Goal: Complete application form: Complete application form

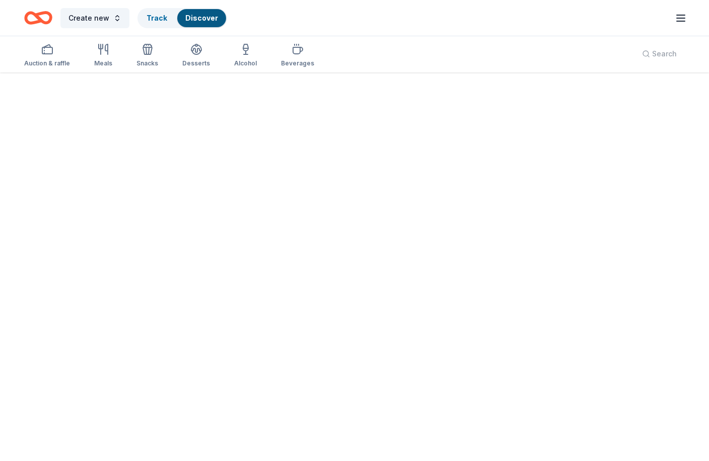
scroll to position [73, 0]
click at [48, 52] on icon "button" at bounding box center [47, 49] width 12 height 12
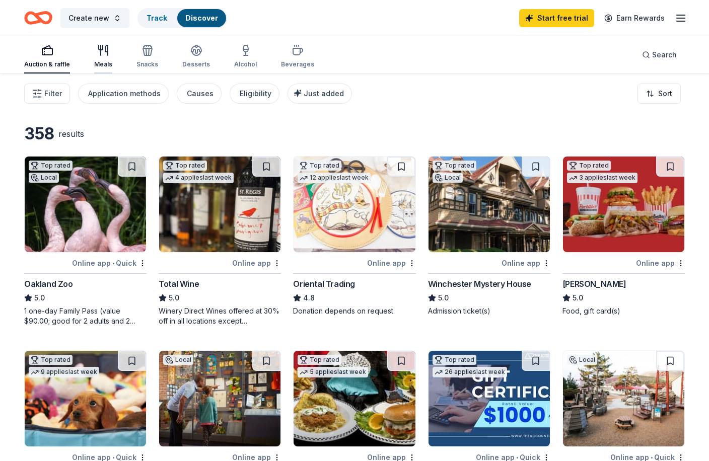
click at [105, 55] on icon "button" at bounding box center [103, 50] width 12 height 12
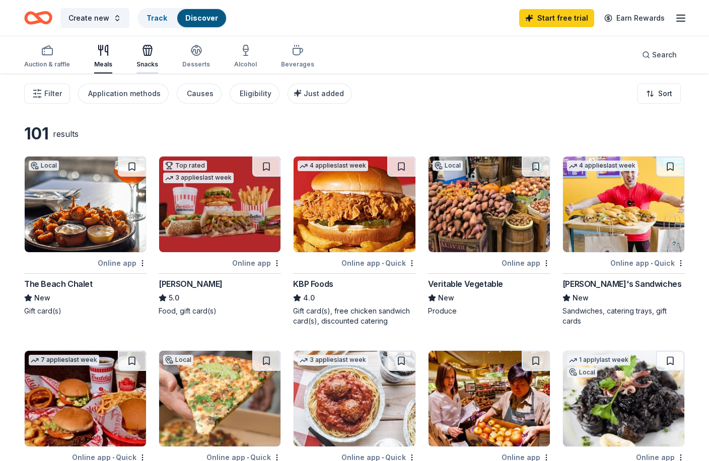
click at [149, 56] on div "Snacks" at bounding box center [147, 56] width 22 height 24
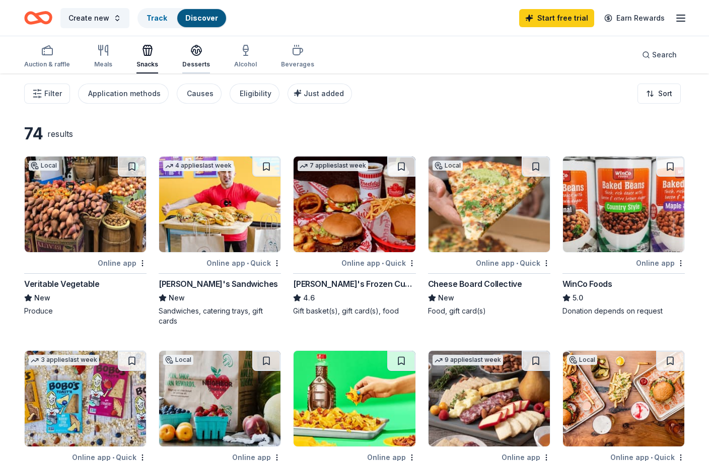
click at [188, 57] on div "Desserts" at bounding box center [196, 56] width 28 height 24
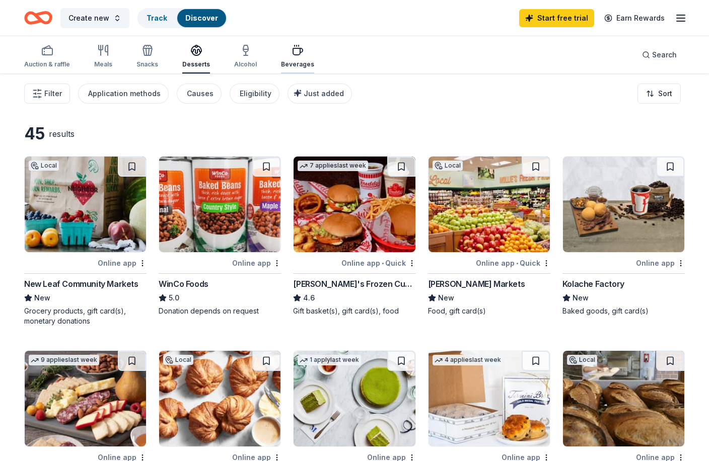
click at [291, 51] on icon "button" at bounding box center [297, 50] width 12 height 12
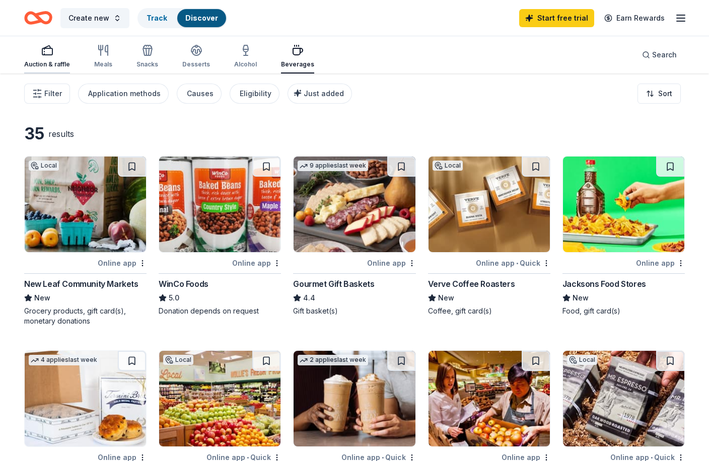
click at [66, 61] on div "Auction & raffle" at bounding box center [47, 64] width 46 height 8
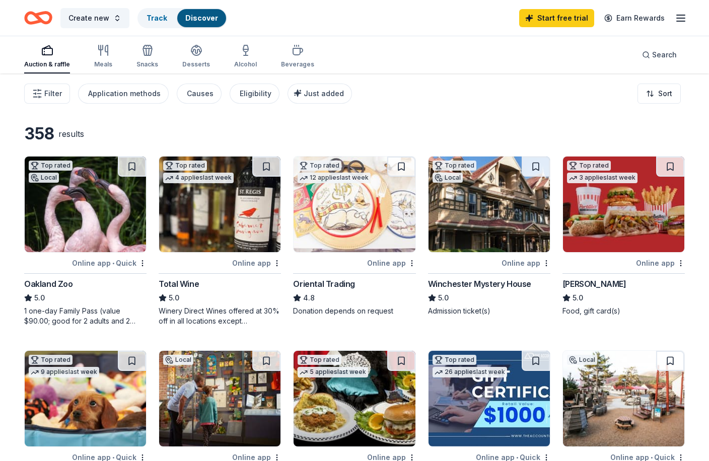
click at [49, 21] on icon "Home" at bounding box center [43, 18] width 16 height 10
click at [683, 11] on div "Start free trial Earn Rewards" at bounding box center [603, 18] width 168 height 24
click at [681, 19] on icon "button" at bounding box center [680, 18] width 12 height 12
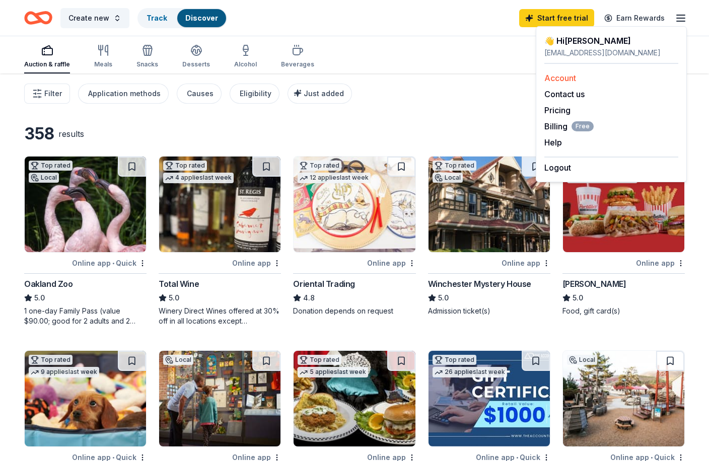
click at [560, 83] on div "Account" at bounding box center [611, 78] width 134 height 12
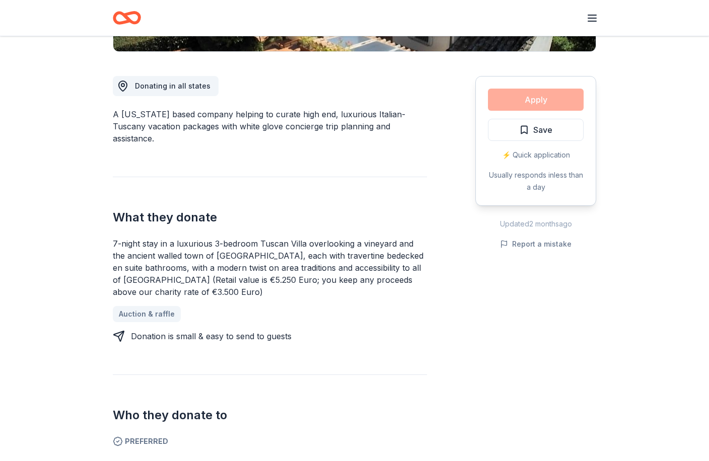
scroll to position [252, 0]
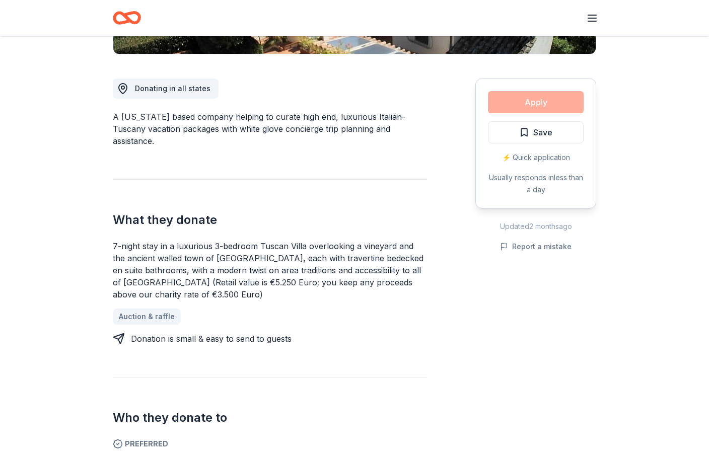
click at [549, 102] on div "Apply Save ⚡️ Quick application Usually responds in less than a day" at bounding box center [535, 144] width 121 height 130
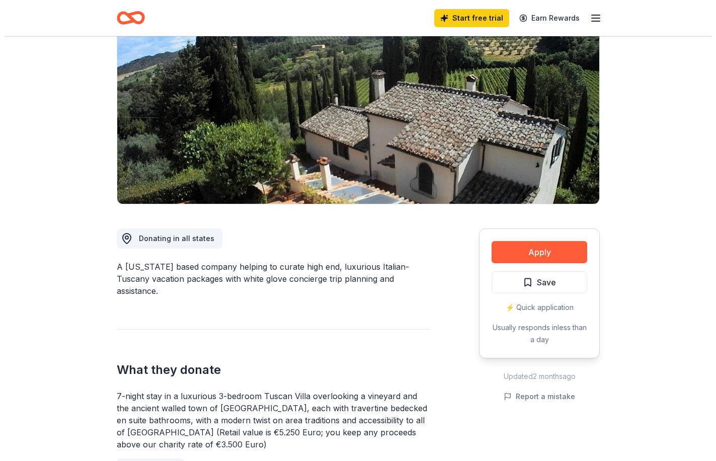
scroll to position [151, 0]
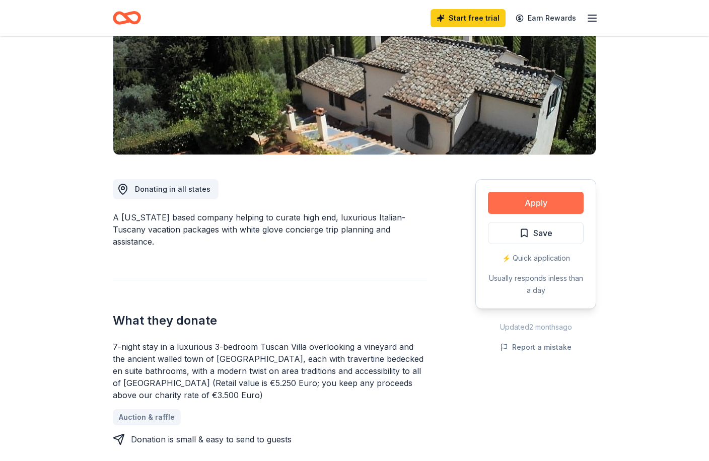
click at [536, 204] on button "Apply" at bounding box center [536, 203] width 96 height 22
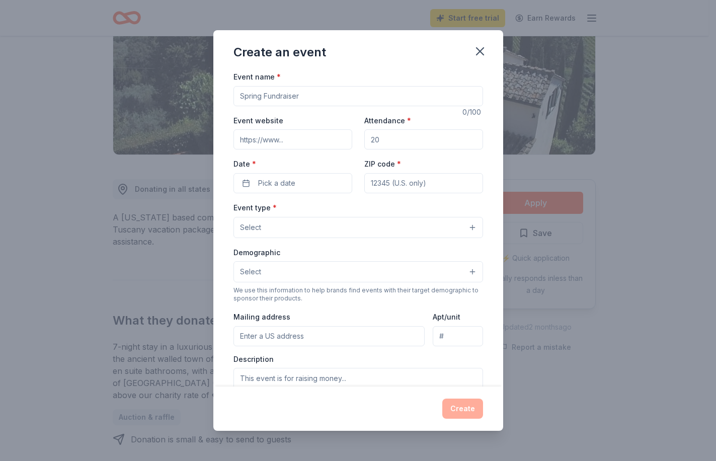
click at [300, 91] on input "Event name *" at bounding box center [358, 96] width 250 height 20
type input "Homes, Hope & Harmony"
click at [394, 135] on input "Attendance *" at bounding box center [423, 139] width 119 height 20
drag, startPoint x: 389, startPoint y: 138, endPoint x: 352, endPoint y: 138, distance: 37.2
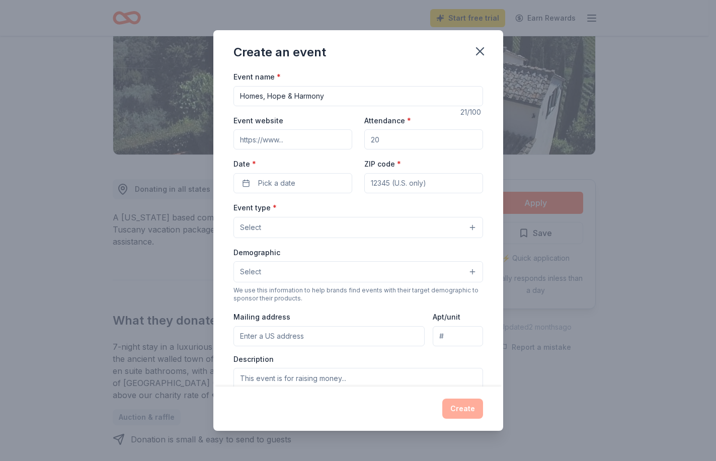
click at [352, 138] on div "Event website Attendance * Date * Pick a date ZIP code *" at bounding box center [358, 153] width 250 height 79
type input "145"
click at [287, 178] on span "Pick a date" at bounding box center [276, 183] width 37 height 12
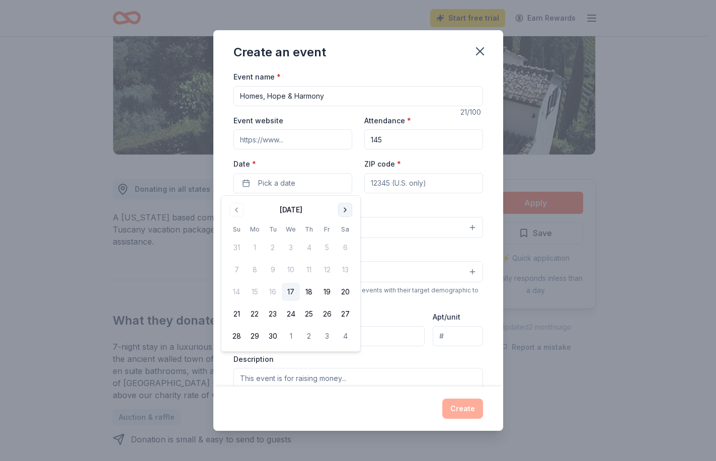
click at [344, 209] on button "Go to next month" at bounding box center [345, 210] width 14 height 14
click at [352, 204] on button "Go to next month" at bounding box center [345, 210] width 14 height 14
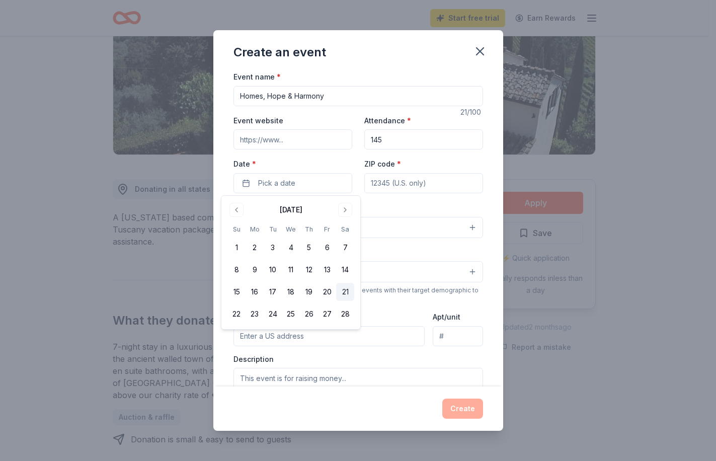
click at [352, 290] on button "21" at bounding box center [345, 292] width 18 height 18
click at [413, 258] on div "Demographic Select" at bounding box center [358, 264] width 250 height 37
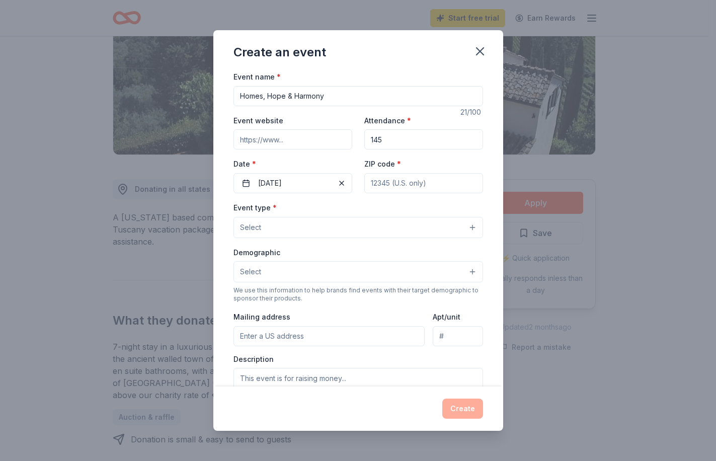
click at [342, 225] on button "Select" at bounding box center [358, 227] width 250 height 21
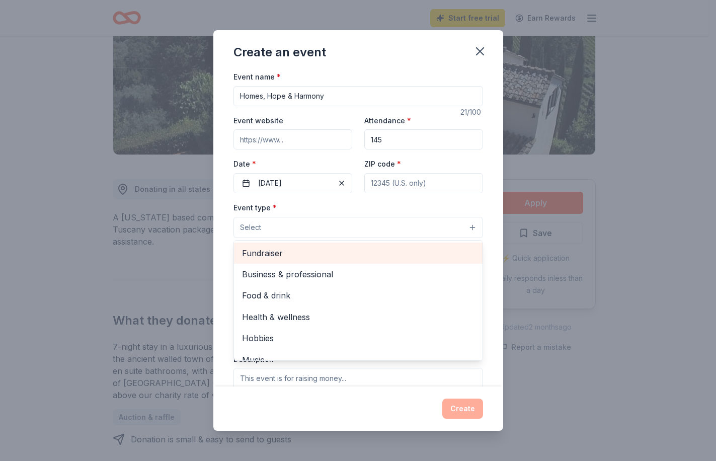
click at [327, 256] on span "Fundraiser" at bounding box center [358, 253] width 232 height 13
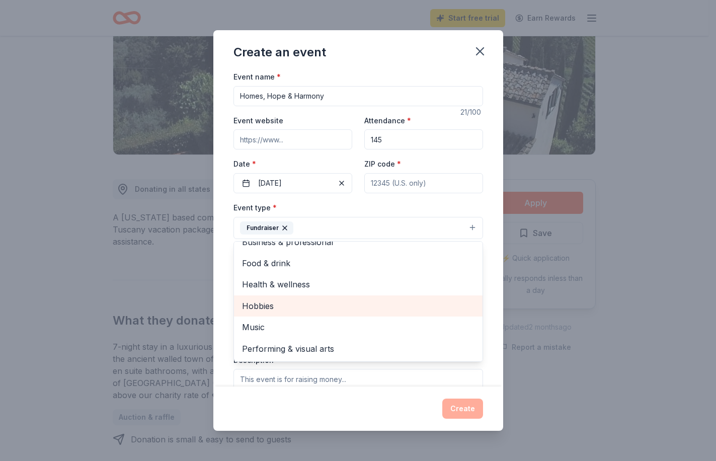
scroll to position [0, 0]
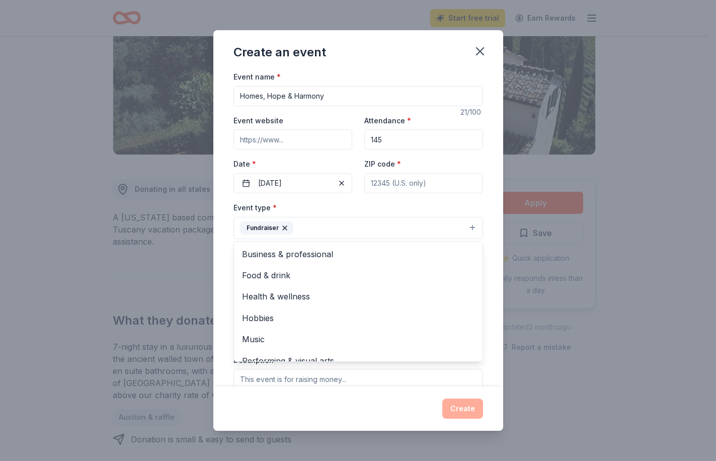
click at [341, 212] on div "Event type * Fundraiser Business & professional Food & drink Health & wellness …" at bounding box center [358, 220] width 250 height 38
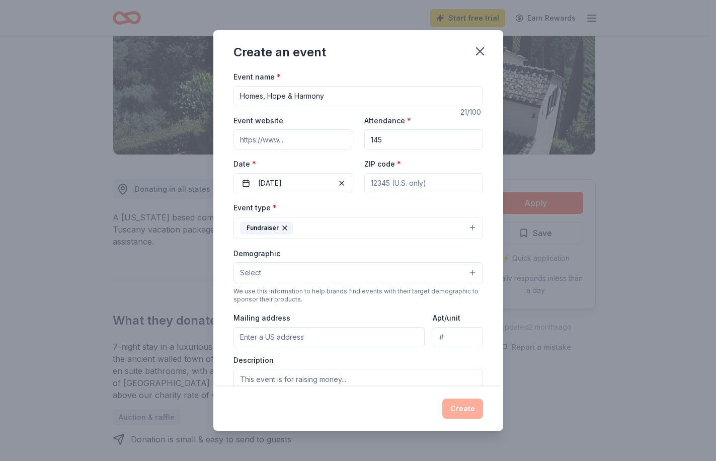
click at [321, 271] on button "Select" at bounding box center [358, 272] width 250 height 21
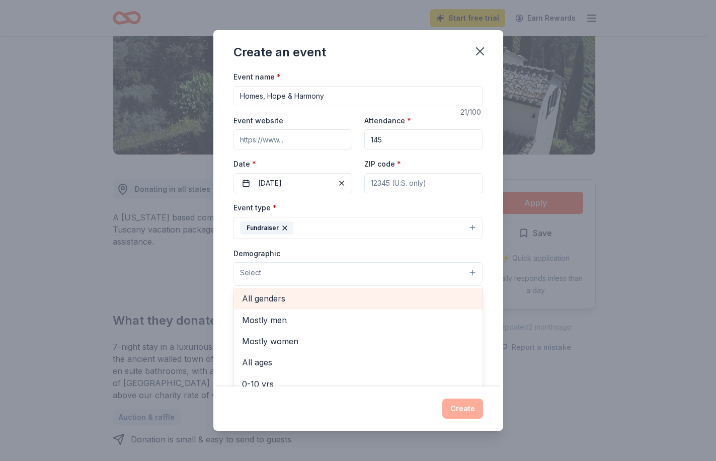
click at [308, 303] on span "All genders" at bounding box center [358, 298] width 232 height 13
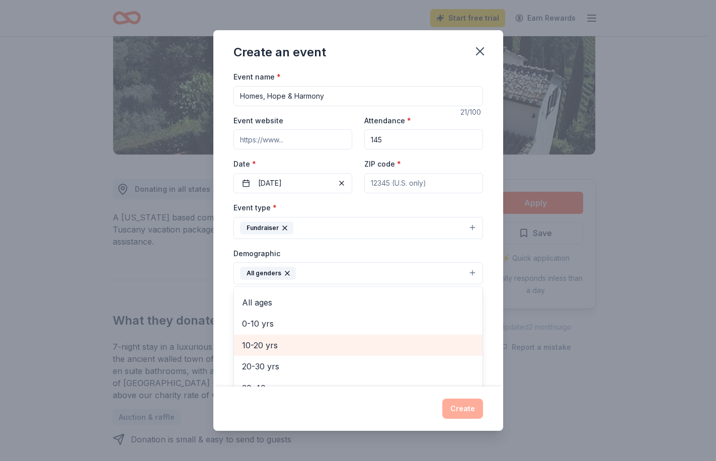
scroll to position [90, 0]
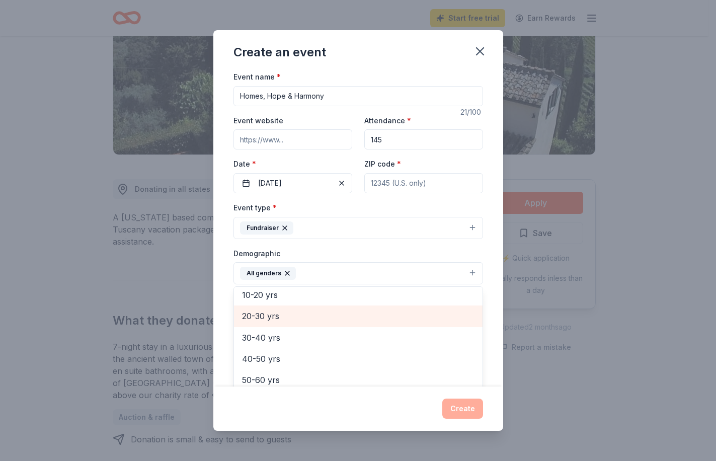
click at [285, 321] on span "20-30 yrs" at bounding box center [358, 315] width 232 height 13
click at [285, 322] on span "30-40 yrs" at bounding box center [358, 315] width 232 height 13
click at [286, 314] on span "40-50 yrs" at bounding box center [358, 315] width 232 height 13
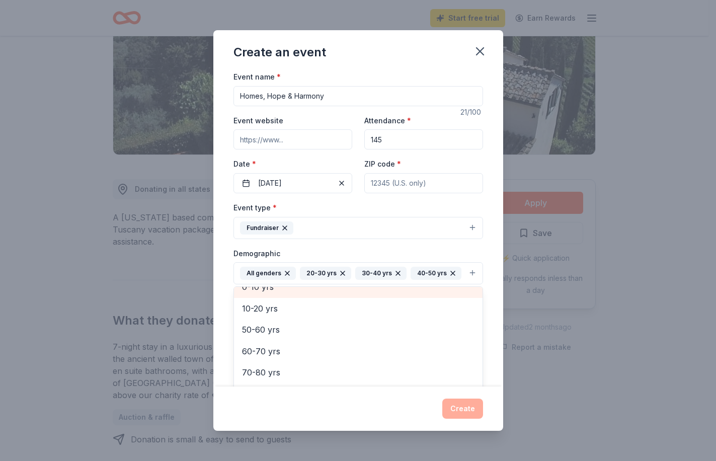
scroll to position [76, 0]
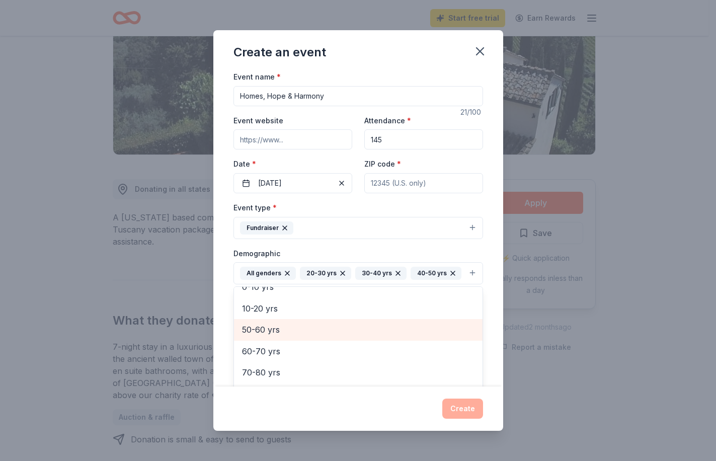
click at [284, 336] on span "50-60 yrs" at bounding box center [358, 329] width 232 height 13
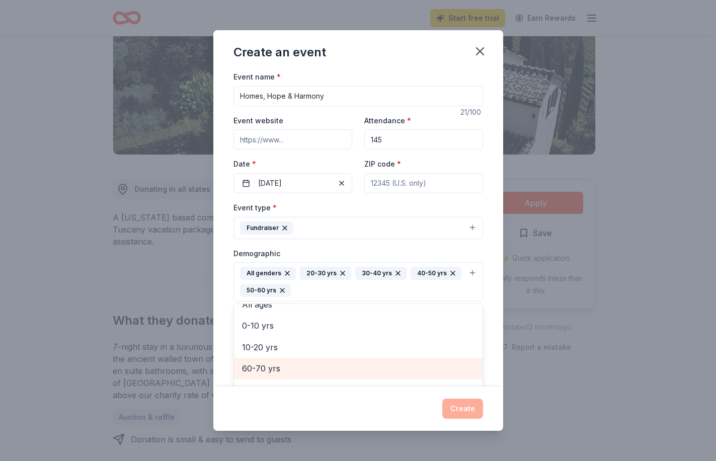
click at [283, 359] on div "60-70 yrs" at bounding box center [358, 368] width 249 height 21
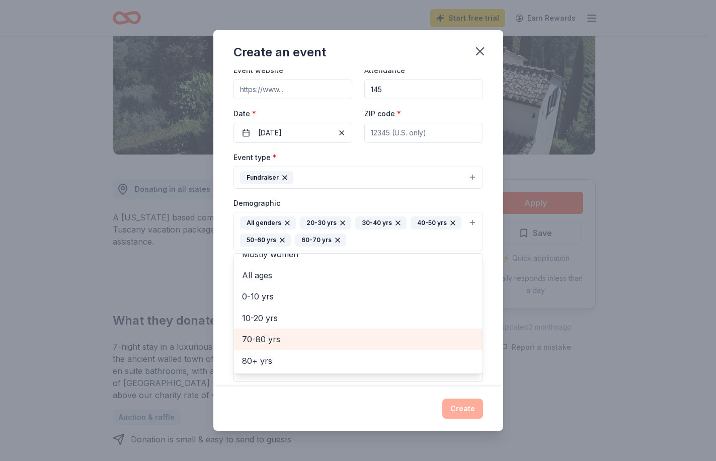
click at [282, 338] on span "70-80 yrs" at bounding box center [358, 339] width 232 height 13
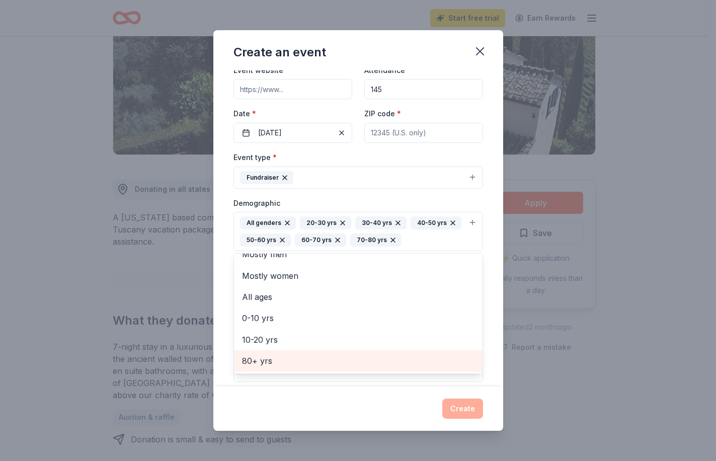
click at [272, 359] on span "80+ yrs" at bounding box center [358, 360] width 232 height 13
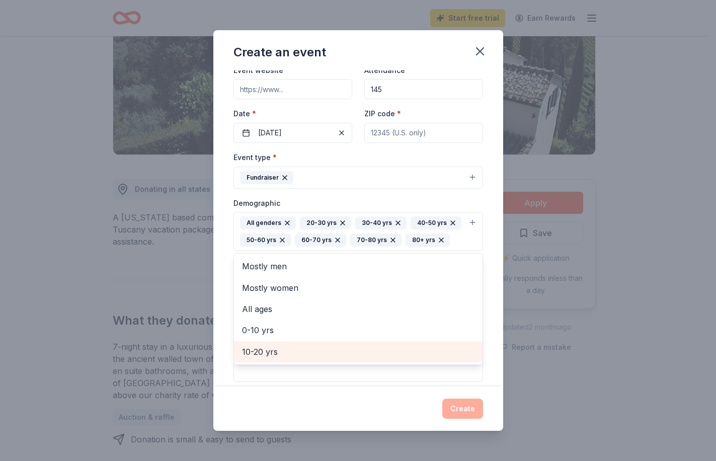
scroll to position [0, 0]
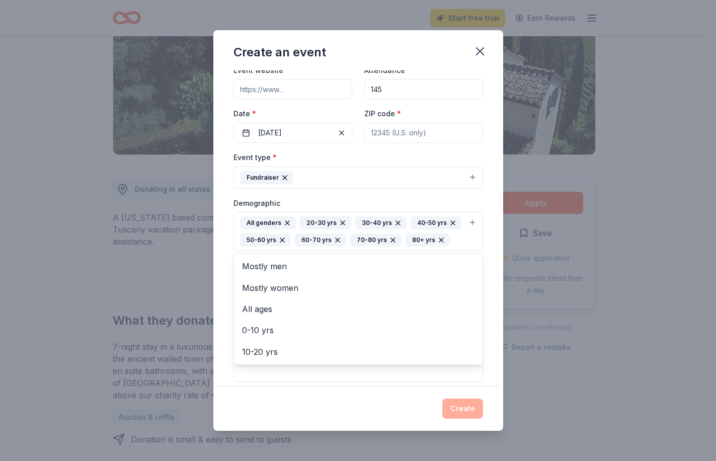
click at [486, 286] on div "Event name * Homes, Hope & Harmony 21 /100 Event website Attendance * 145 Date …" at bounding box center [358, 228] width 290 height 316
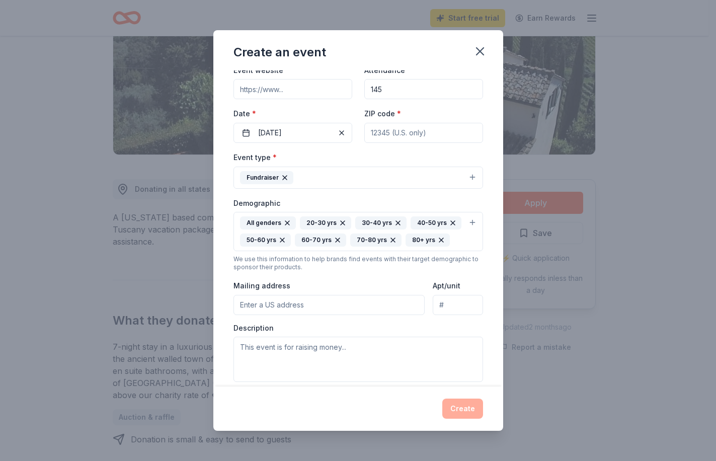
click at [366, 315] on input "Mailing address" at bounding box center [329, 305] width 192 height 20
type input "5130 Fulton Drive Ste R"
type input "94534"
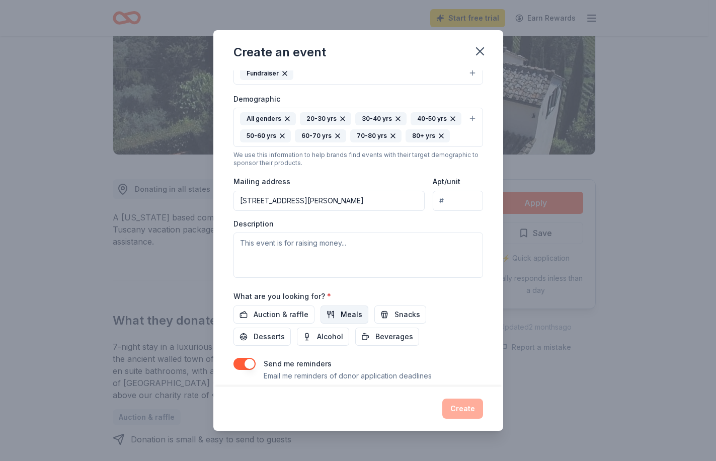
scroll to position [201, 0]
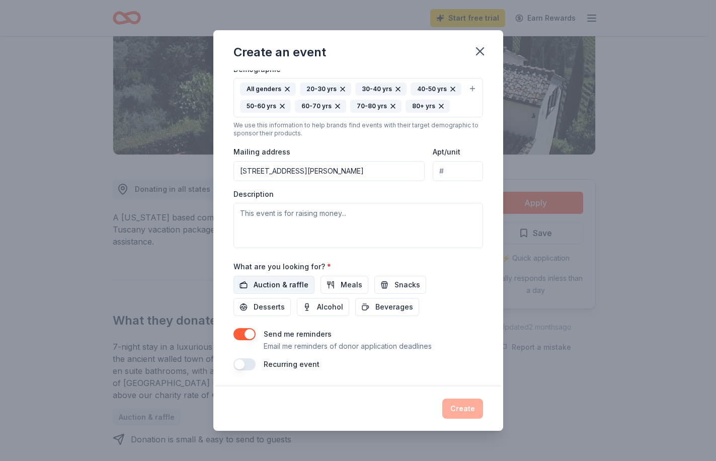
click at [257, 289] on span "Auction & raffle" at bounding box center [281, 285] width 55 height 12
click at [249, 332] on button "button" at bounding box center [244, 334] width 22 height 12
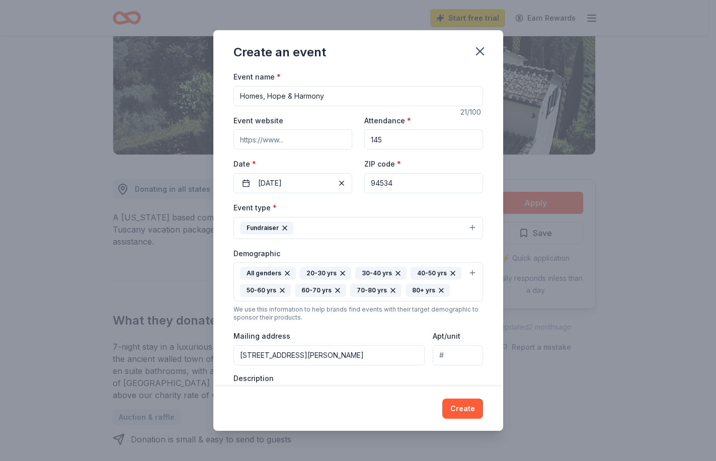
click at [297, 143] on input "Event website" at bounding box center [292, 139] width 119 height 20
paste input "https://solanonapahabitat.org/"
type input "https://solanonapahabitat.org/"
click at [346, 210] on div "Event type * Fundraiser" at bounding box center [358, 220] width 250 height 38
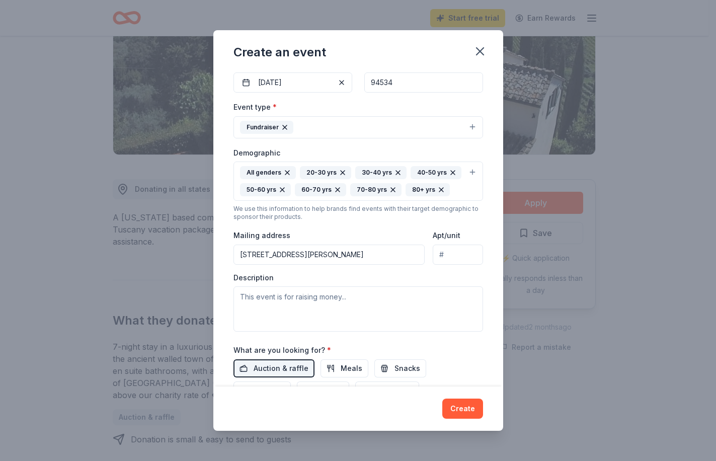
scroll to position [151, 0]
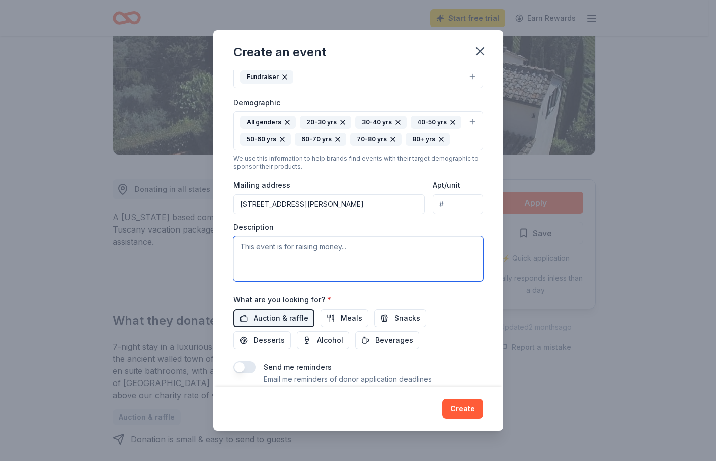
click at [338, 273] on textarea at bounding box center [358, 258] width 250 height 45
click at [304, 280] on textarea at bounding box center [358, 258] width 250 height 45
paste textarea ""Homes, Hope & Harmony is Habitat for Humanity’s annual signature fundraiser, u…"
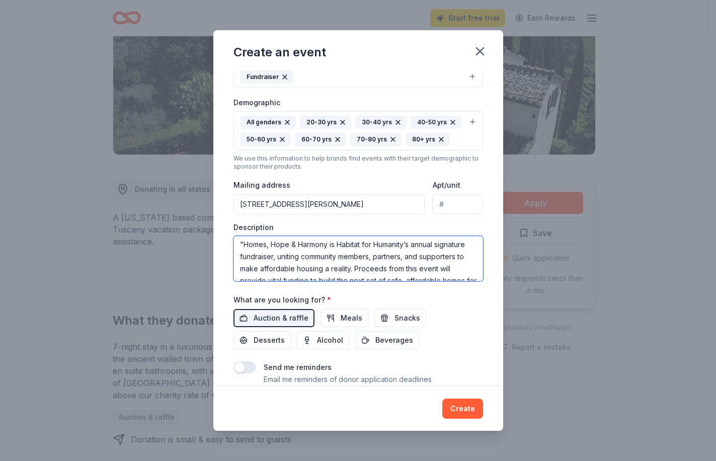
scroll to position [0, 0]
click at [243, 263] on textarea ""Homes, Hope & Harmony is Habitat for Humanity’s annual signature fundraiser, u…" at bounding box center [358, 258] width 250 height 45
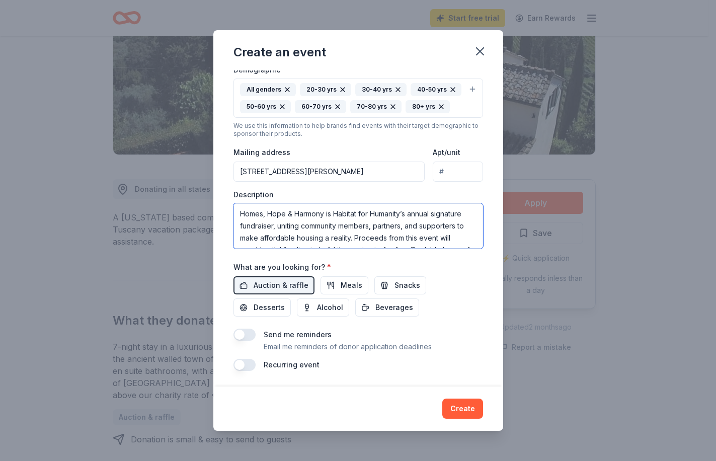
scroll to position [201, 0]
type textarea "Homes, Hope & Harmony is Habitat for Humanity’s annual signature fundraiser, un…"
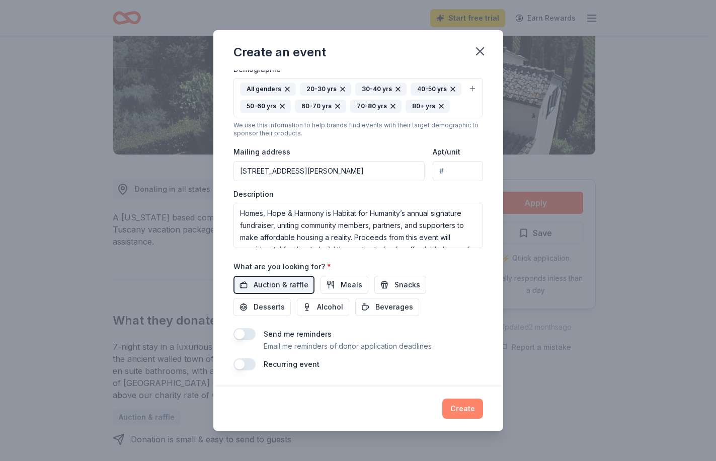
click at [462, 405] on button "Create" at bounding box center [462, 409] width 41 height 20
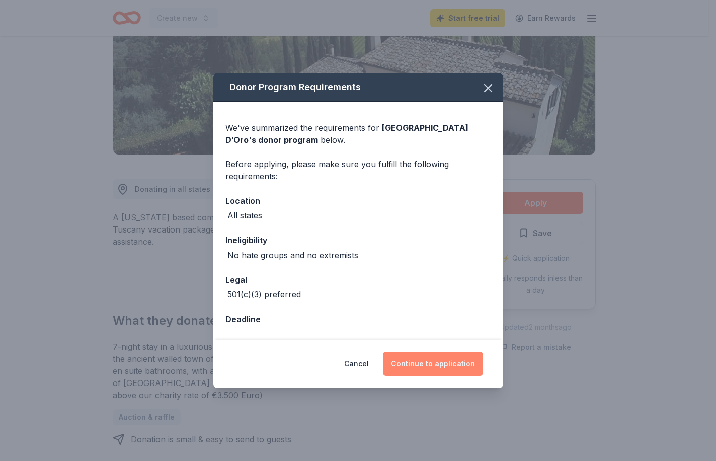
click at [441, 364] on button "Continue to application" at bounding box center [433, 364] width 100 height 24
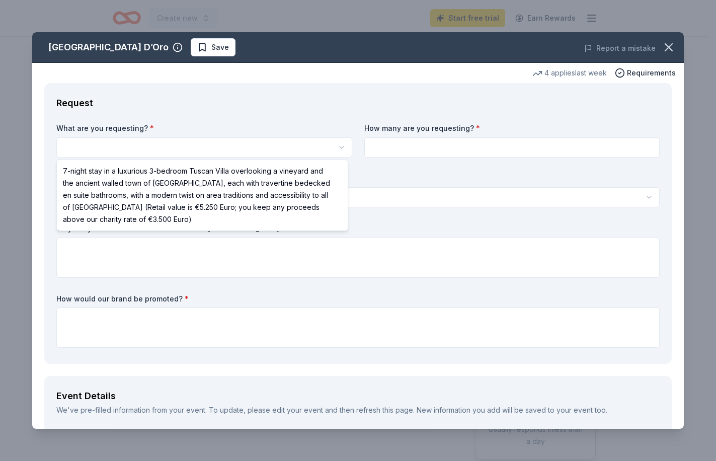
click at [155, 151] on html "10% Create new Start free trial Earn Rewards Share Villa Sogni D’Oro New 4 appl…" at bounding box center [358, 230] width 716 height 461
select select "7-night stay in a luxurious 3-bedroom Tuscan Villa overlooking a vineyard and t…"
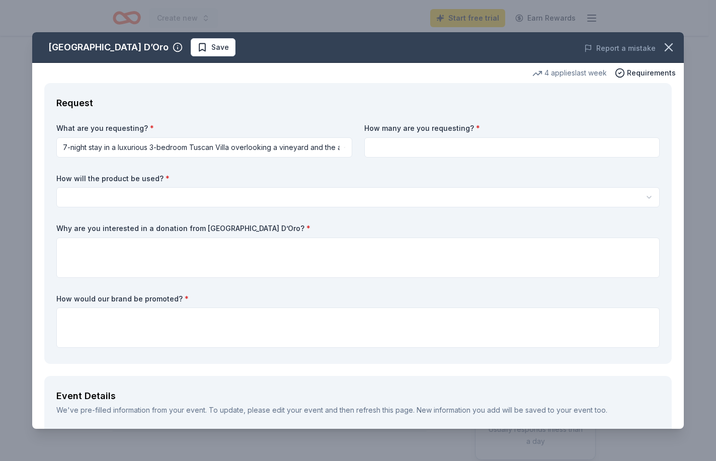
click at [465, 143] on input at bounding box center [512, 147] width 296 height 20
type input "1"
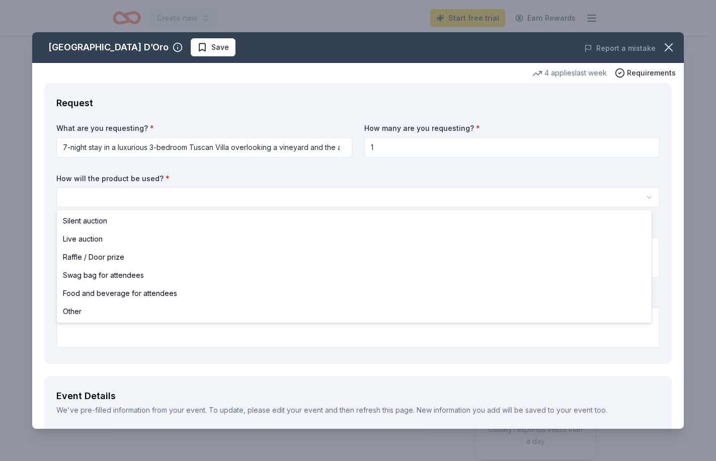
click at [209, 198] on html "10% Create new Start free trial Earn Rewards Share Villa Sogni D’Oro New 4 appl…" at bounding box center [358, 230] width 716 height 461
select select "silentAuction"
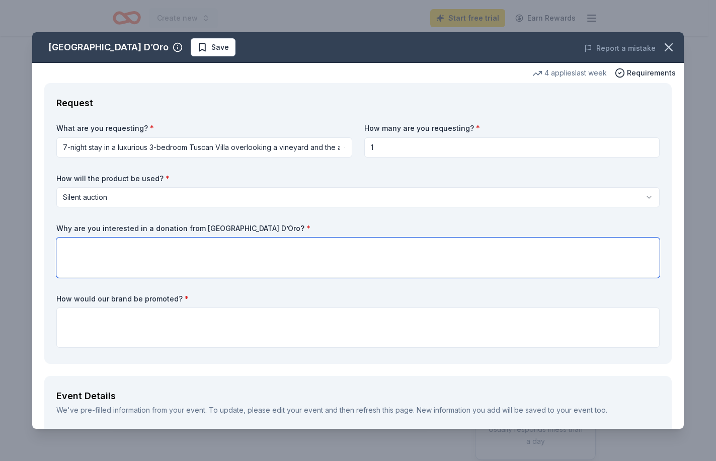
click at [170, 259] on textarea at bounding box center [357, 258] width 603 height 40
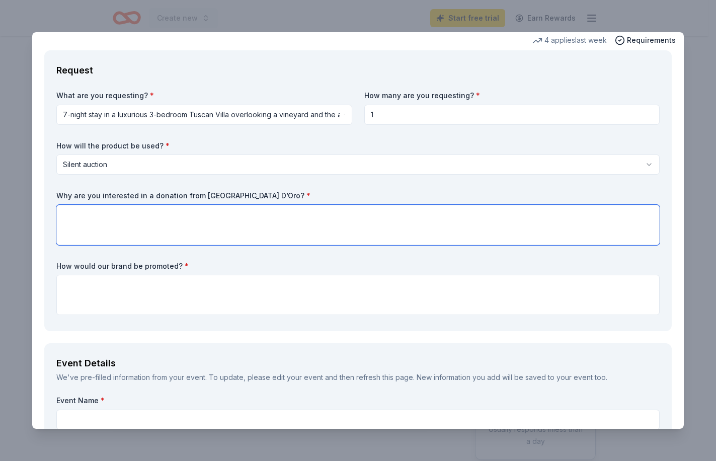
scroll to position [50, 0]
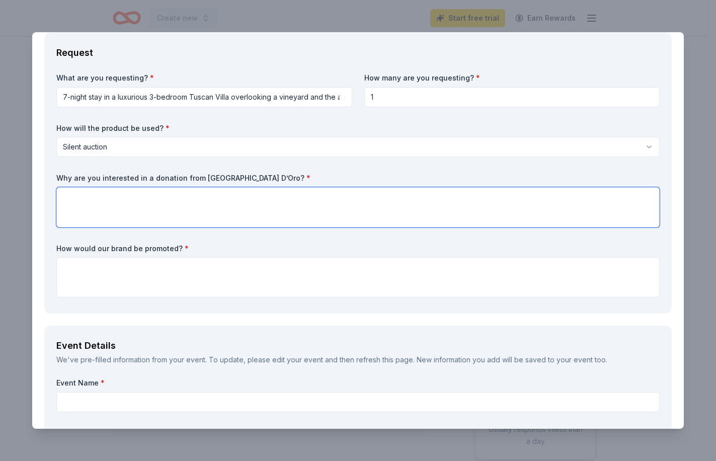
click at [255, 202] on textarea at bounding box center [357, 207] width 603 height 40
paste textarea "We are seeking this specific in-kind donation because it will directly support …"
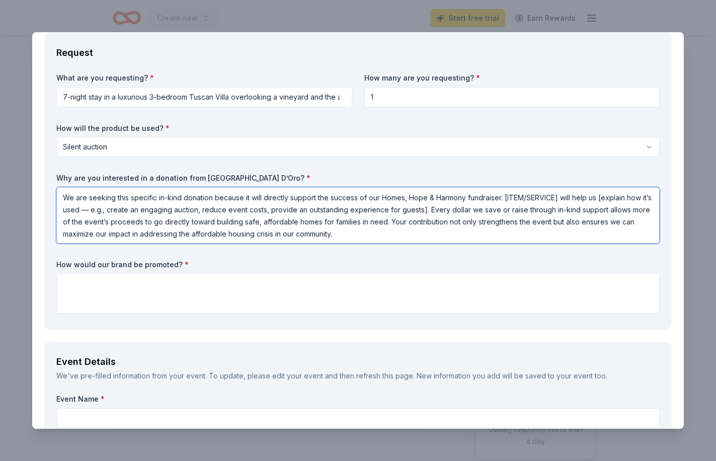
drag, startPoint x: 504, startPoint y: 198, endPoint x: 563, endPoint y: 195, distance: 59.0
click at [563, 195] on textarea "We are seeking this specific in-kind donation because it will directly support …" at bounding box center [357, 215] width 603 height 56
drag, startPoint x: 88, startPoint y: 210, endPoint x: 503, endPoint y: 212, distance: 415.2
click at [503, 212] on textarea "We are seeking this specific in-kind donation because it will directly support …" at bounding box center [357, 215] width 603 height 56
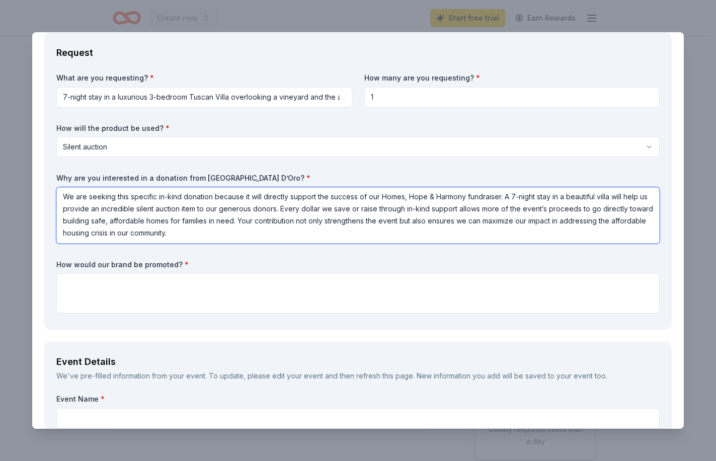
type textarea "We are seeking this specific in-kind donation because it will directly support …"
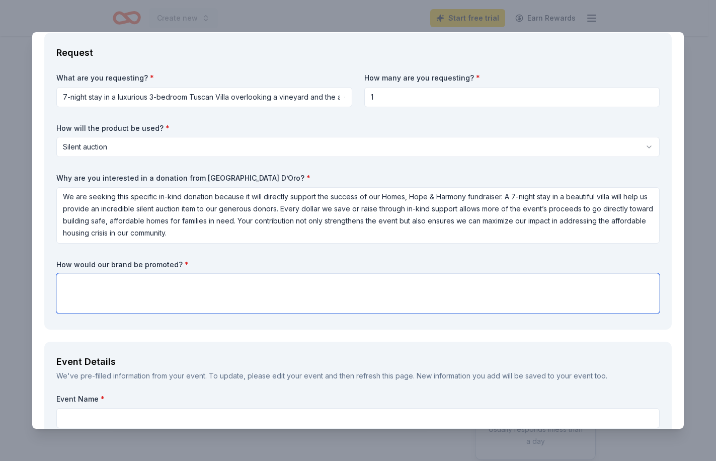
click at [207, 298] on textarea at bounding box center [357, 293] width 603 height 40
click at [212, 290] on textarea at bounding box center [357, 293] width 603 height 40
paste textarea "In appreciation of your in-kind donation, your business will be recognized as a…"
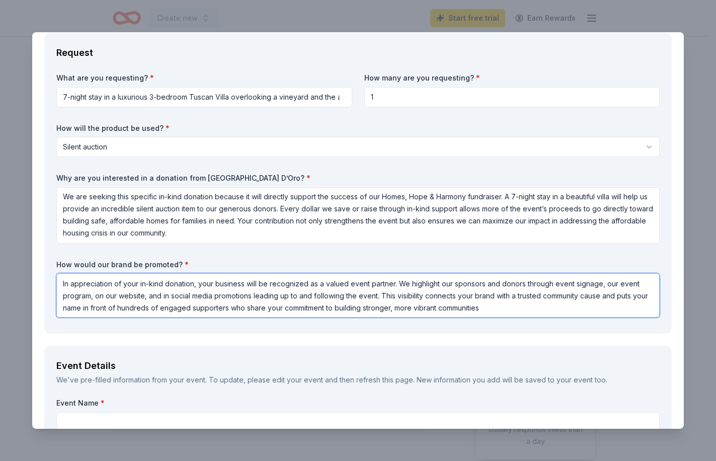
drag, startPoint x: 375, startPoint y: 296, endPoint x: 144, endPoint y: 295, distance: 231.5
click at [144, 295] on textarea "In appreciation of your in-kind donation, your business will be recognized as a…" at bounding box center [357, 295] width 603 height 44
click at [93, 298] on textarea "In appreciation of your in-kind donation, your business will be recognized as a…" at bounding box center [357, 295] width 603 height 44
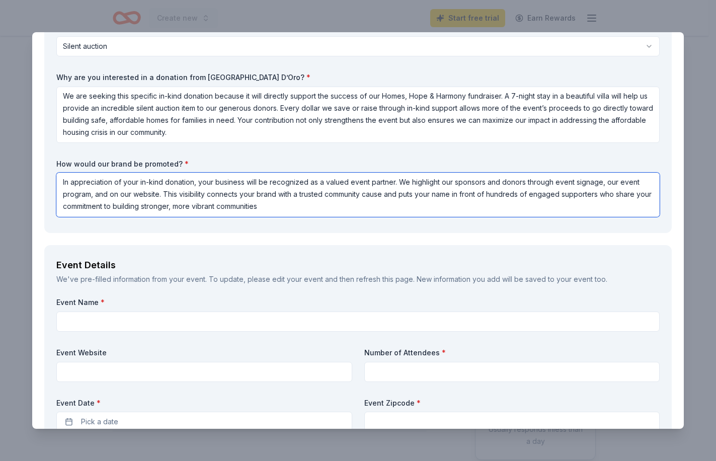
scroll to position [201, 0]
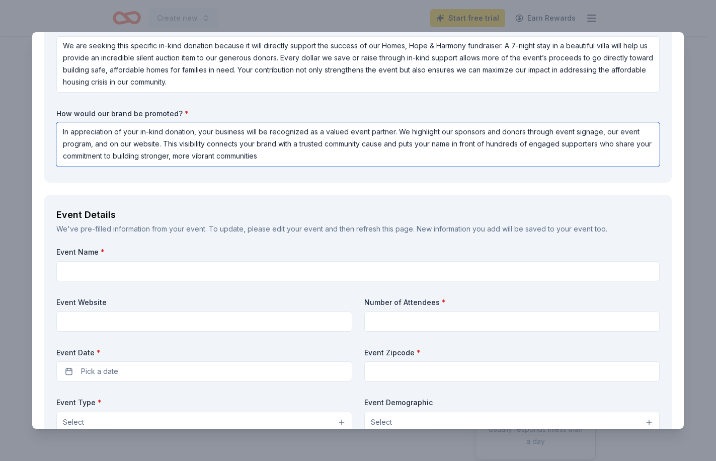
type textarea "In appreciation of your in-kind donation, your business will be recognized as a…"
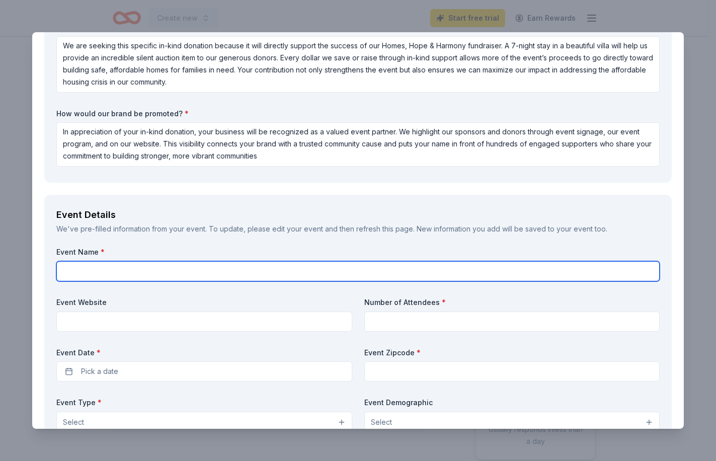
click at [179, 271] on input "text" at bounding box center [357, 271] width 603 height 20
type input "Homes, Hope & Harmony"
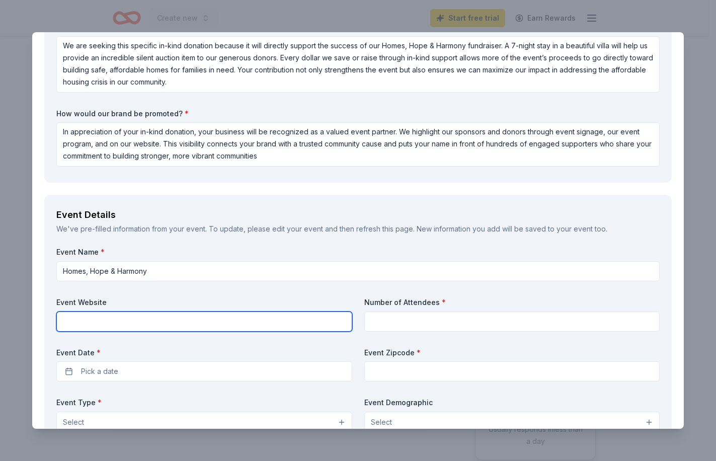
paste input "https://solanonapahabitat.org/"
type input "https://solanonapahabitat.org/"
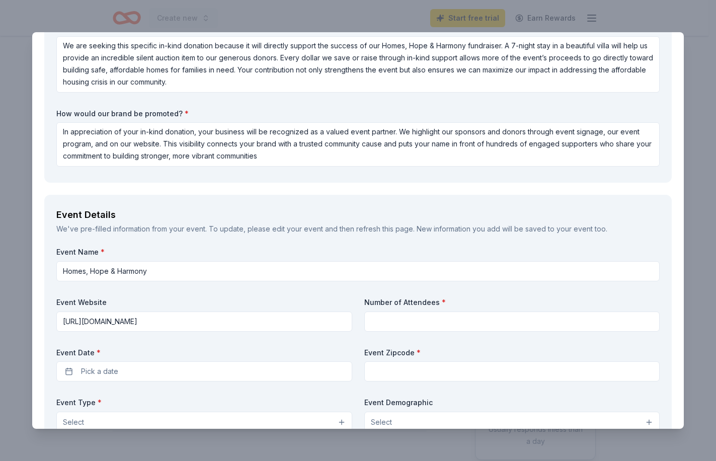
click at [443, 319] on input at bounding box center [512, 321] width 296 height 20
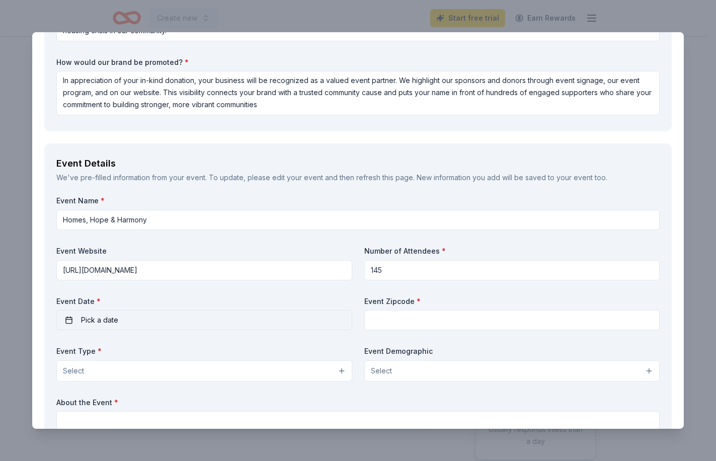
scroll to position [302, 0]
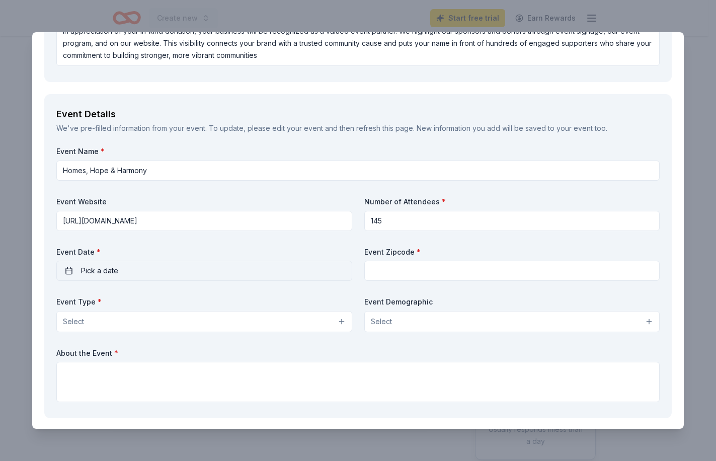
type input "145"
click at [126, 271] on button "Pick a date" at bounding box center [204, 271] width 296 height 20
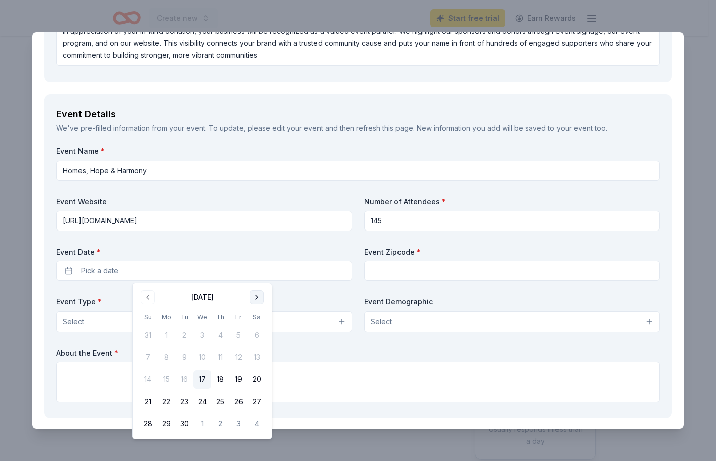
click at [260, 294] on button "Go to next month" at bounding box center [257, 297] width 14 height 14
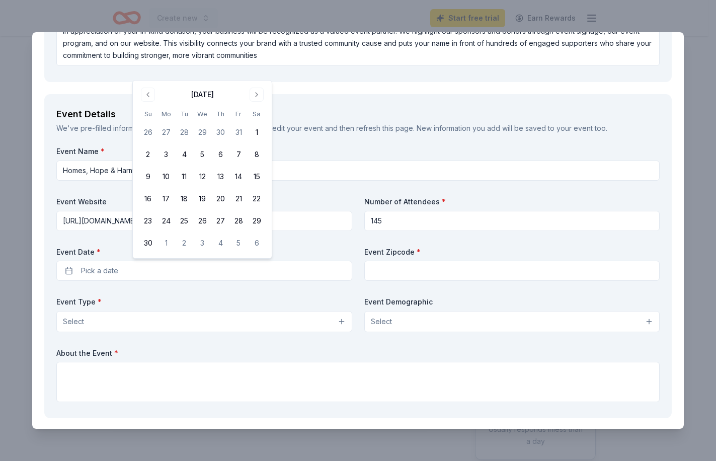
click at [259, 294] on div "Event Name * Homes, Hope & Harmony Event Website https://solanonapahabitat.org/…" at bounding box center [357, 276] width 603 height 260
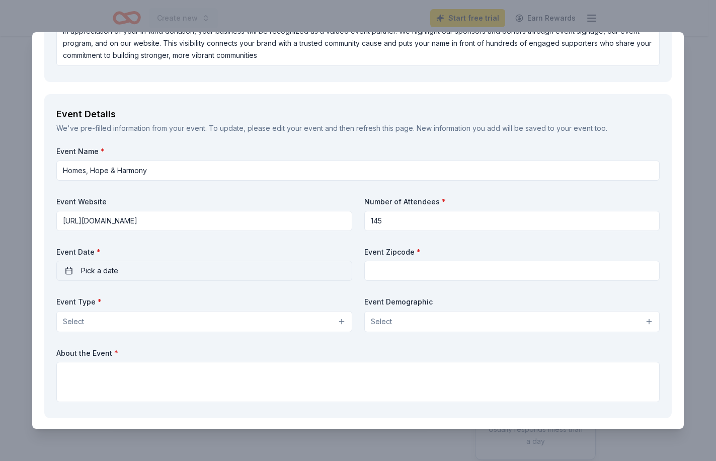
click at [161, 270] on button "Pick a date" at bounding box center [204, 271] width 296 height 20
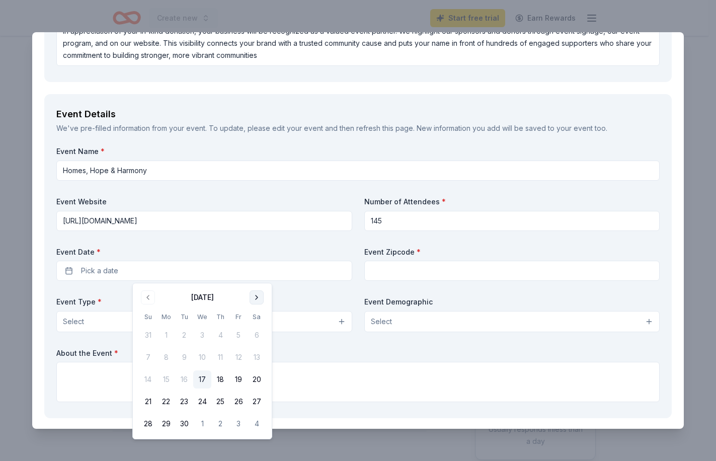
click at [260, 299] on button "Go to next month" at bounding box center [257, 297] width 14 height 14
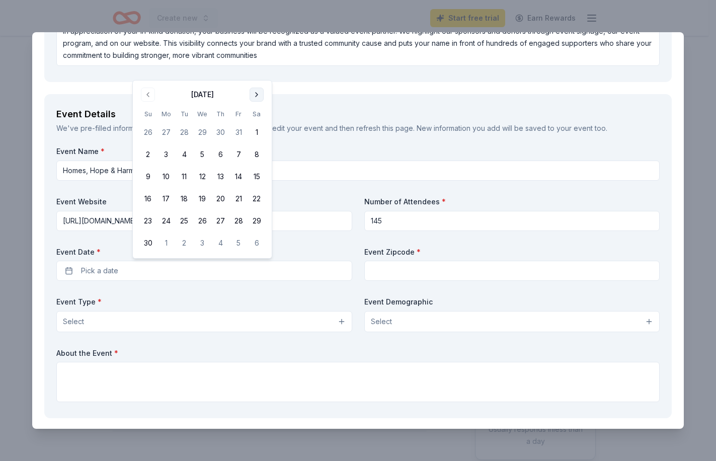
click at [258, 91] on button "Go to next month" at bounding box center [257, 95] width 14 height 14
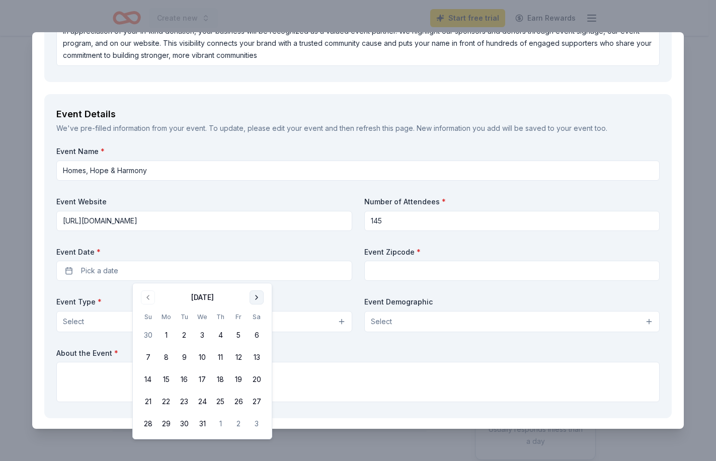
click at [257, 298] on button "Go to next month" at bounding box center [257, 297] width 14 height 14
click at [257, 378] on button "21" at bounding box center [257, 379] width 18 height 18
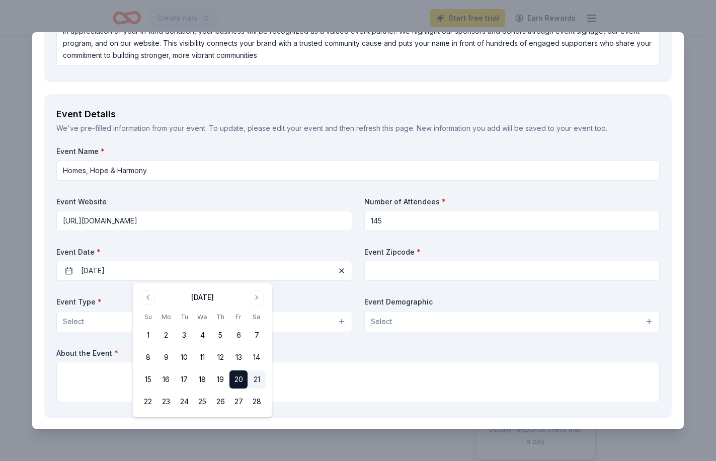
click at [259, 384] on button "21" at bounding box center [257, 379] width 18 height 18
click at [261, 383] on button "21" at bounding box center [257, 379] width 18 height 18
click at [256, 382] on button "21" at bounding box center [257, 379] width 18 height 18
click at [209, 379] on button "18" at bounding box center [202, 379] width 18 height 18
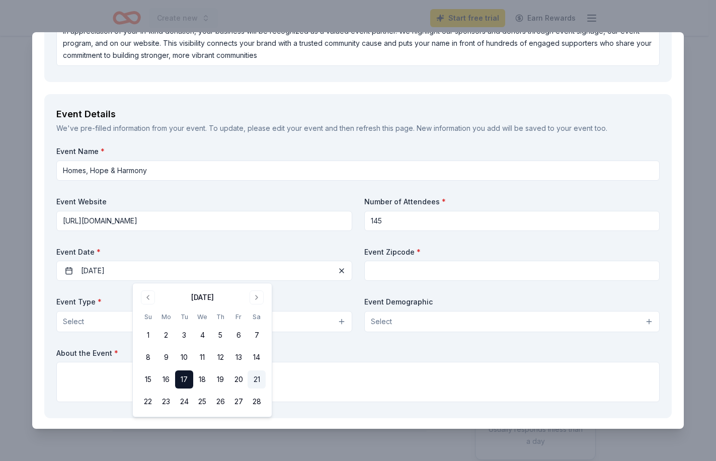
click at [248, 377] on button "21" at bounding box center [257, 379] width 18 height 18
click at [257, 376] on button "21" at bounding box center [257, 379] width 18 height 18
click at [257, 378] on button "21" at bounding box center [257, 379] width 18 height 18
click at [150, 403] on button "22" at bounding box center [148, 402] width 18 height 18
click at [233, 232] on div "Event Name * Homes, Hope & Harmony Event Website https://solanonapahabitat.org/…" at bounding box center [357, 276] width 603 height 260
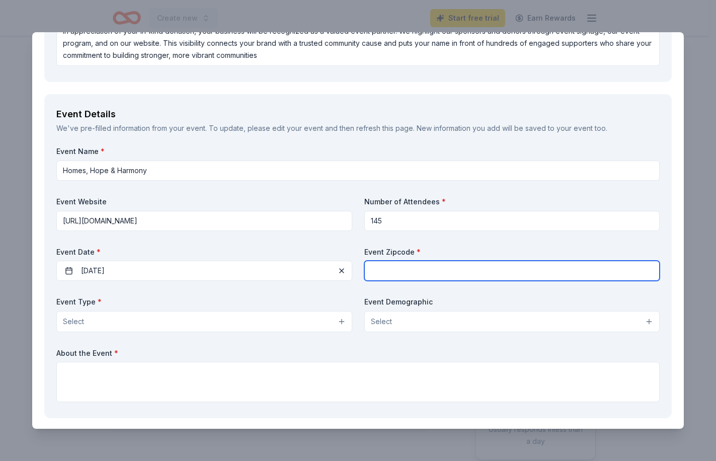
click at [418, 267] on input "text" at bounding box center [512, 271] width 296 height 20
type input "95687"
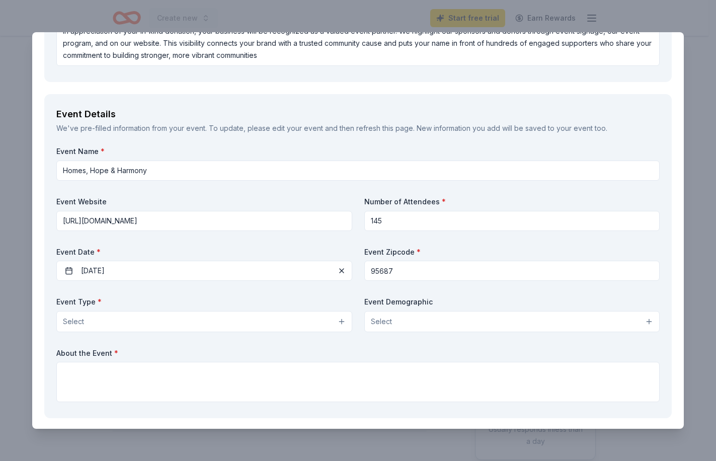
click at [258, 299] on label "Event Type *" at bounding box center [204, 302] width 296 height 10
click at [204, 321] on button "Select" at bounding box center [204, 321] width 296 height 21
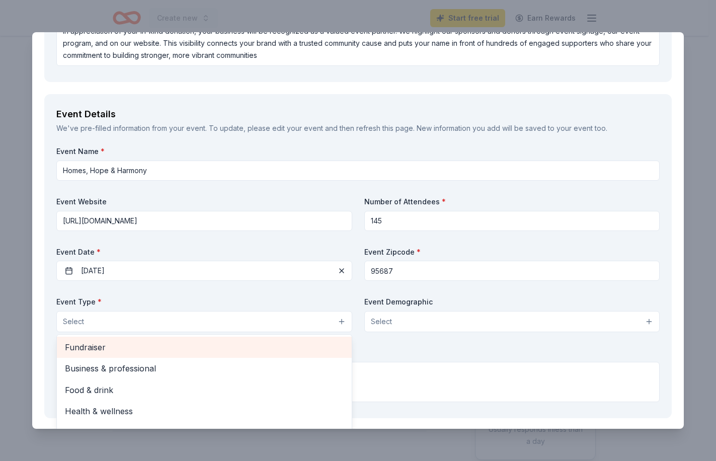
click at [151, 352] on span "Fundraiser" at bounding box center [204, 347] width 279 height 13
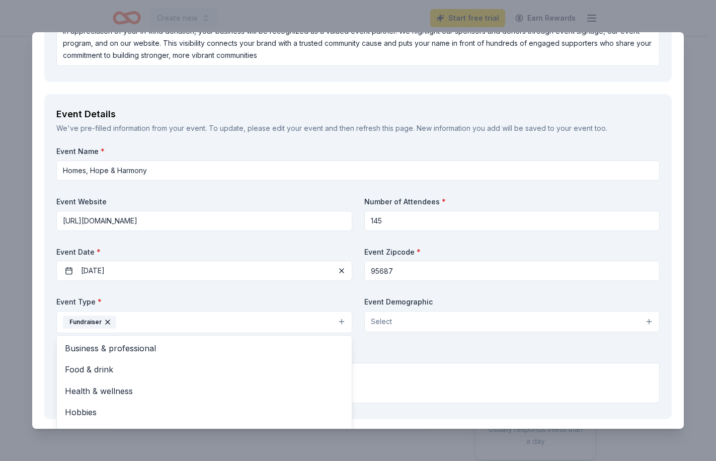
click at [472, 324] on div "Event Name * Homes, Hope & Harmony Event Website https://solanonapahabitat.org/…" at bounding box center [357, 276] width 603 height 261
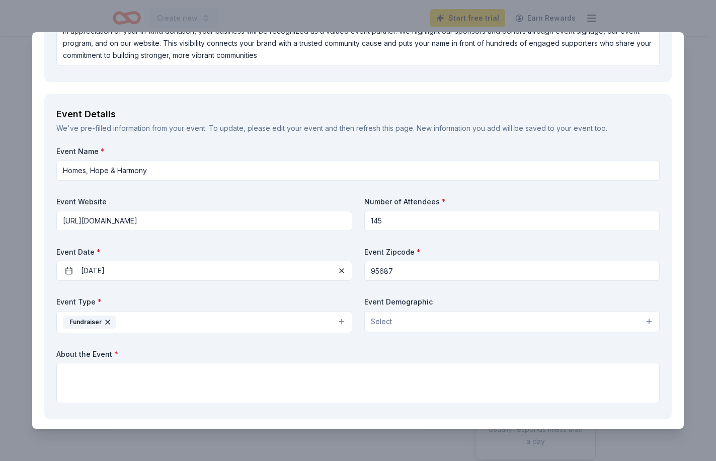
click at [463, 328] on button "Select" at bounding box center [512, 321] width 296 height 21
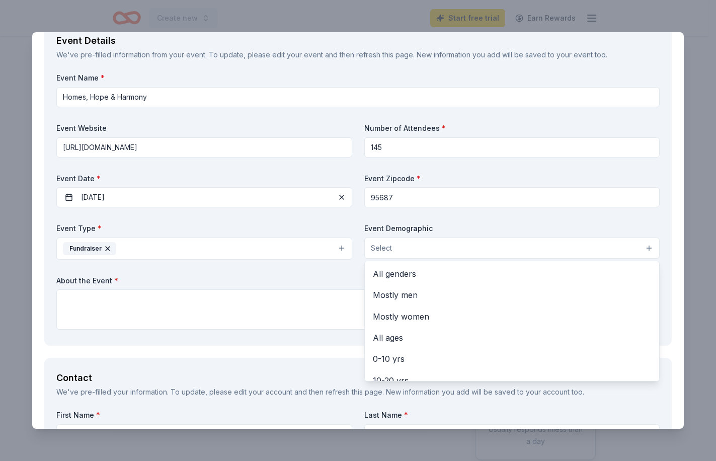
scroll to position [453, 0]
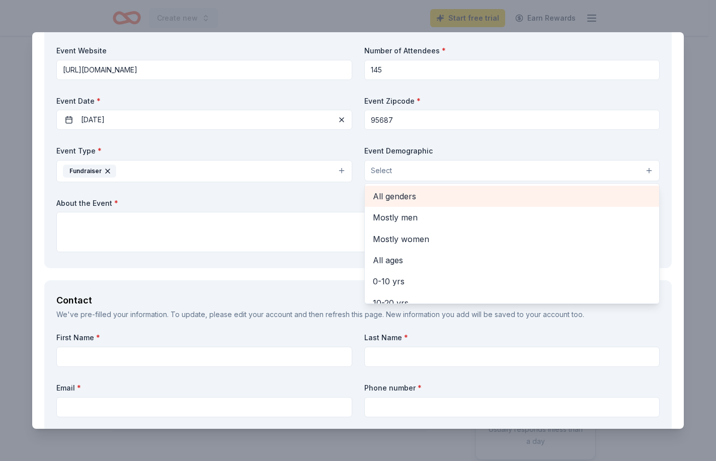
click at [427, 196] on span "All genders" at bounding box center [512, 196] width 279 height 13
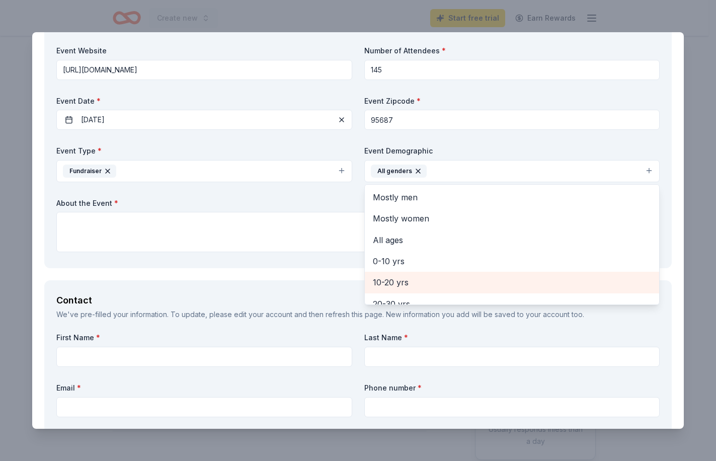
click at [406, 282] on span "10-20 yrs" at bounding box center [512, 282] width 279 height 13
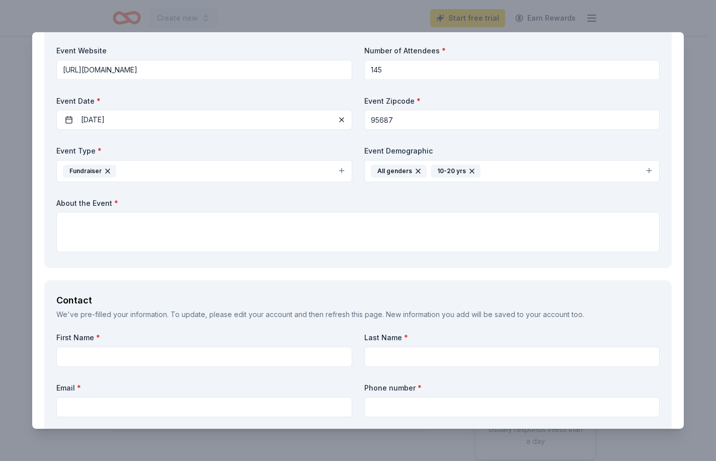
click at [468, 168] on icon "button" at bounding box center [472, 171] width 8 height 8
click at [460, 165] on button "All genders" at bounding box center [512, 171] width 296 height 22
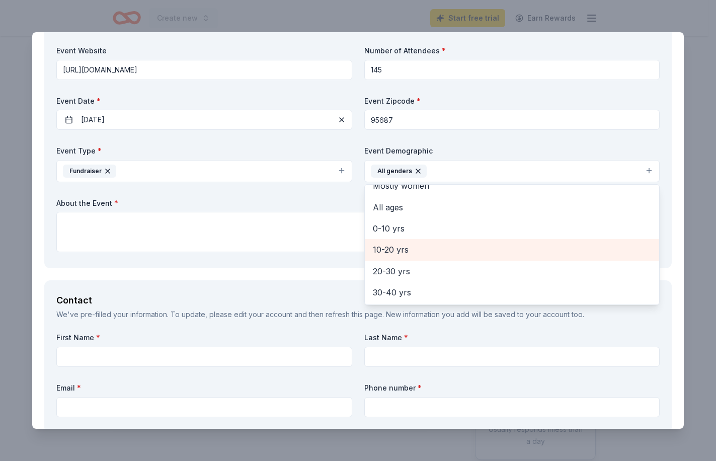
scroll to position [50, 0]
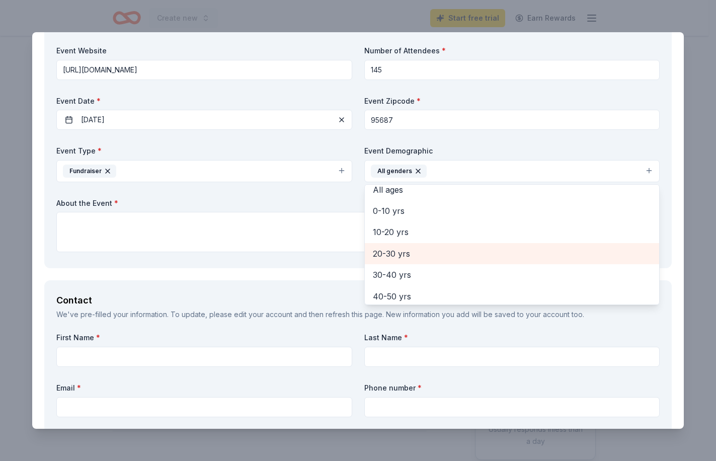
click at [409, 251] on span "20-30 yrs" at bounding box center [512, 253] width 279 height 13
click at [405, 255] on span "30-40 yrs" at bounding box center [512, 253] width 279 height 13
click at [405, 254] on span "40-50 yrs" at bounding box center [512, 253] width 279 height 13
click at [404, 257] on span "50-60 yrs" at bounding box center [512, 253] width 279 height 13
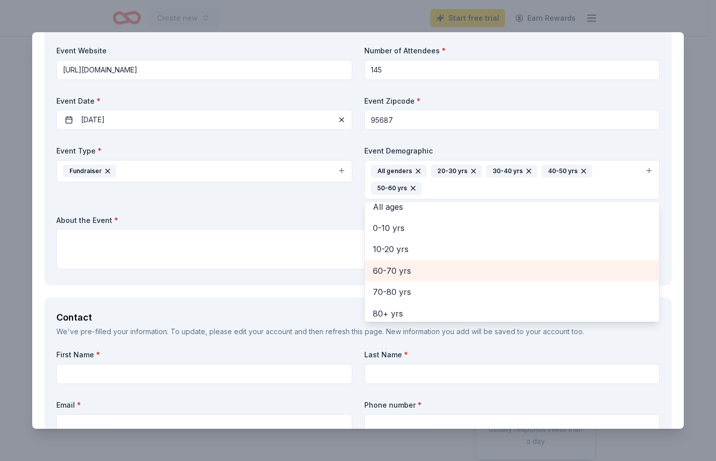
click at [402, 273] on span "60-70 yrs" at bounding box center [512, 270] width 279 height 13
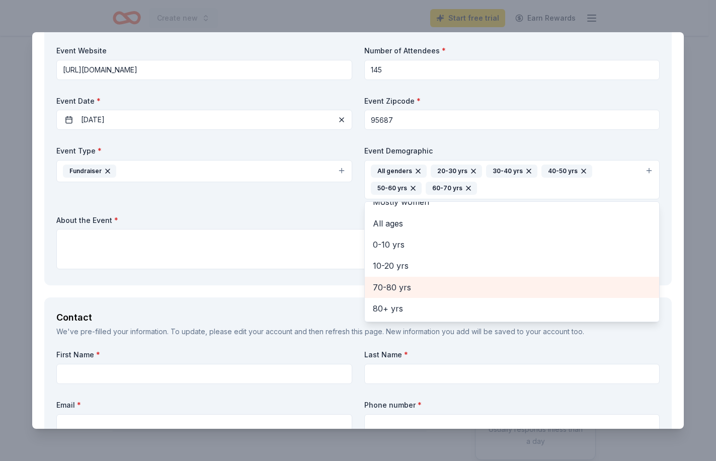
click at [404, 287] on span "70-80 yrs" at bounding box center [512, 287] width 279 height 13
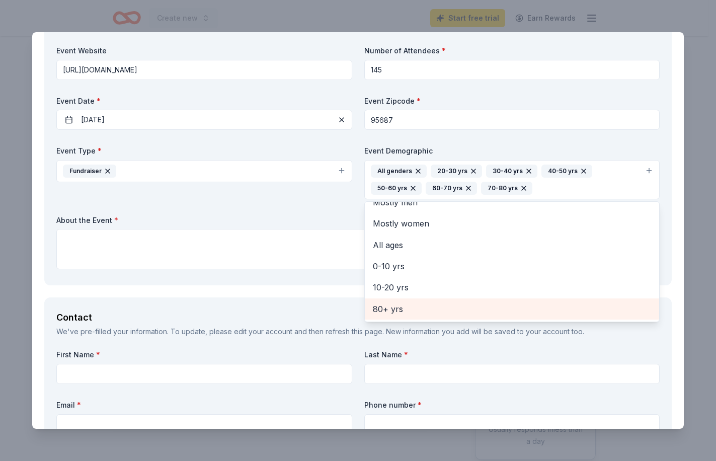
click at [403, 306] on span "80+ yrs" at bounding box center [512, 308] width 279 height 13
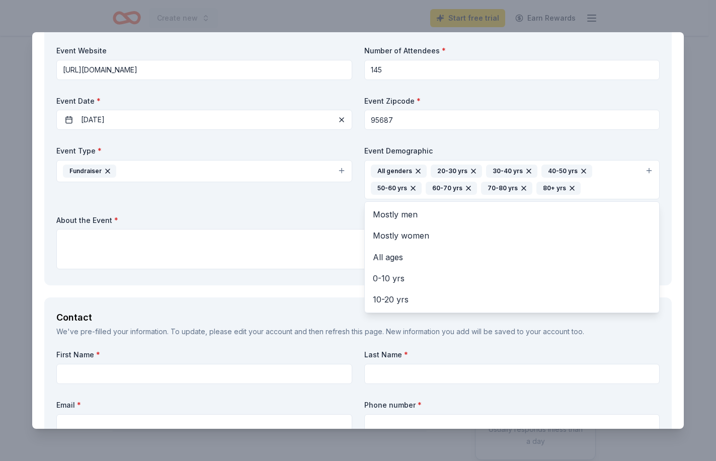
click at [545, 149] on div "Event Demographic All genders 20-30 yrs 30-40 yrs 40-50 yrs 50-60 yrs 60-70 yrs…" at bounding box center [512, 172] width 296 height 53
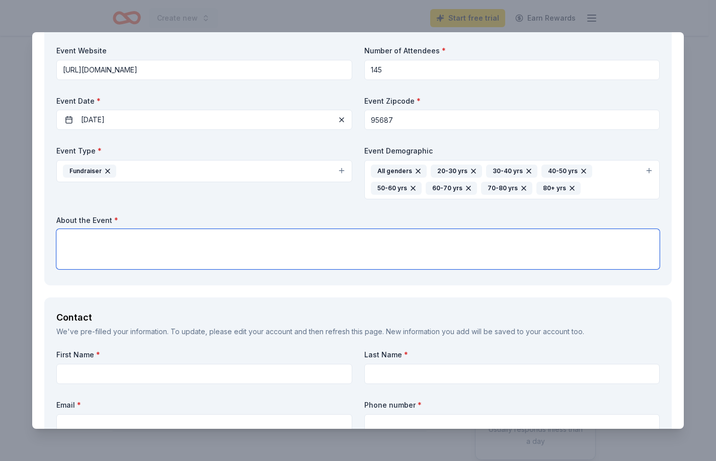
click at [144, 255] on textarea at bounding box center [357, 249] width 603 height 40
paste textarea "Homes, Hope & Harmony is Habitat for Humanity’s annual signature fundraiser, un…"
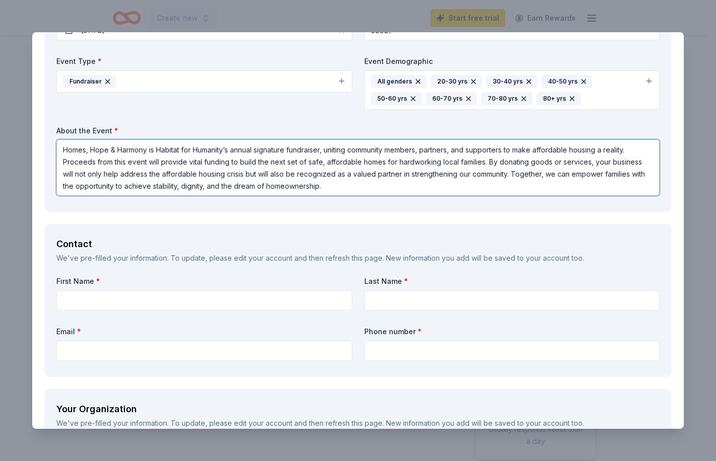
scroll to position [554, 0]
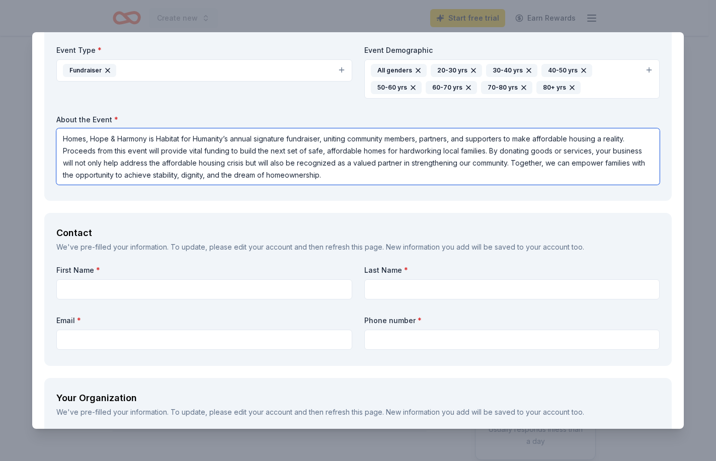
type textarea "Homes, Hope & Harmony is Habitat for Humanity’s annual signature fundraiser, un…"
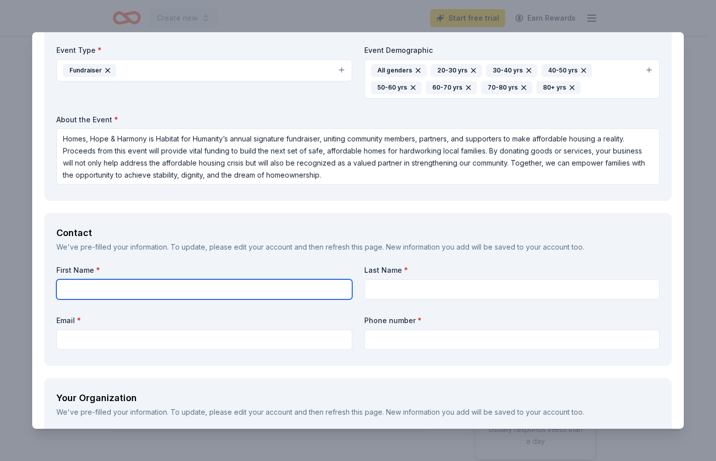
click at [223, 292] on input "text" at bounding box center [204, 289] width 296 height 20
type input "Michaela"
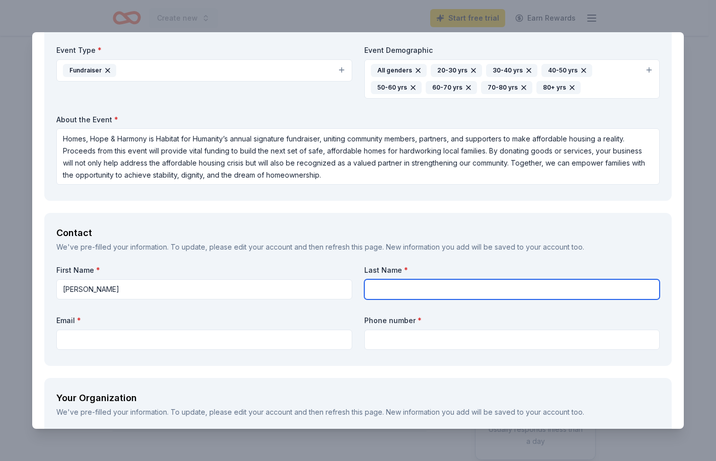
type input "Kern"
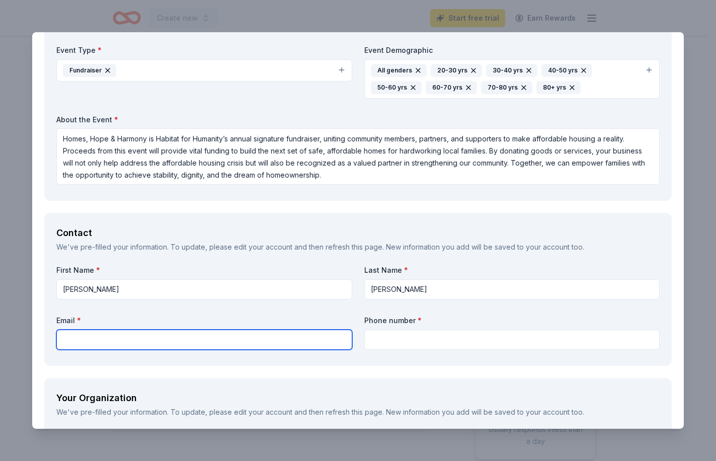
type input "mkern@solanonapahabitat.org"
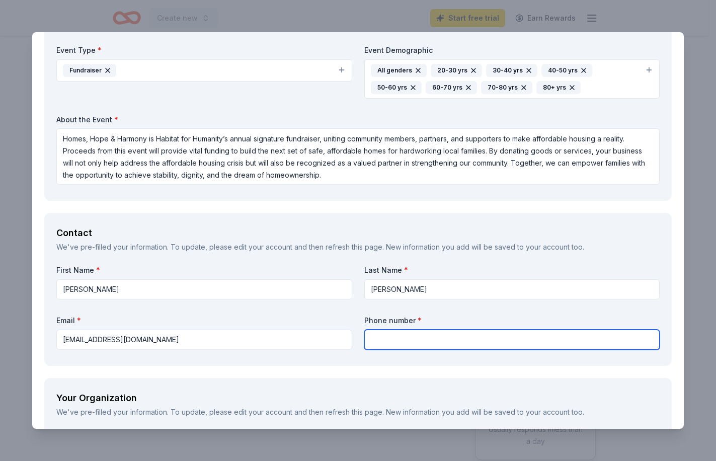
type input "7077240664"
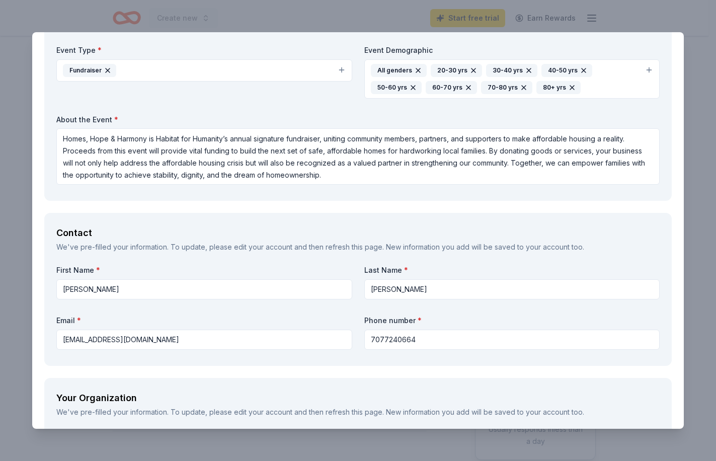
type input "Solano-Napa Habitat for Humanity"
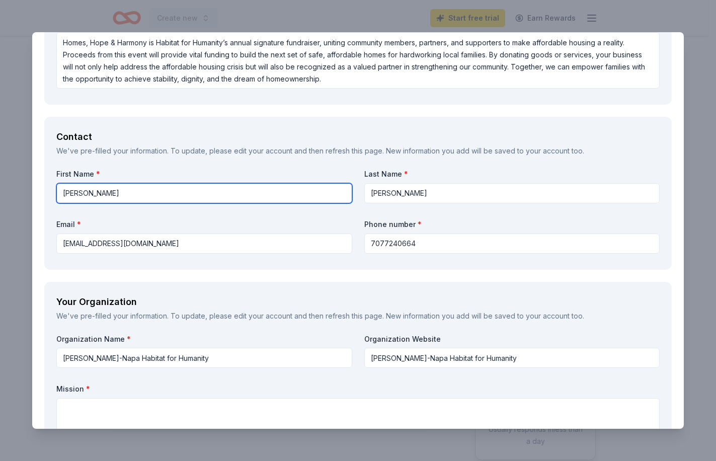
scroll to position [654, 0]
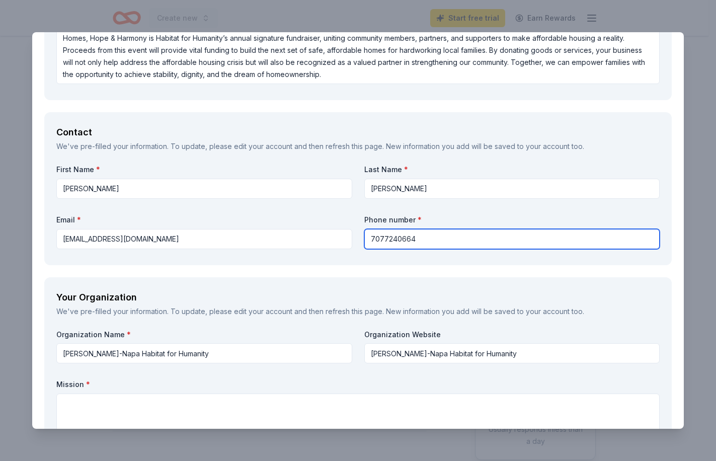
drag, startPoint x: 434, startPoint y: 240, endPoint x: 377, endPoint y: 243, distance: 56.4
click at [377, 243] on input "7077240664" at bounding box center [512, 239] width 296 height 20
click at [288, 259] on div "Contact We've pre-filled your information. To update, please edit your account …" at bounding box center [358, 188] width 628 height 152
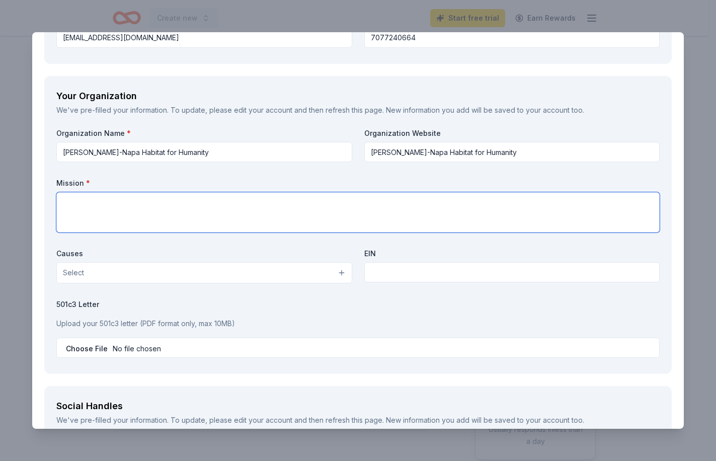
click at [173, 223] on textarea at bounding box center [357, 212] width 603 height 40
paste textarea "We bring people together to build decent, affordable homes and make critical re…"
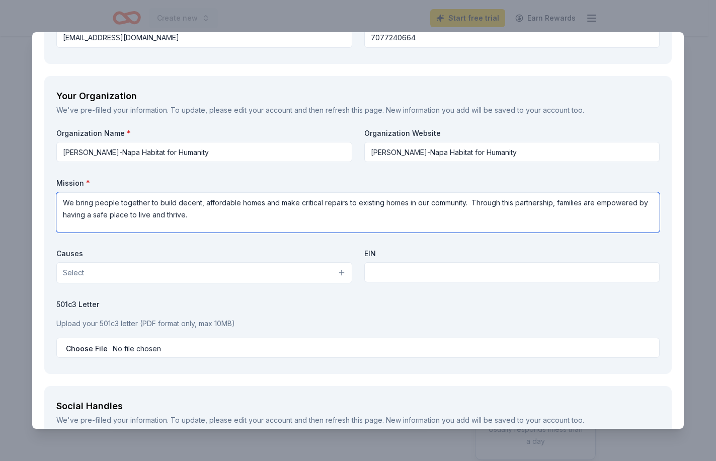
type textarea "We bring people together to build decent, affordable homes and make critical re…"
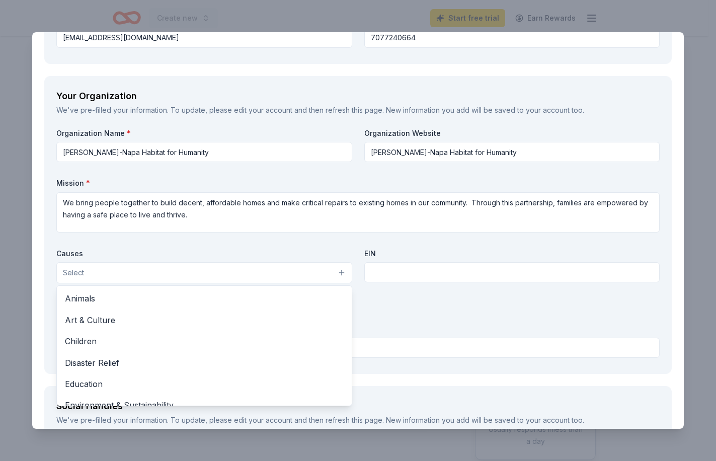
click at [175, 272] on button "Select" at bounding box center [204, 272] width 296 height 21
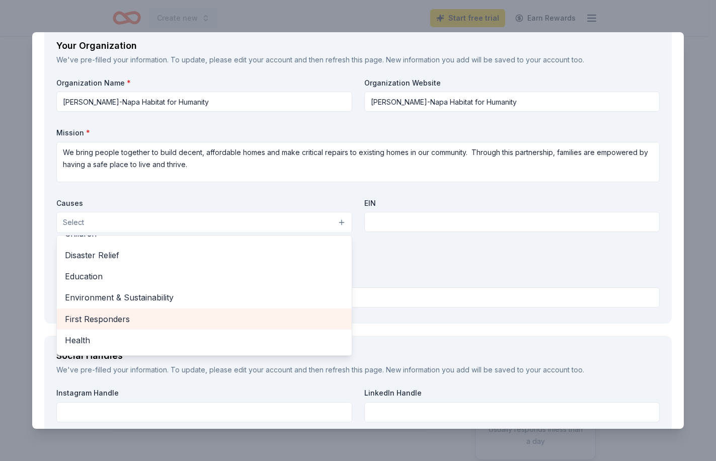
scroll to position [40, 0]
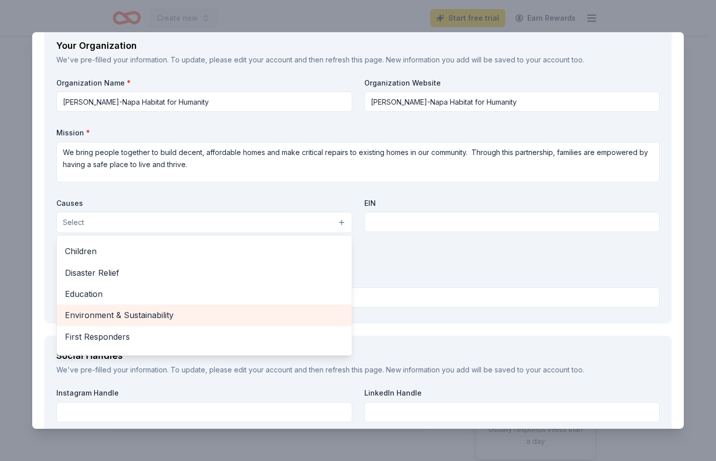
click at [161, 315] on span "Environment & Sustainability" at bounding box center [204, 314] width 279 height 13
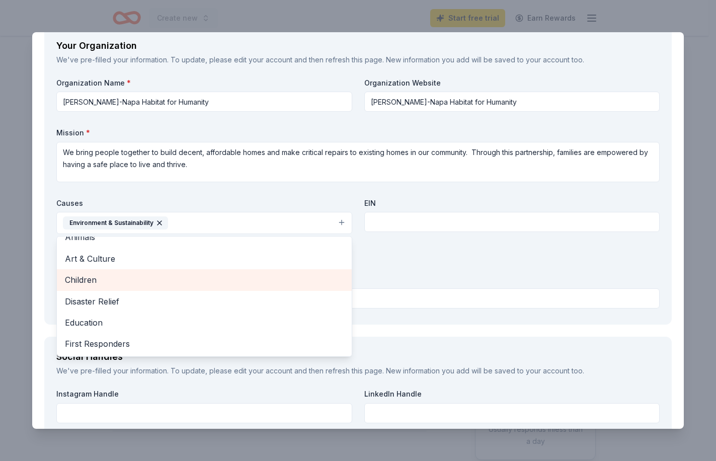
scroll to position [0, 0]
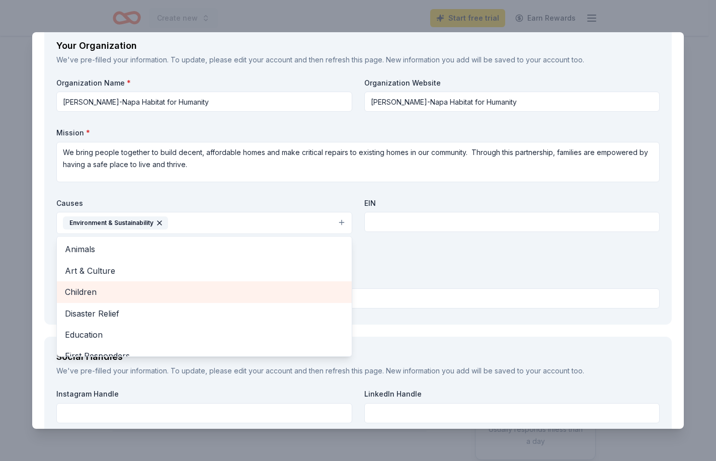
click at [120, 293] on span "Children" at bounding box center [204, 291] width 279 height 13
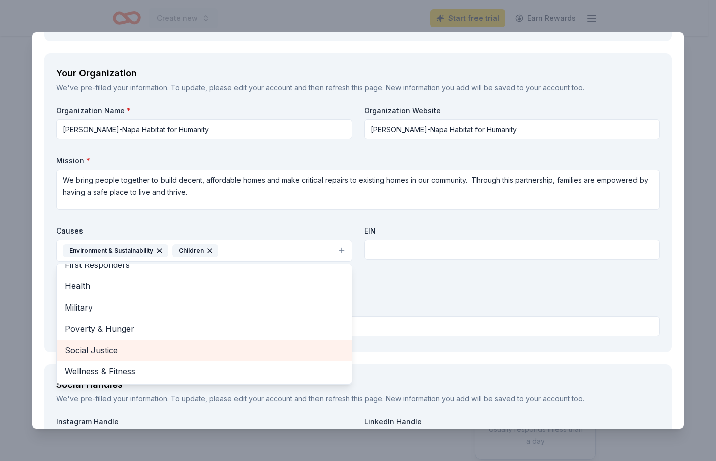
scroll to position [855, 0]
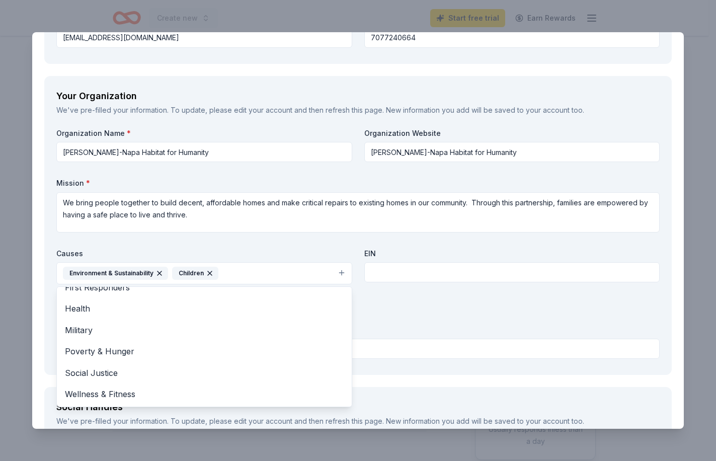
click at [439, 310] on div "Organization Name * Solano-Napa Habitat for Humanity Organization Website Solan…" at bounding box center [357, 245] width 603 height 235
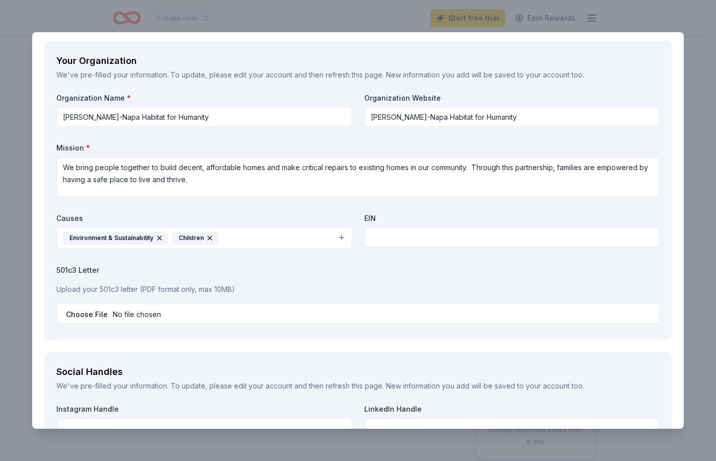
scroll to position [906, 0]
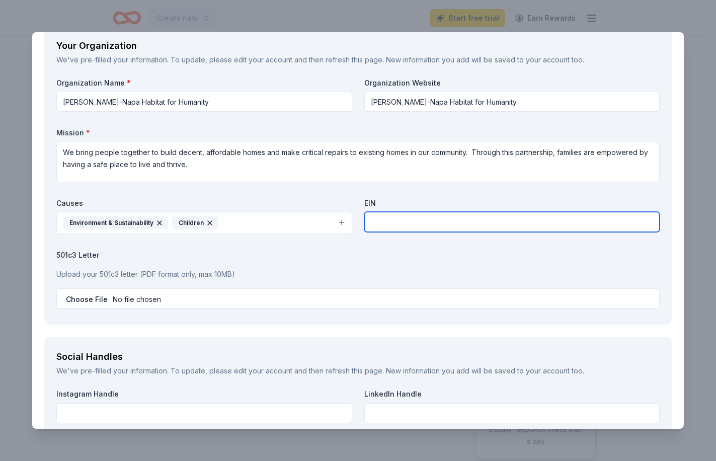
click at [404, 215] on input "text" at bounding box center [512, 222] width 296 height 20
click at [426, 221] on input "text" at bounding box center [512, 222] width 296 height 20
paste input "68-0252525"
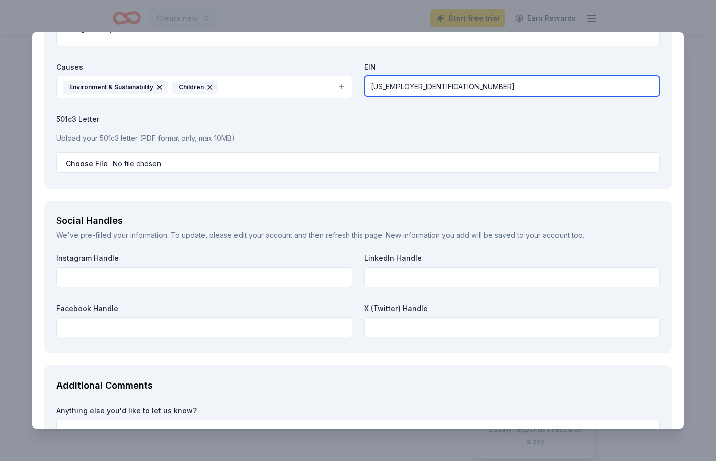
scroll to position [1057, 0]
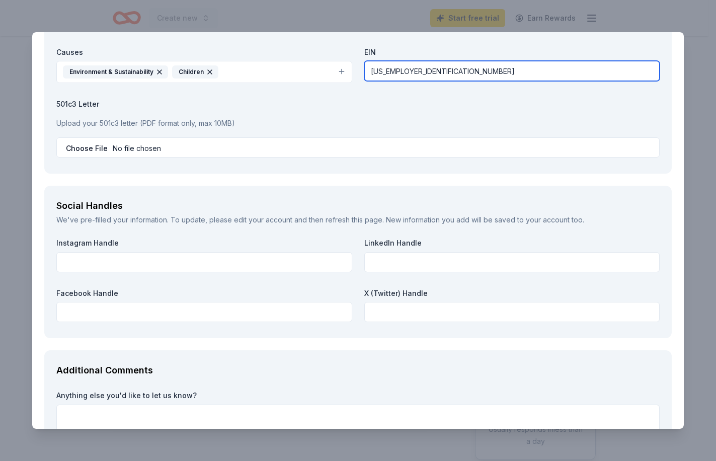
type input "68-0252525"
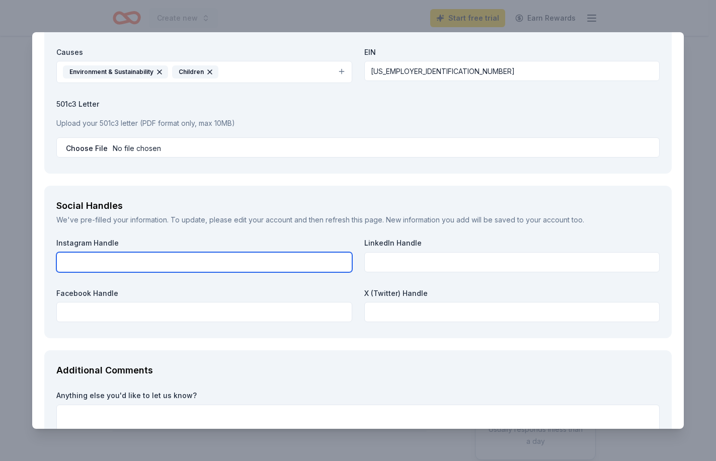
click at [161, 258] on input "text" at bounding box center [204, 262] width 296 height 20
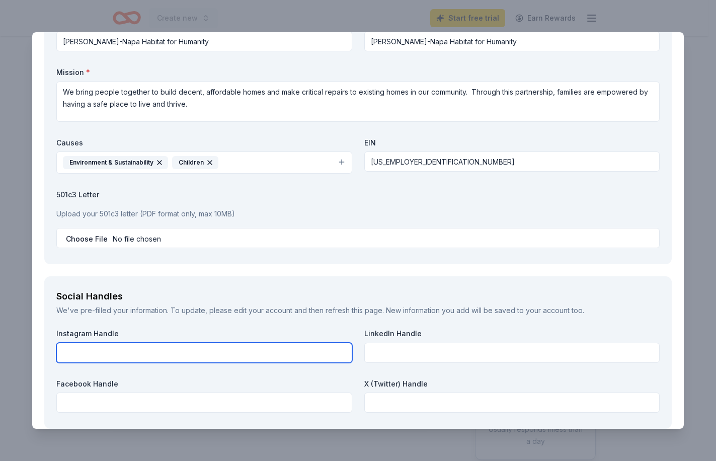
scroll to position [940, 0]
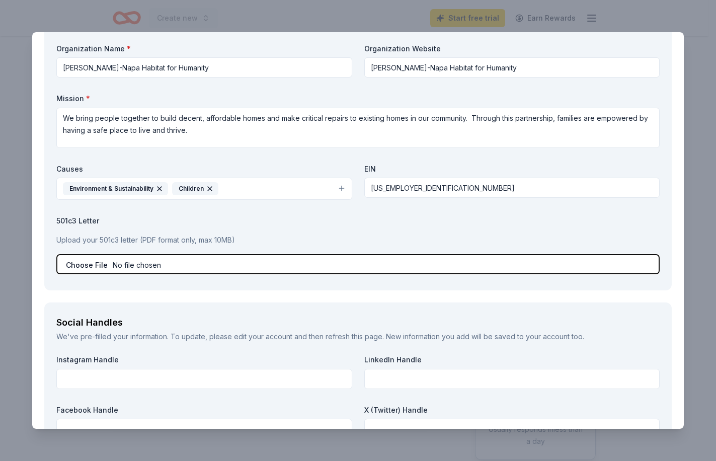
click at [93, 266] on input "file" at bounding box center [357, 264] width 603 height 20
type input "C:\fakepath\2025 501c3_Letter_1108-1358_2026.pdf"
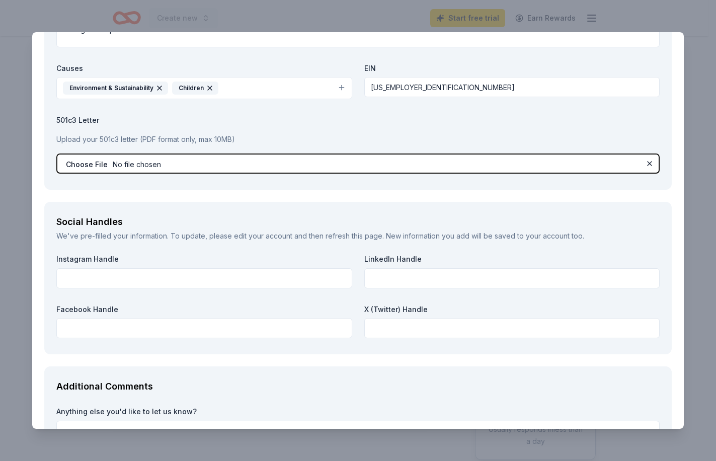
scroll to position [1141, 0]
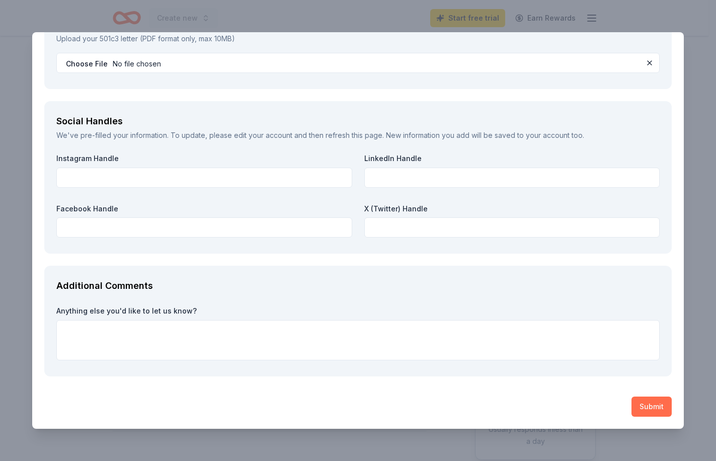
click at [645, 410] on button "Submit" at bounding box center [652, 407] width 40 height 20
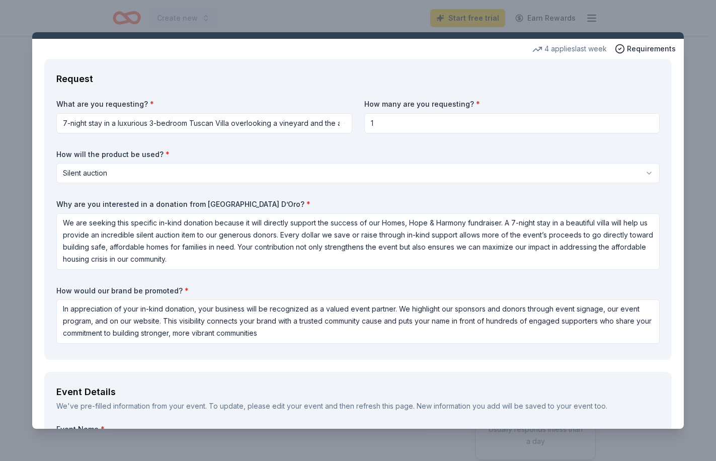
scroll to position [0, 0]
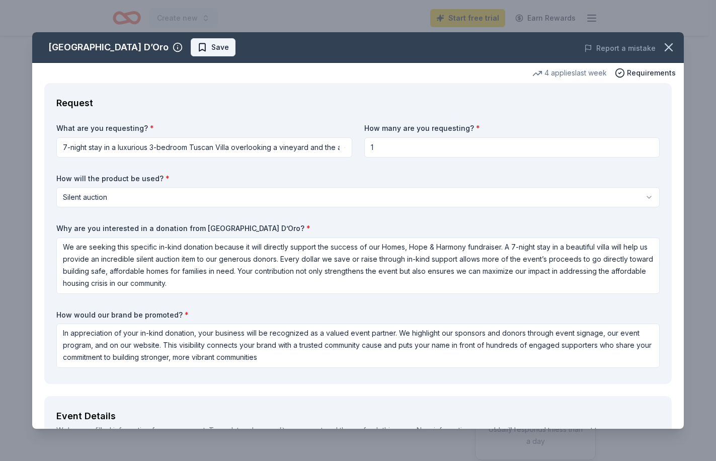
click at [197, 50] on span "Save" at bounding box center [213, 47] width 32 height 12
click at [106, 142] on html "10% Create new Start free trial Earn Rewards Share Villa Sogni D’Oro New 4 appl…" at bounding box center [358, 230] width 716 height 461
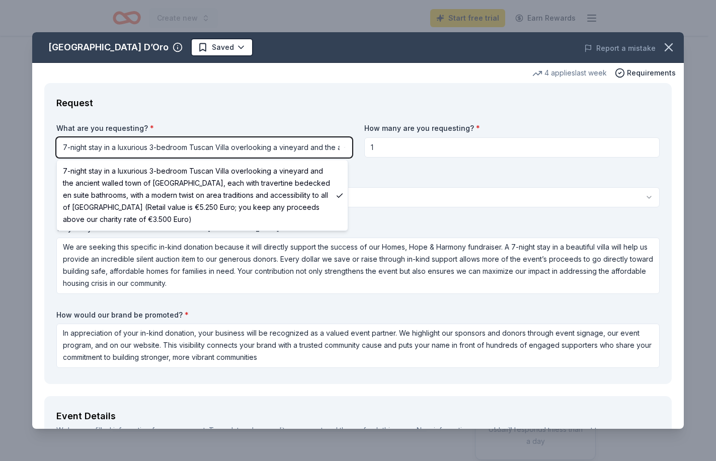
click at [106, 142] on html "10% Create new Start free trial Earn Rewards Share Villa Sogni D’Oro New 4 appl…" at bounding box center [358, 230] width 716 height 461
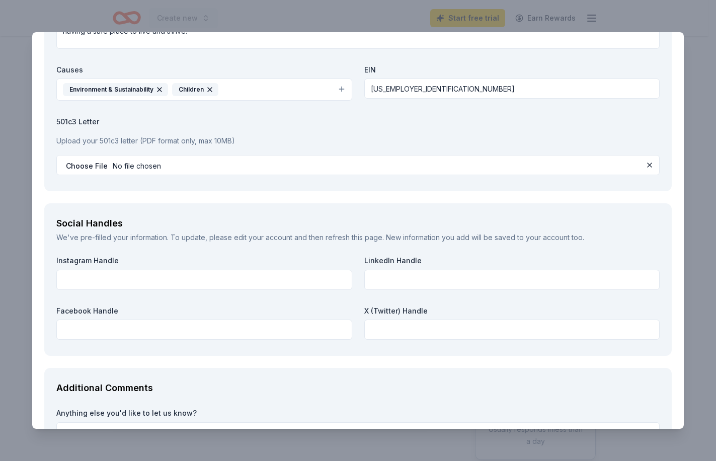
scroll to position [1141, 0]
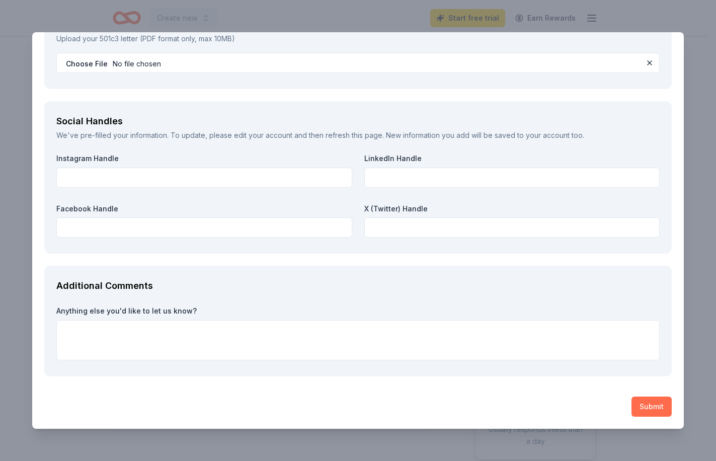
click at [637, 412] on button "Submit" at bounding box center [652, 407] width 40 height 20
click at [641, 416] on button "Submit" at bounding box center [652, 407] width 40 height 20
click at [641, 411] on button "Submit" at bounding box center [652, 407] width 40 height 20
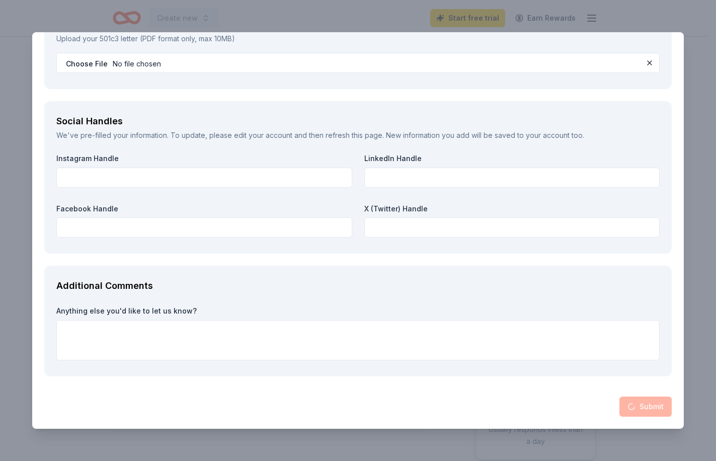
click at [641, 411] on div "Submit" at bounding box center [358, 407] width 628 height 20
click at [641, 411] on button "Submit" at bounding box center [645, 407] width 52 height 20
click at [641, 411] on div "Submit" at bounding box center [358, 407] width 628 height 20
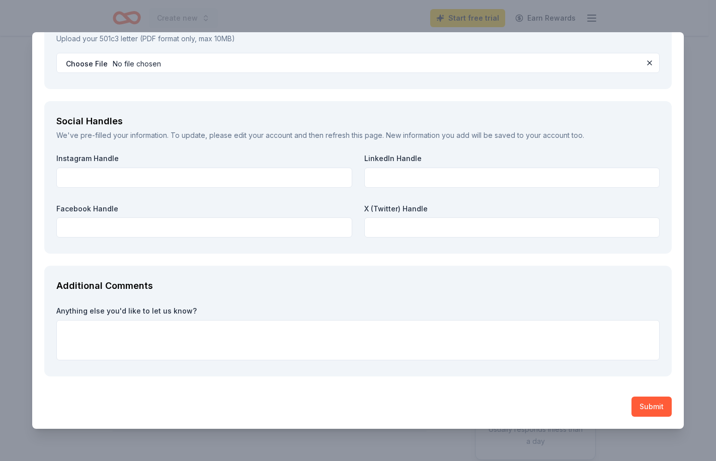
click at [641, 411] on button "Submit" at bounding box center [652, 407] width 40 height 20
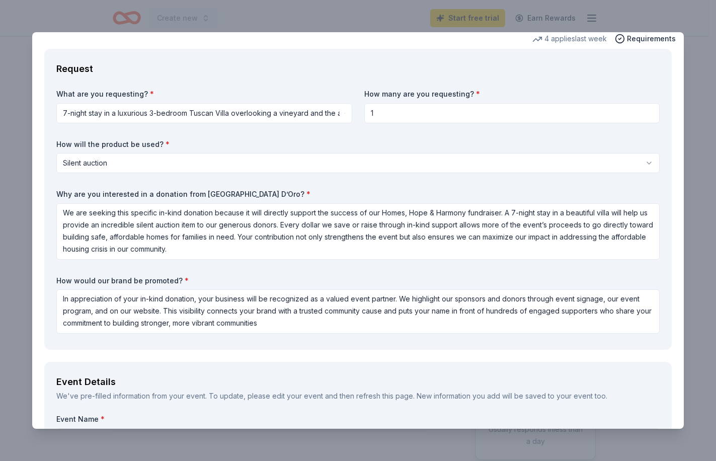
scroll to position [0, 0]
click at [650, 39] on span "Requirements" at bounding box center [651, 39] width 49 height 12
click at [568, 38] on div "4 applies last week" at bounding box center [569, 39] width 74 height 12
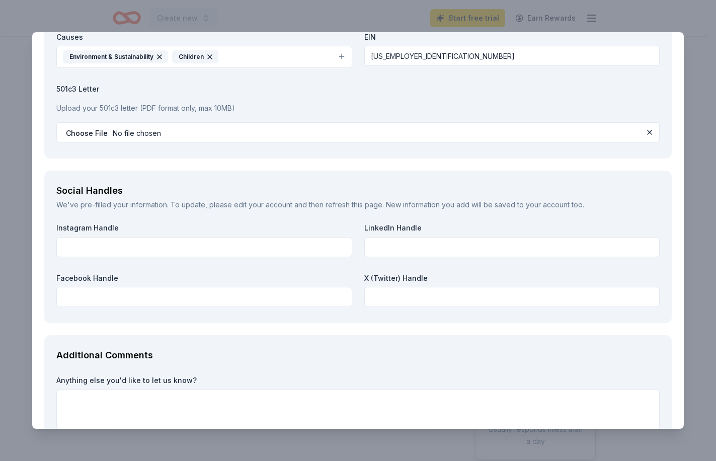
scroll to position [1141, 0]
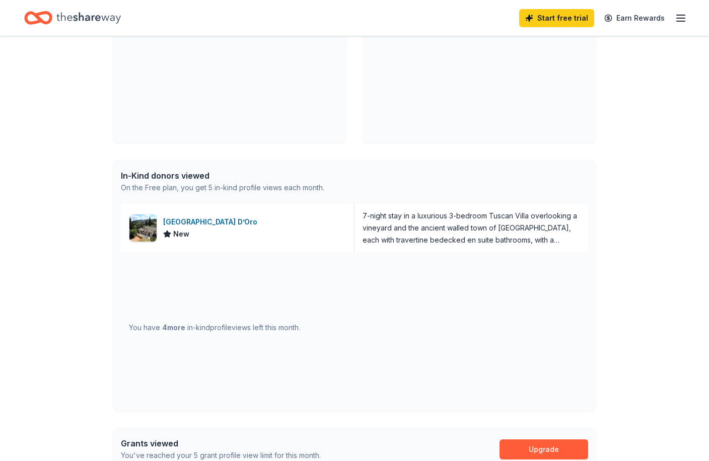
scroll to position [46, 0]
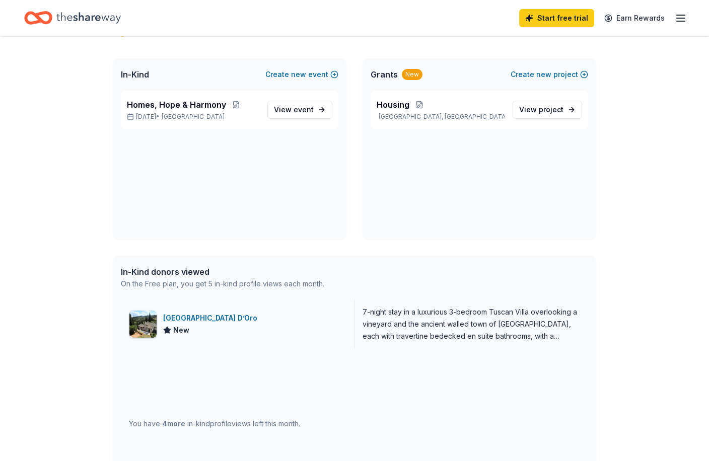
click at [213, 330] on div "New" at bounding box center [212, 330] width 98 height 12
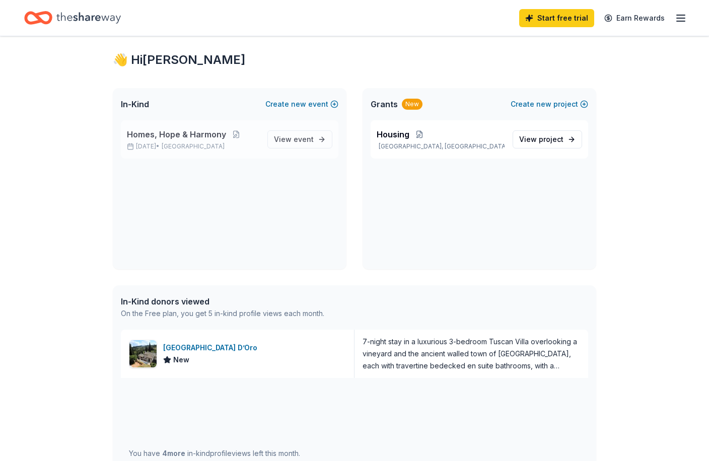
scroll to position [0, 0]
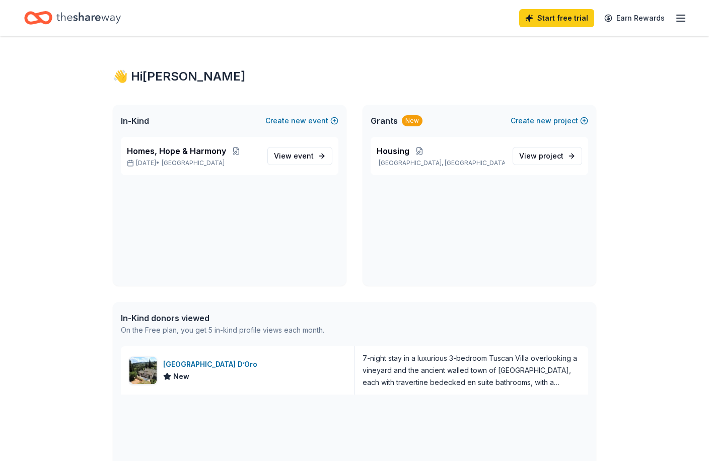
click at [132, 119] on span "In-Kind" at bounding box center [135, 121] width 28 height 12
click at [83, 17] on icon "Home" at bounding box center [88, 17] width 64 height 11
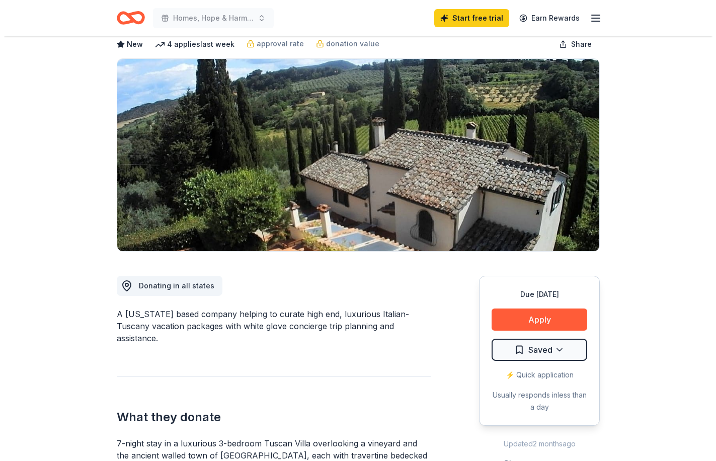
scroll to position [201, 0]
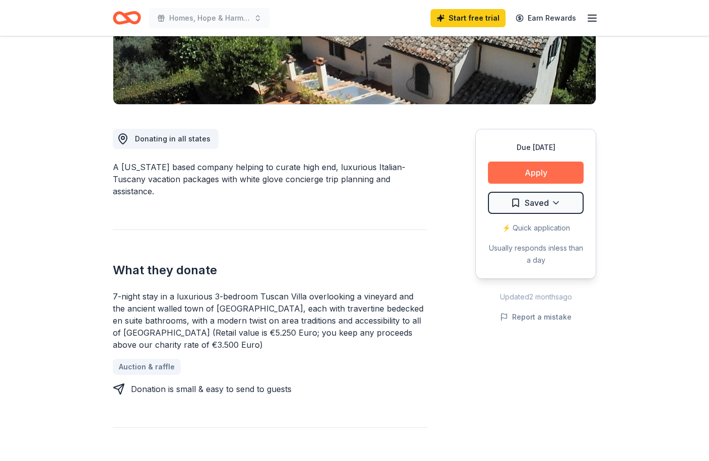
click at [541, 165] on button "Apply" at bounding box center [536, 173] width 96 height 22
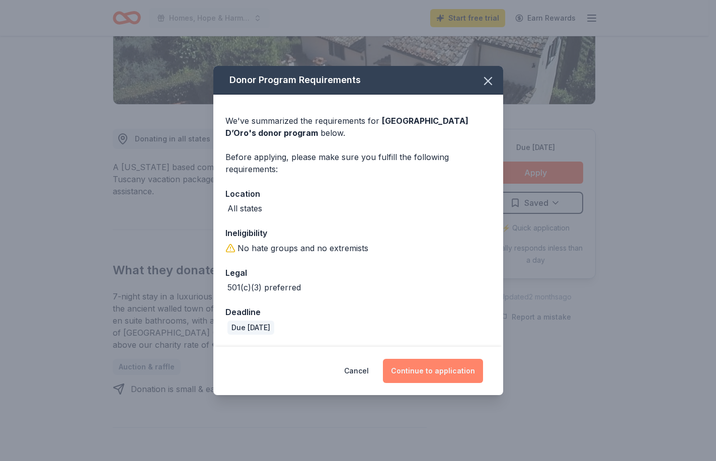
click at [435, 369] on button "Continue to application" at bounding box center [433, 371] width 100 height 24
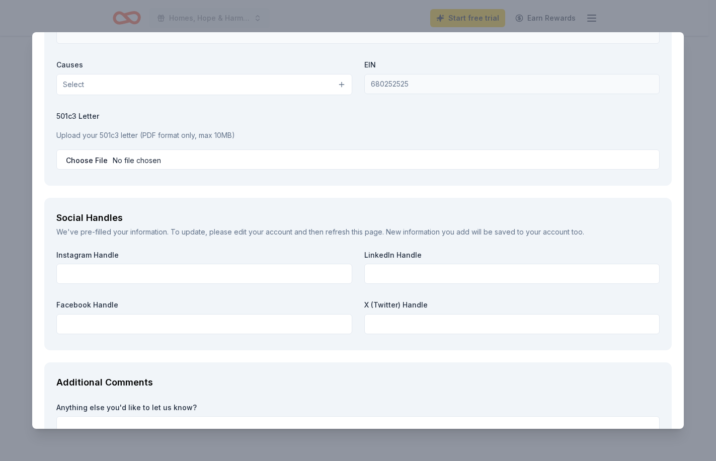
scroll to position [1257, 0]
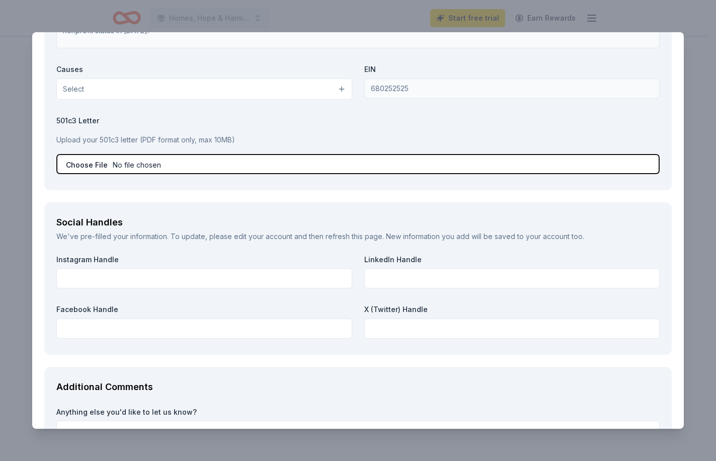
click at [90, 164] on input "file" at bounding box center [357, 164] width 603 height 20
type input "C:\fakepath\2025 501c3_Letter_1108-1358_2026.pdf"
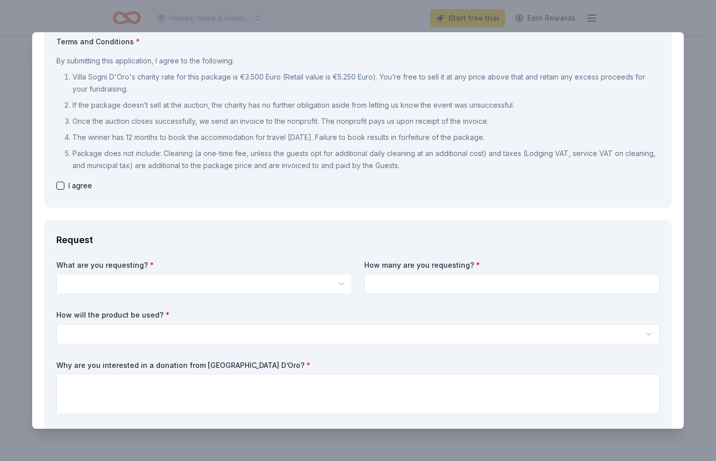
scroll to position [49, 0]
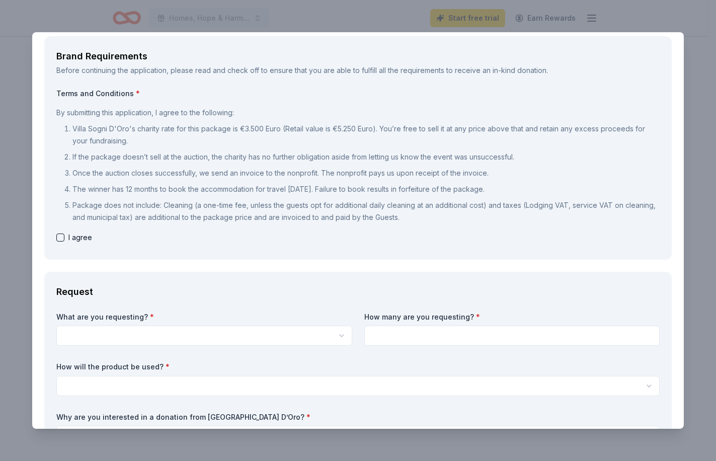
click at [63, 237] on button "button" at bounding box center [60, 237] width 8 height 8
checkbox input "true"
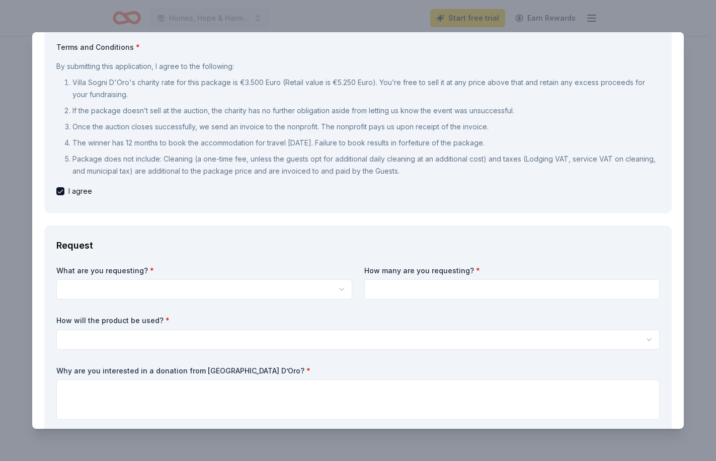
scroll to position [151, 0]
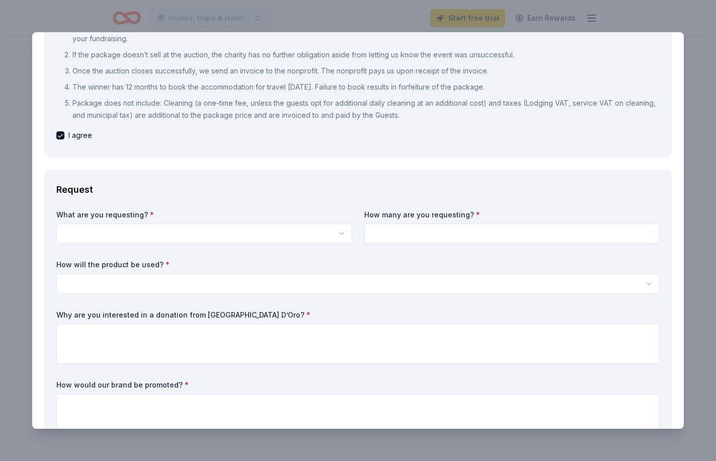
click at [208, 235] on html "Homes, Hope & Harmony Start free trial Earn Rewards Due in 156 days Share Villa…" at bounding box center [358, 29] width 716 height 461
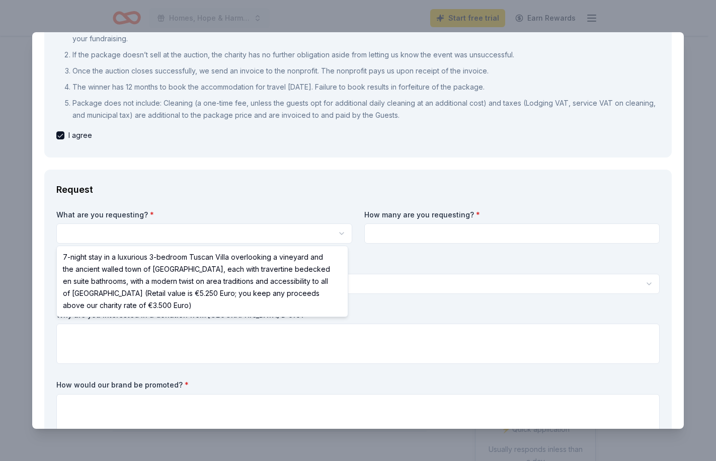
select select "7-night stay in a luxurious 3-bedroom Tuscan Villa overlooking a vineyard and t…"
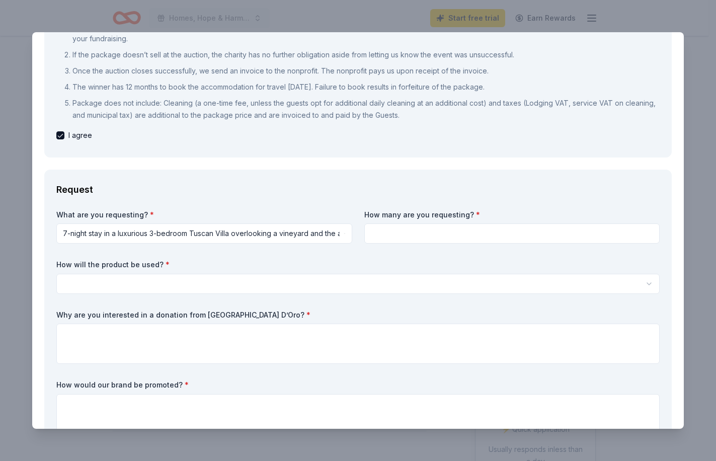
click at [436, 233] on input at bounding box center [512, 233] width 296 height 20
type input "1"
click at [317, 229] on html "Homes, Hope & Harmony Start free trial Earn Rewards Due in 156 days Share Villa…" at bounding box center [358, 230] width 716 height 461
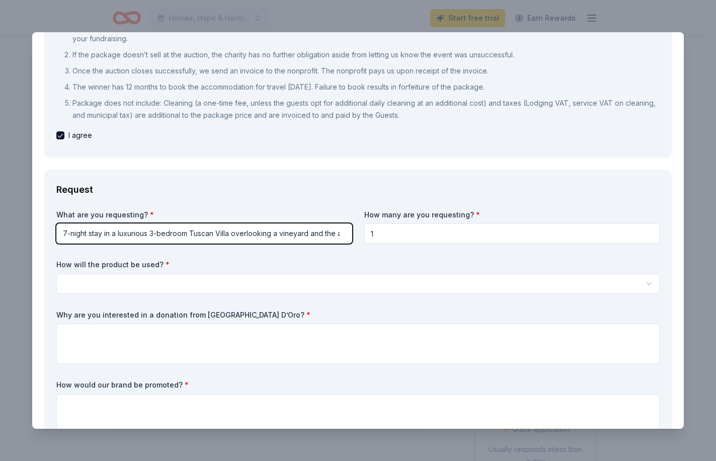
click at [368, 183] on html "Homes, Hope & Harmony Start free trial Earn Rewards Due in 156 days Share Villa…" at bounding box center [358, 230] width 716 height 461
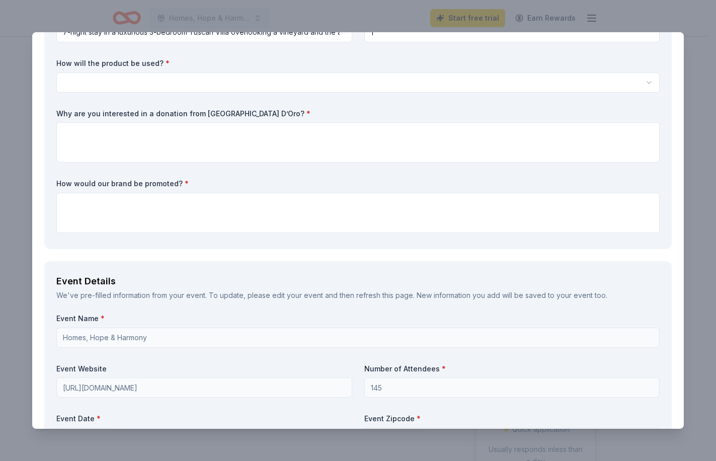
click at [216, 88] on html "Homes, Hope & Harmony Start free trial Earn Rewards Due in 156 days Share Villa…" at bounding box center [358, 230] width 716 height 461
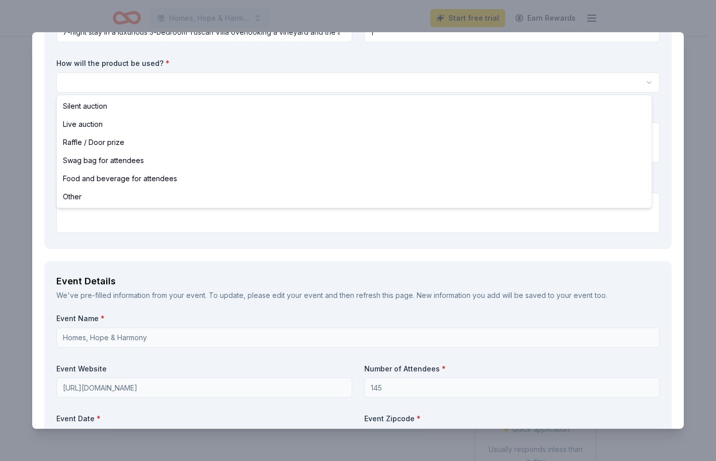
select select "silentAuction"
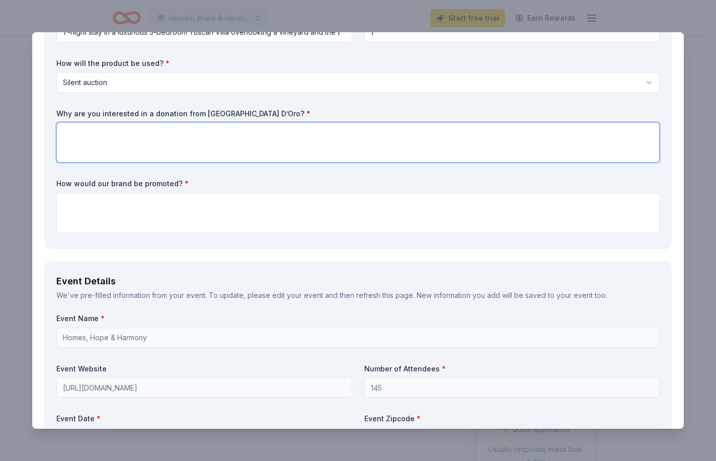
click at [180, 139] on textarea at bounding box center [357, 142] width 603 height 40
paste textarea "We are seeking this specific in-kind donation because it will directly support …"
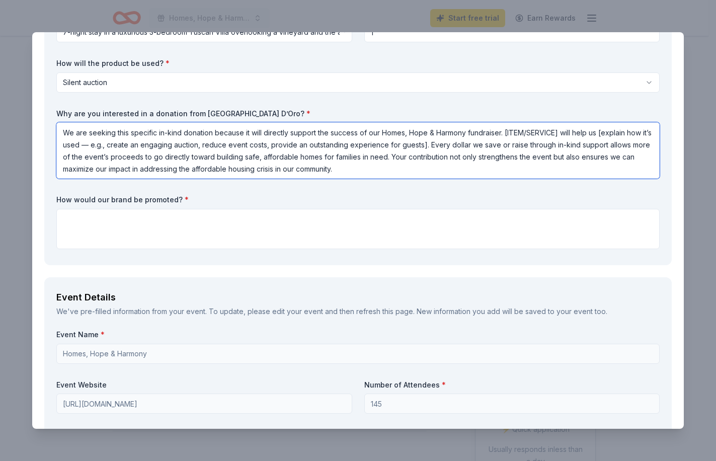
drag, startPoint x: 505, startPoint y: 132, endPoint x: 559, endPoint y: 137, distance: 53.6
click at [559, 137] on textarea "We are seeking this specific in-kind donation because it will directly support …" at bounding box center [357, 150] width 603 height 56
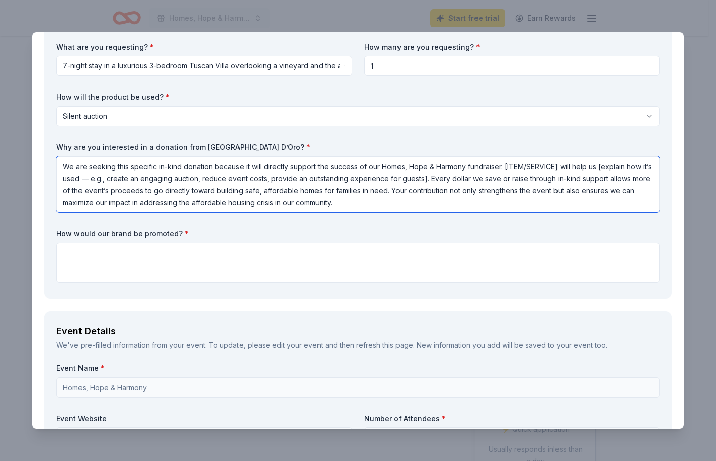
scroll to position [302, 0]
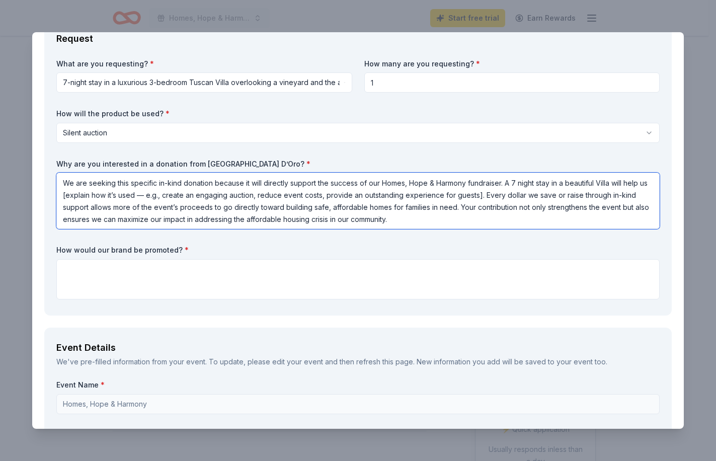
drag, startPoint x: 89, startPoint y: 195, endPoint x: 503, endPoint y: 190, distance: 414.2
click at [503, 190] on textarea "We are seeking this specific in-kind donation because it will directly support …" at bounding box center [357, 201] width 603 height 56
drag, startPoint x: 226, startPoint y: 221, endPoint x: 55, endPoint y: 183, distance: 175.3
click at [55, 183] on div "Request What are you requesting? * 7-night stay in a luxurious 3-bedroom Tuscan…" at bounding box center [358, 167] width 628 height 297
type textarea "We are seeking this specific in-kind donation because it will directly support …"
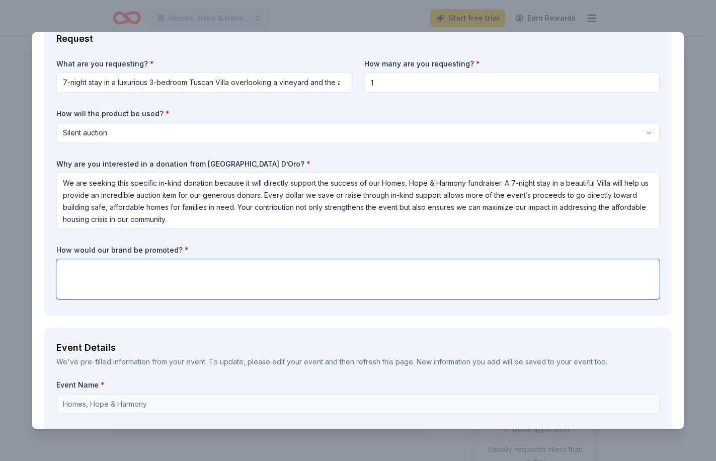
click at [267, 266] on textarea at bounding box center [357, 279] width 603 height 40
paste textarea ""In appreciation of your in-kind donation, your business will be recognized as …"
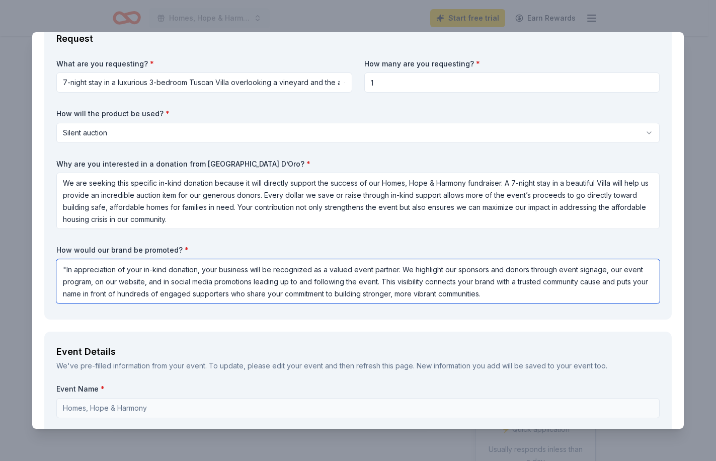
click at [66, 270] on textarea ""In appreciation of your in-kind donation, your business will be recognized as …" at bounding box center [357, 281] width 603 height 44
drag, startPoint x: 94, startPoint y: 282, endPoint x: 89, endPoint y: 280, distance: 5.4
click at [95, 282] on textarea "In appreciation of your in-kind donation, your business will be recognized as a…" at bounding box center [357, 281] width 603 height 44
drag, startPoint x: 157, startPoint y: 280, endPoint x: 267, endPoint y: 286, distance: 110.3
click at [267, 286] on textarea "In appreciation of your in-kind donation, your business will be recognized as a…" at bounding box center [357, 281] width 603 height 44
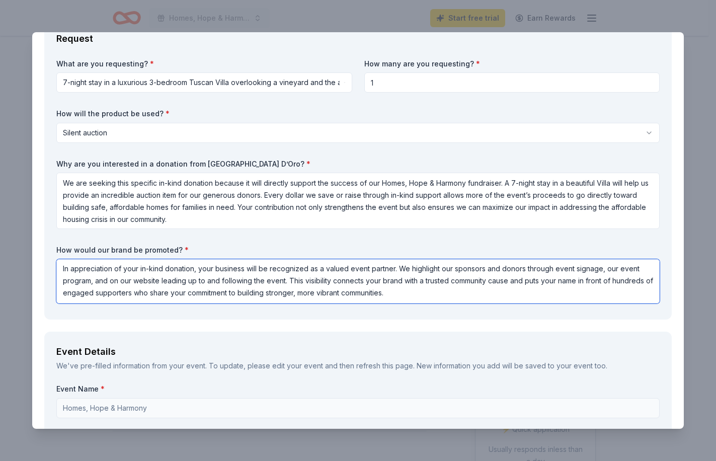
scroll to position [0, 0]
drag, startPoint x: 450, startPoint y: 289, endPoint x: 49, endPoint y: 266, distance: 401.8
click at [49, 266] on div "Request What are you requesting? * 7-night stay in a luxurious 3-bedroom Tuscan…" at bounding box center [358, 169] width 628 height 301
type textarea "In appreciation of your in-kind donation, your business will be recognized as a…"
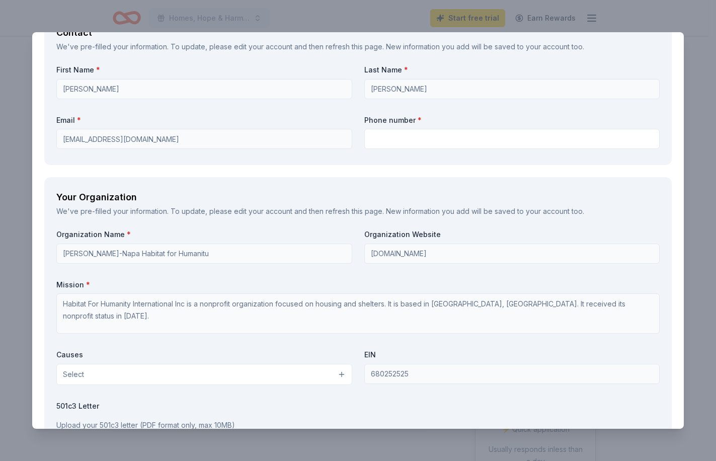
scroll to position [855, 0]
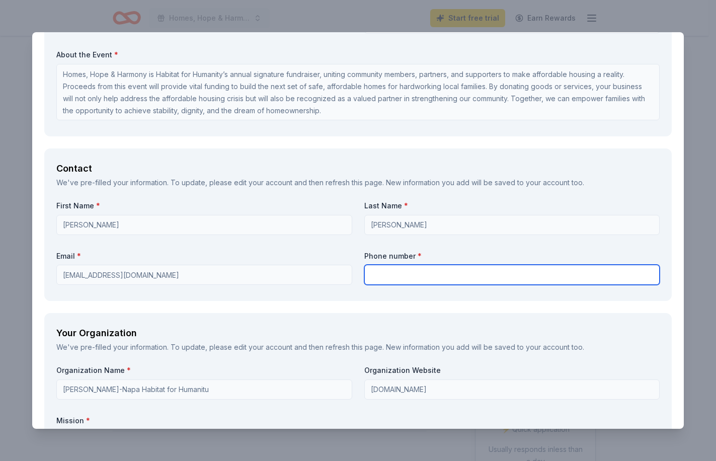
click at [409, 276] on input "text" at bounding box center [512, 275] width 296 height 20
type input "7076880431"
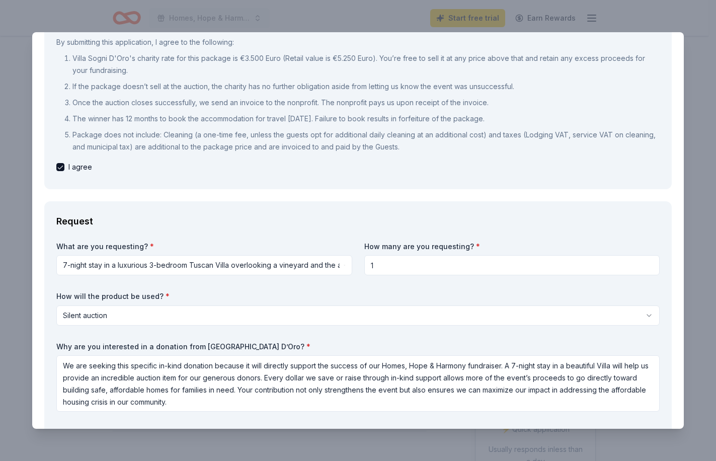
scroll to position [0, 0]
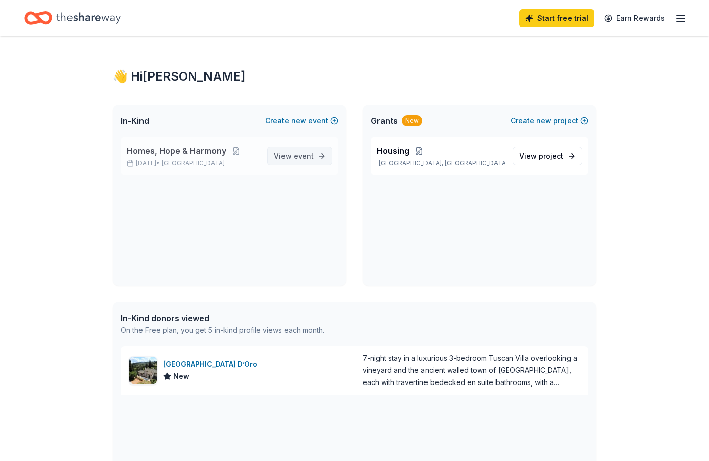
click at [274, 151] on link "View event" at bounding box center [299, 156] width 65 height 18
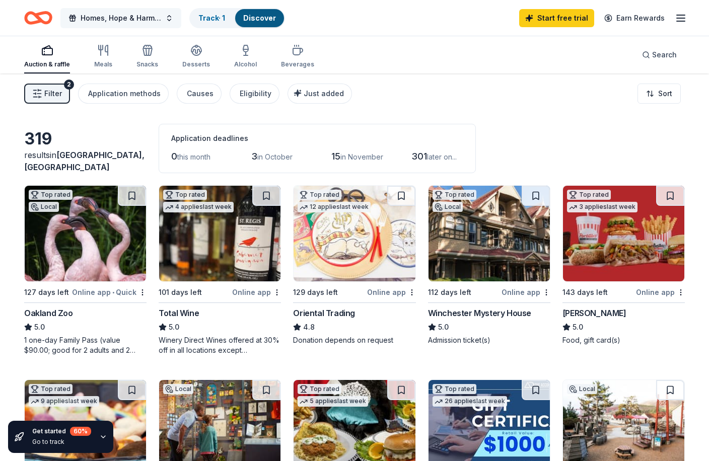
click at [163, 18] on button "Homes, Hope & Harmony" at bounding box center [120, 18] width 121 height 20
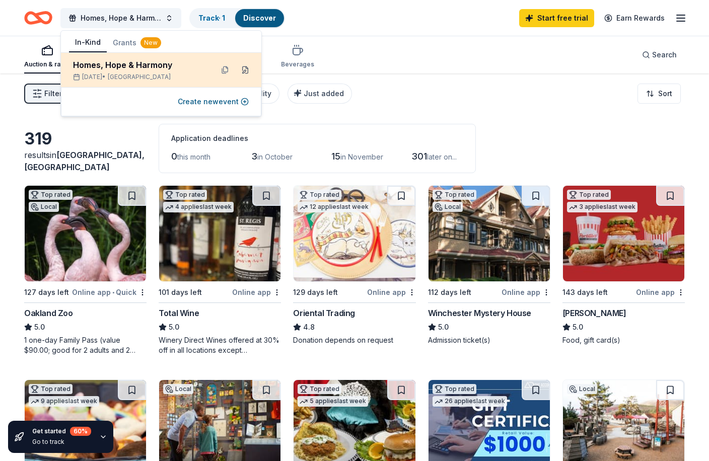
click at [245, 67] on button at bounding box center [245, 70] width 16 height 16
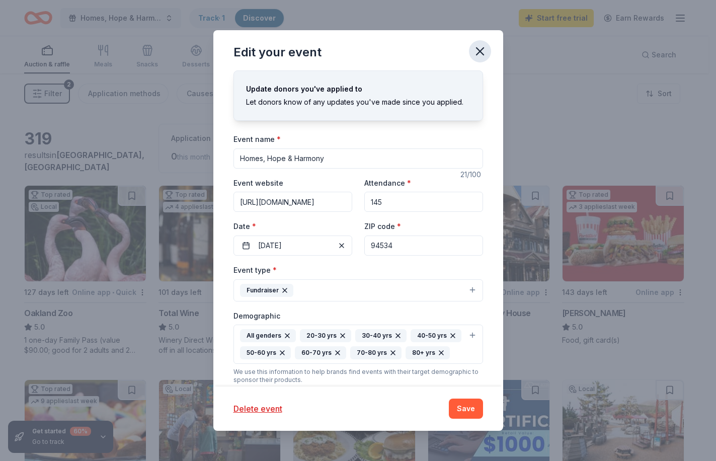
click at [490, 53] on button "button" at bounding box center [480, 51] width 22 height 22
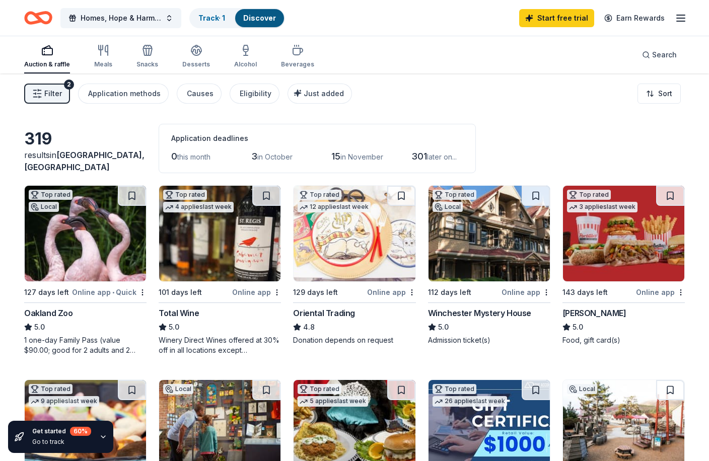
drag, startPoint x: 697, startPoint y: 18, endPoint x: 697, endPoint y: 27, distance: 9.6
click at [697, 27] on div "Homes, Hope & Harmony Track · 1 Discover Start free trial Earn Rewards" at bounding box center [354, 18] width 709 height 36
click at [682, 17] on icon "button" at bounding box center [680, 18] width 12 height 12
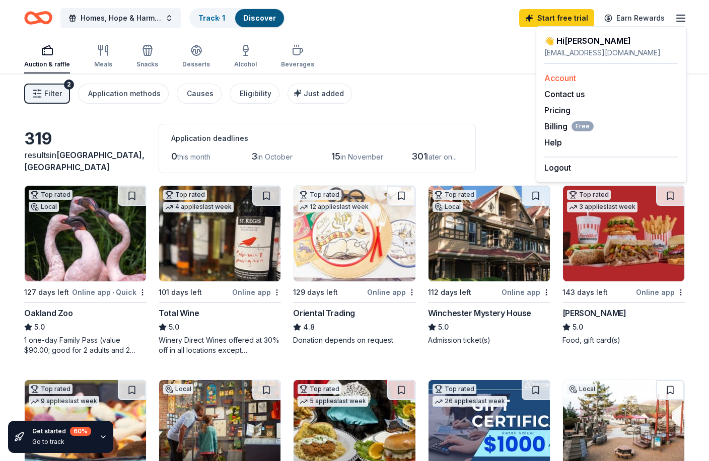
click at [560, 79] on link "Account" at bounding box center [560, 78] width 32 height 10
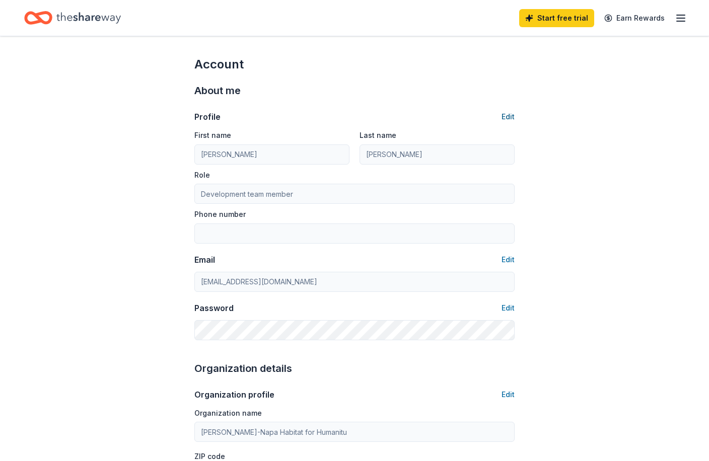
click at [511, 120] on button "Edit" at bounding box center [507, 117] width 13 height 12
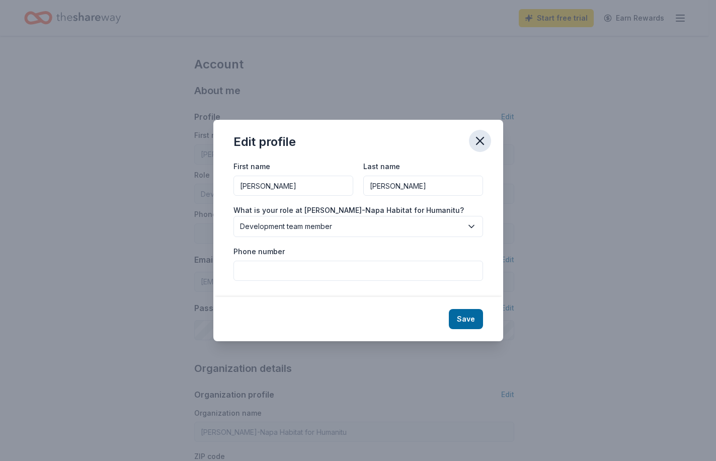
click at [481, 142] on icon "button" at bounding box center [480, 140] width 7 height 7
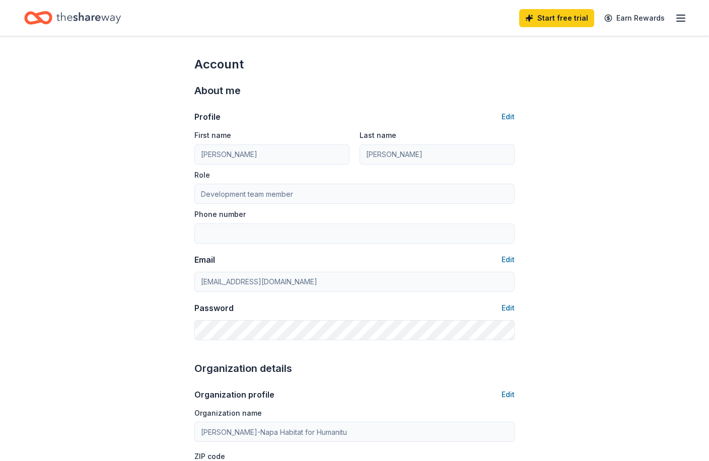
scroll to position [252, 0]
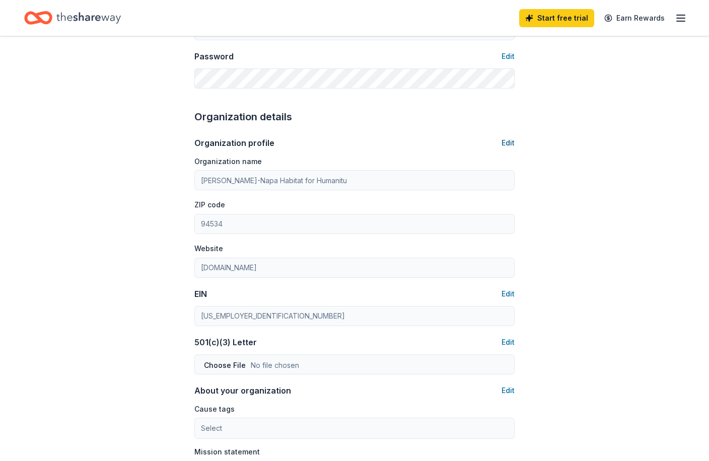
click at [507, 140] on button "Edit" at bounding box center [507, 143] width 13 height 12
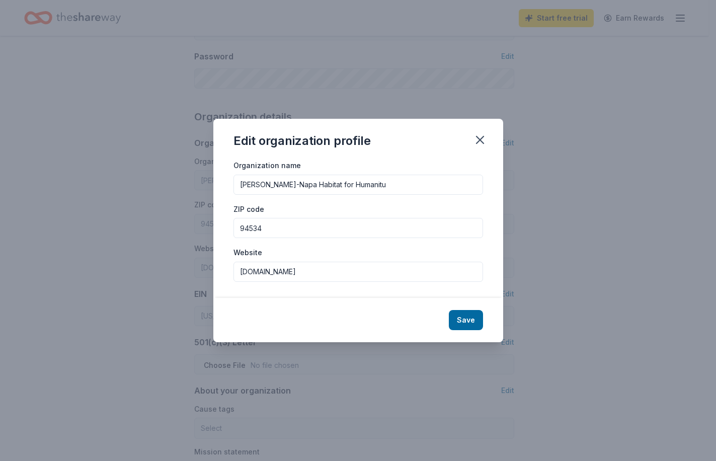
click at [373, 182] on input "Solano-Napa Habitat for Humanitu" at bounding box center [358, 185] width 250 height 20
type input "[PERSON_NAME]-Napa Habitat for Humanity"
click at [479, 296] on div "Organization name Solano-Napa Habitat for Humanity ZIP code 94534 Website solan…" at bounding box center [358, 228] width 290 height 139
click at [475, 315] on button "Save" at bounding box center [466, 320] width 34 height 20
click at [483, 146] on icon "button" at bounding box center [480, 140] width 14 height 14
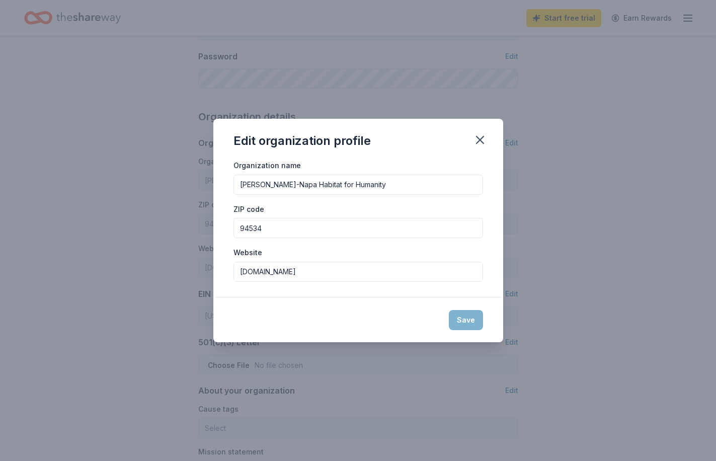
type input "[PERSON_NAME]-Napa Habitat for Humanity"
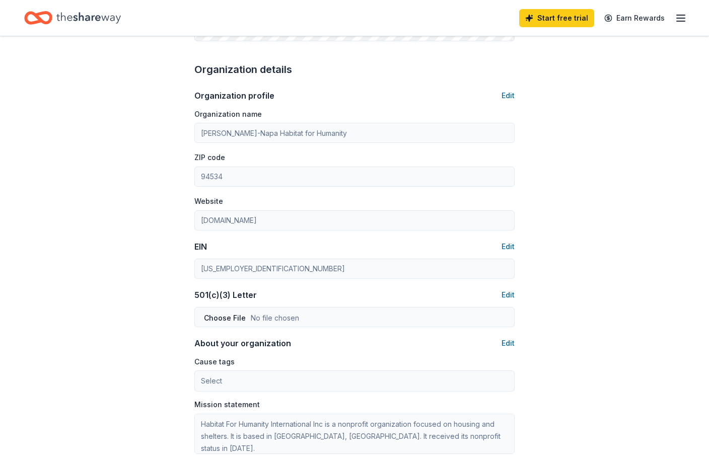
scroll to position [352, 0]
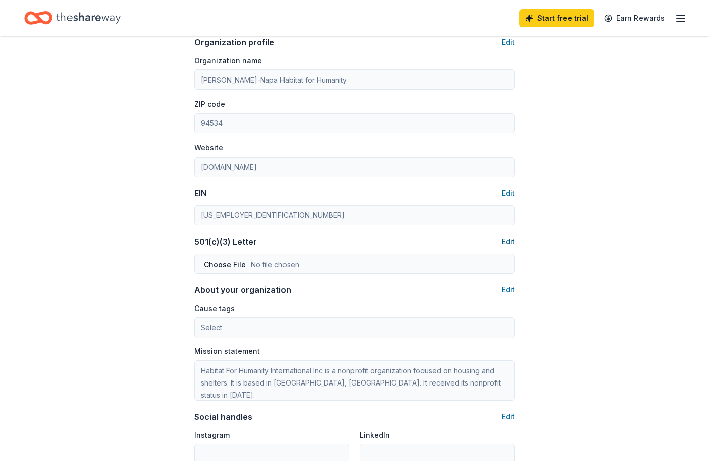
click at [506, 242] on button "Edit" at bounding box center [507, 242] width 13 height 12
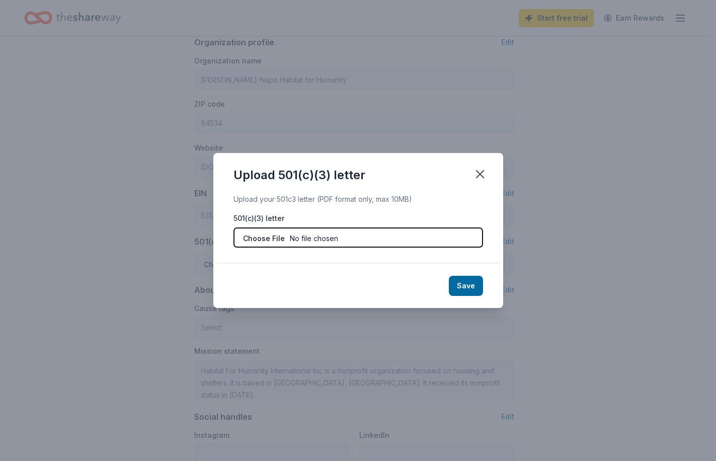
click at [293, 237] on input "file" at bounding box center [358, 237] width 250 height 20
type input "C:\fakepath\2025 501c3_Letter_1108-1358_2026.pdf"
click at [457, 280] on button "Save" at bounding box center [466, 286] width 34 height 20
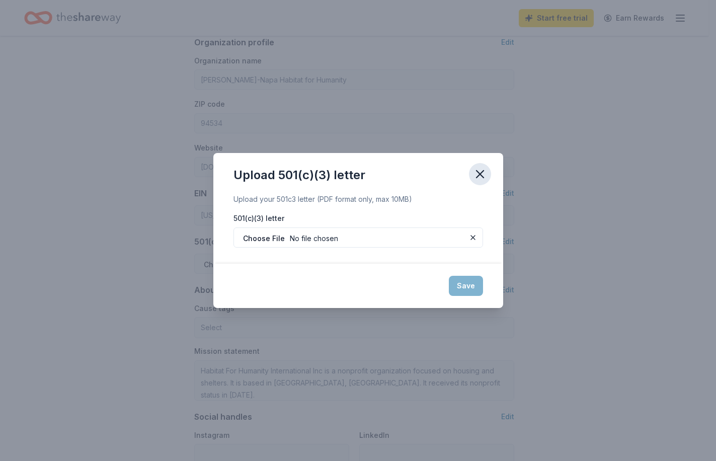
click at [487, 168] on icon "button" at bounding box center [480, 174] width 14 height 14
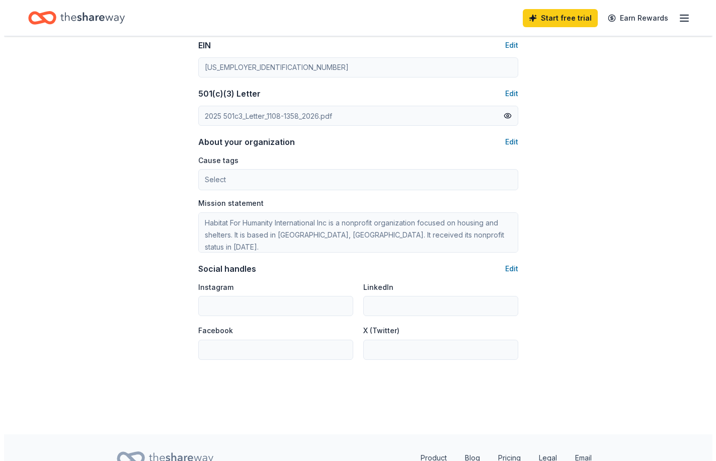
scroll to position [503, 0]
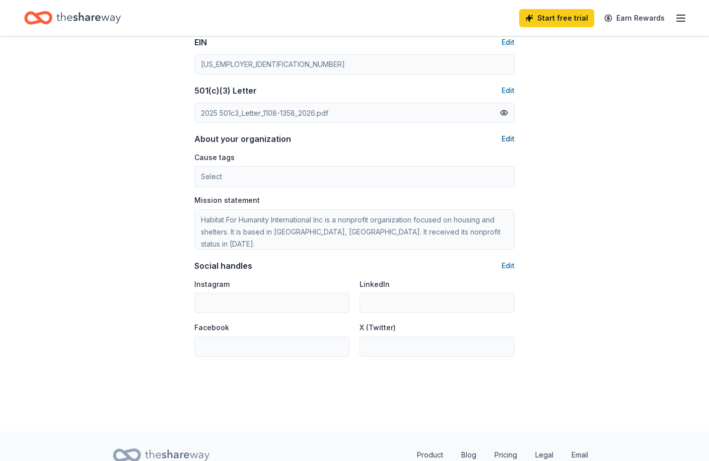
click at [512, 135] on button "Edit" at bounding box center [507, 139] width 13 height 12
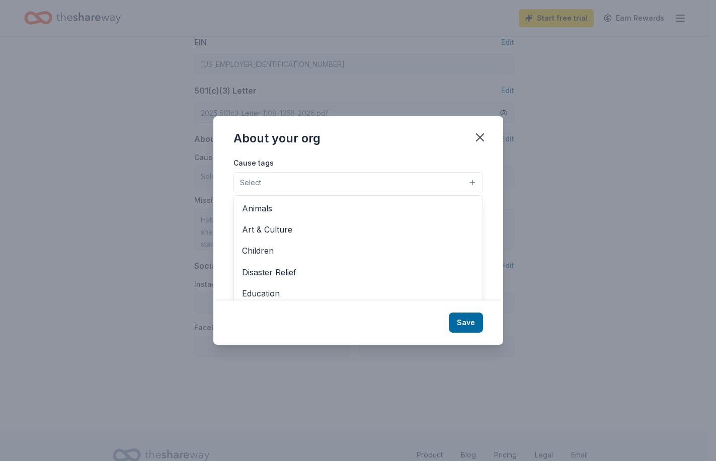
click at [357, 181] on button "Select" at bounding box center [358, 182] width 250 height 21
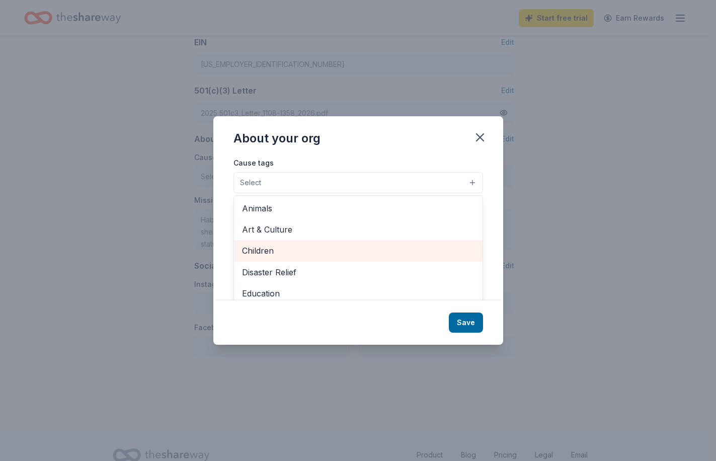
click at [323, 244] on div "Children" at bounding box center [358, 250] width 249 height 21
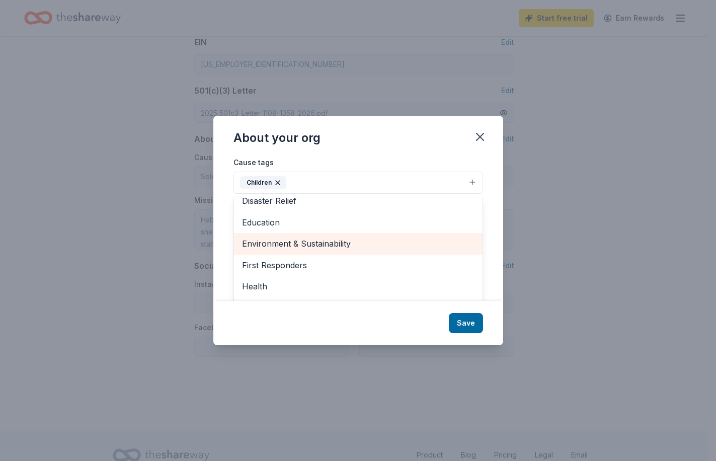
click at [324, 243] on span "Environment & Sustainability" at bounding box center [358, 243] width 232 height 13
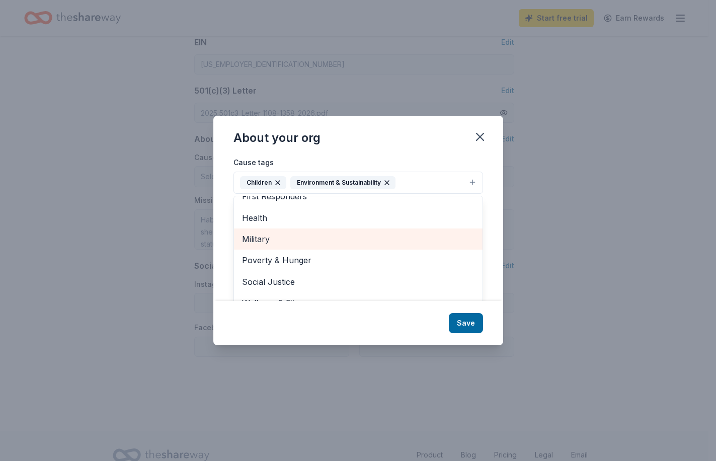
scroll to position [16, 0]
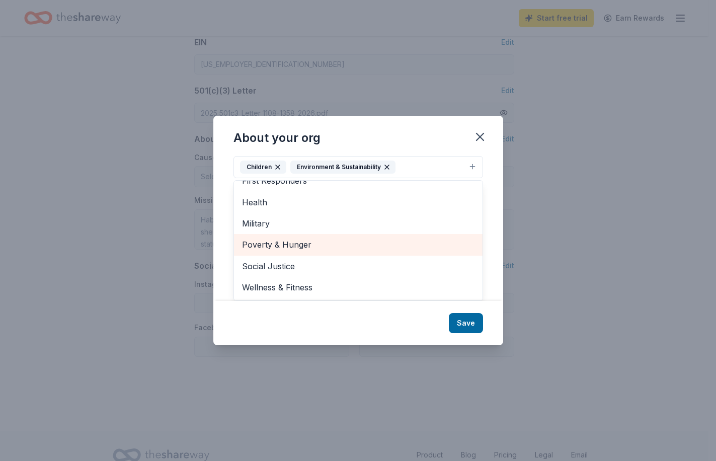
click at [324, 243] on span "Poverty & Hunger" at bounding box center [358, 244] width 232 height 13
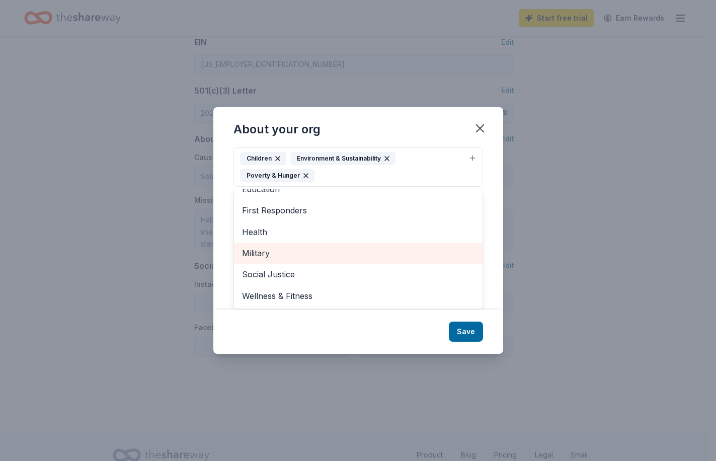
scroll to position [76, 0]
click at [435, 334] on div "About your org Cause tags Children Environment & Sustainability Poverty & Hunge…" at bounding box center [358, 230] width 290 height 247
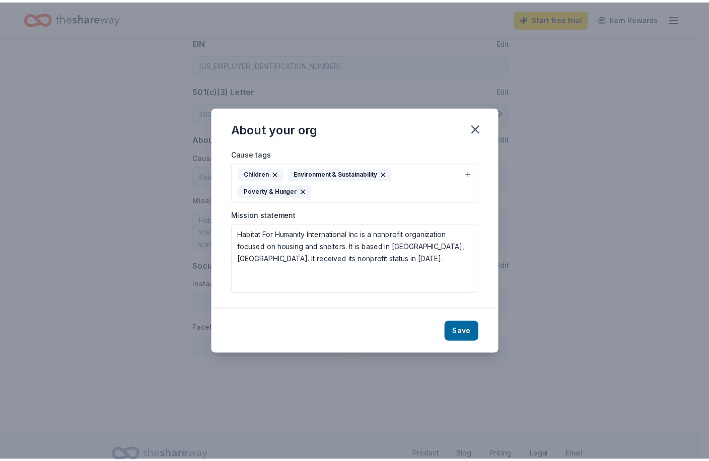
scroll to position [0, 0]
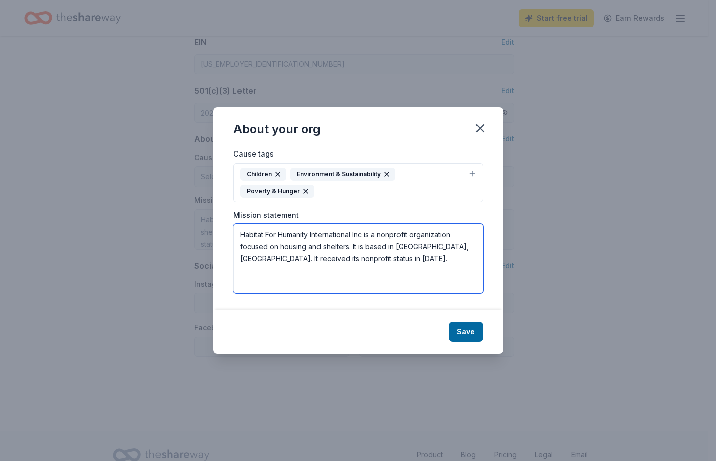
drag, startPoint x: 359, startPoint y: 270, endPoint x: 222, endPoint y: 222, distance: 145.5
click at [222, 222] on div "Cause tags Children Environment & Sustainability Poverty & Hunger Mission state…" at bounding box center [358, 228] width 290 height 162
paste textarea "We bring people together to build decent, affordable homes and make critical re…"
type textarea "We bring people together to build decent, affordable homes and make critical re…"
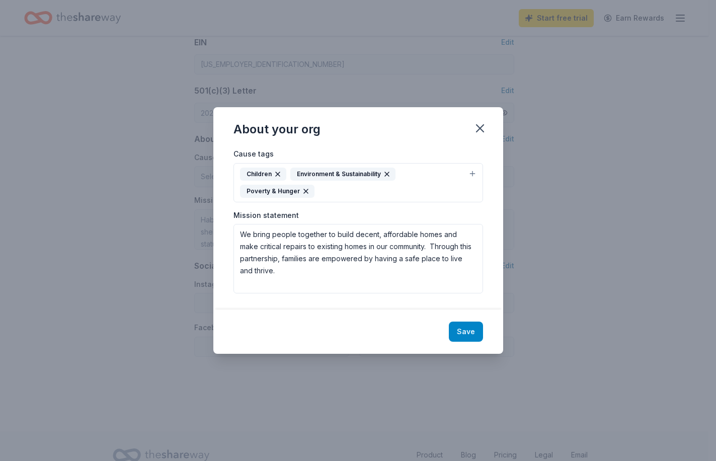
click at [460, 330] on button "Save" at bounding box center [466, 332] width 34 height 20
type textarea "We bring people together to build decent, affordable homes and make critical re…"
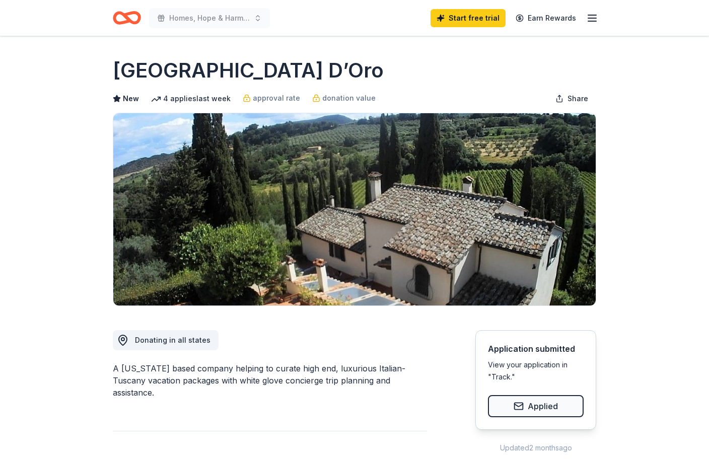
drag, startPoint x: 258, startPoint y: 70, endPoint x: 177, endPoint y: 68, distance: 80.5
click at [177, 68] on h1 "[GEOGRAPHIC_DATA] D’Oro" at bounding box center [248, 70] width 271 height 28
click at [600, 19] on div "Homes, Hope & Harmony Start free trial Earn Rewards" at bounding box center [354, 18] width 515 height 36
click at [597, 23] on icon "button" at bounding box center [592, 18] width 12 height 12
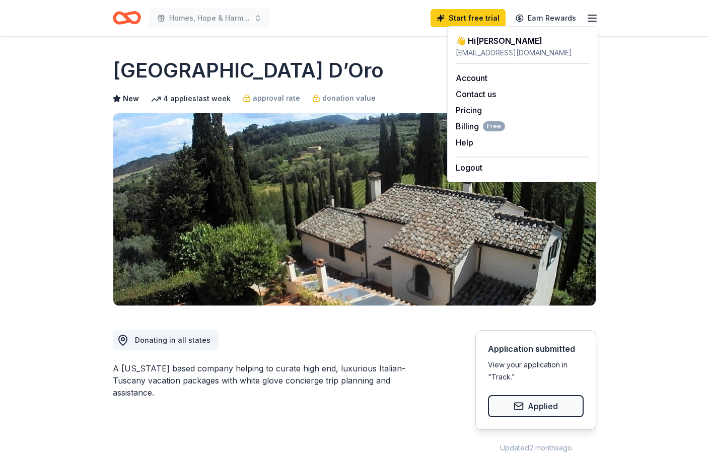
click at [361, 67] on div "[GEOGRAPHIC_DATA] D’Oro" at bounding box center [354, 70] width 483 height 28
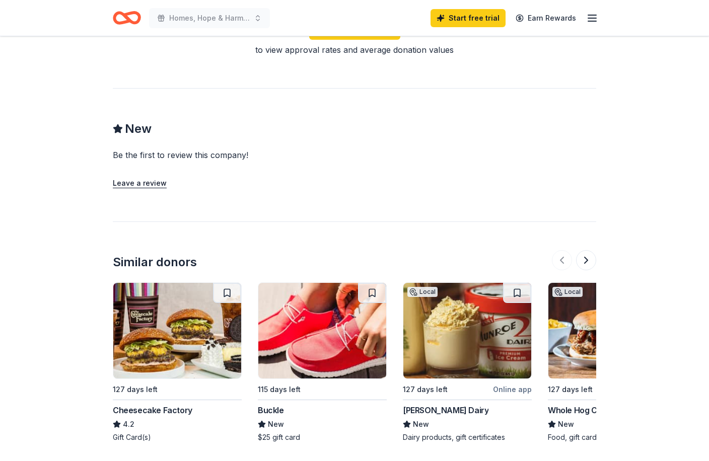
scroll to position [1077, 0]
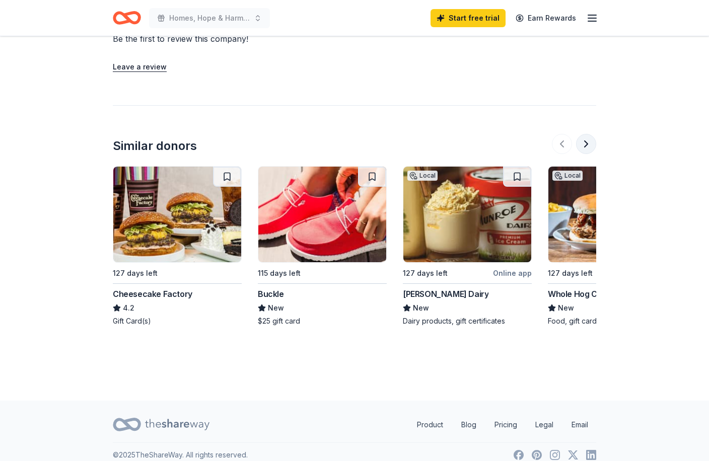
click at [593, 134] on button at bounding box center [586, 144] width 20 height 20
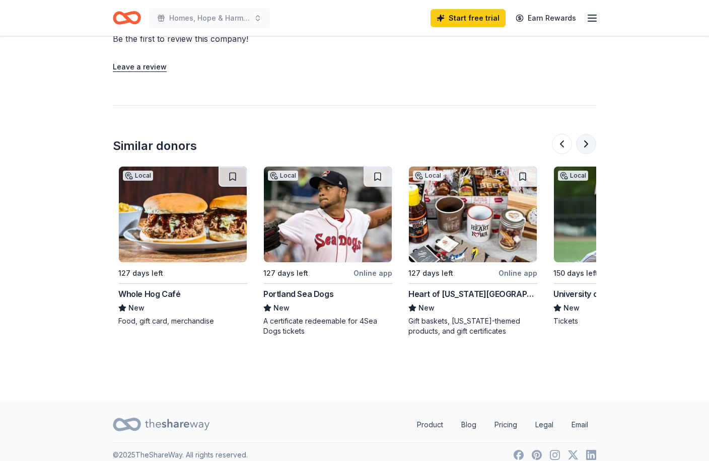
scroll to position [0, 435]
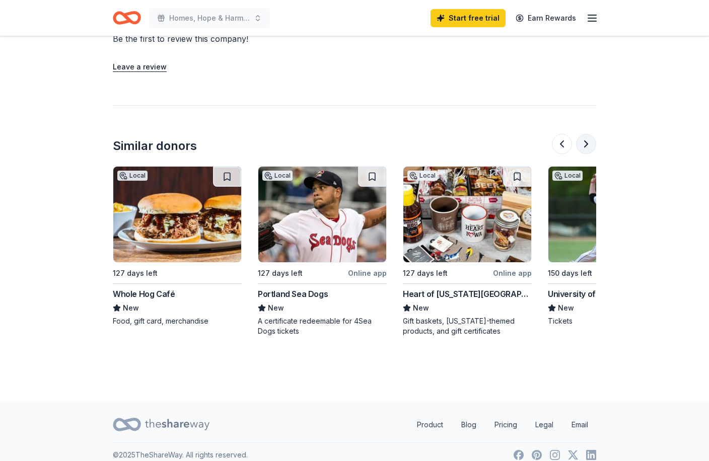
click at [593, 134] on button at bounding box center [586, 144] width 20 height 20
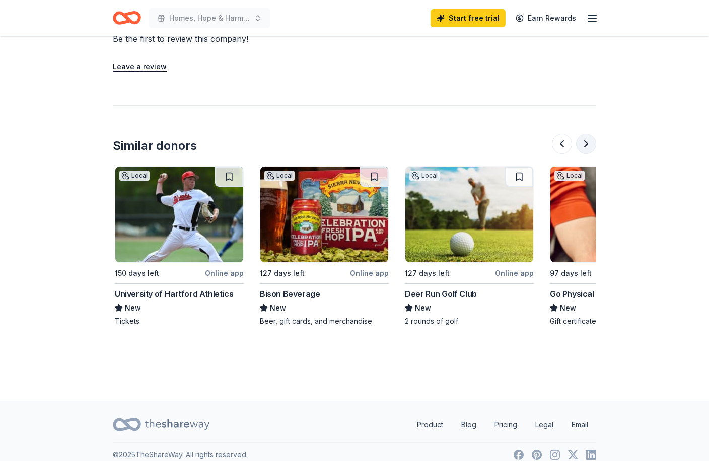
scroll to position [0, 870]
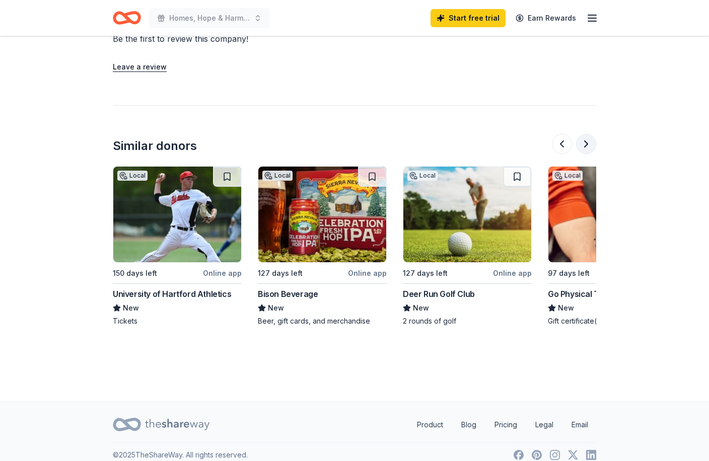
click at [593, 134] on button at bounding box center [586, 144] width 20 height 20
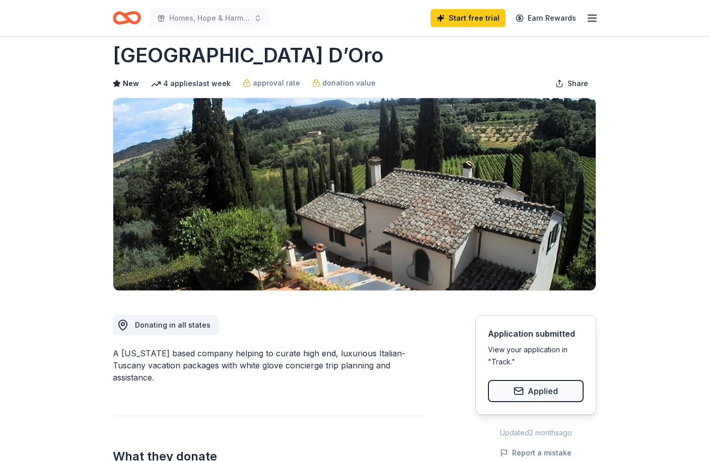
scroll to position [0, 0]
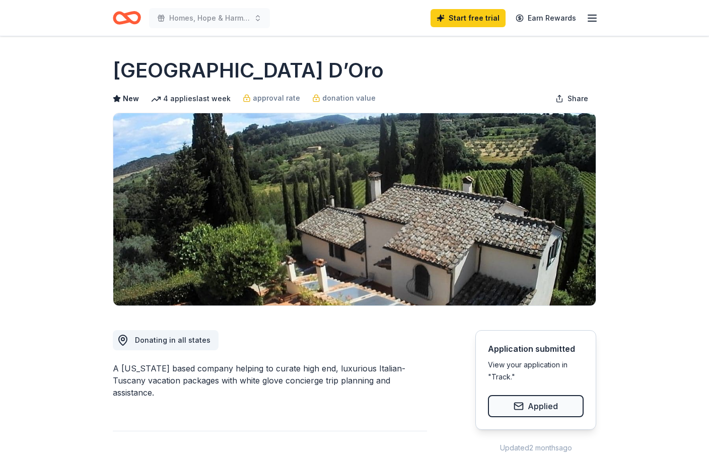
click at [126, 24] on icon "Home" at bounding box center [127, 18] width 28 height 24
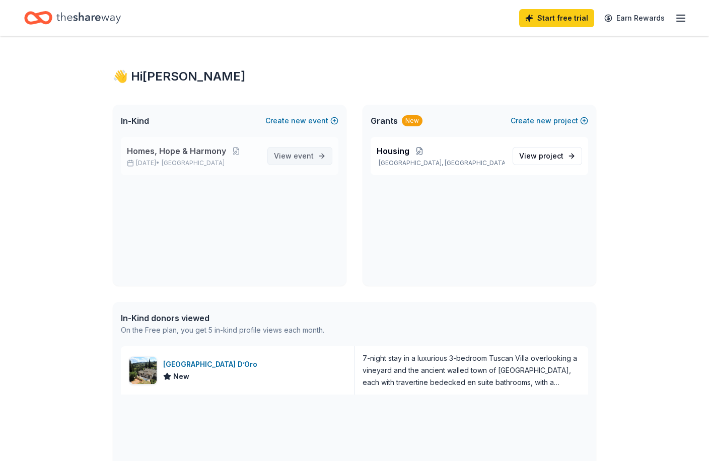
click at [306, 159] on span "event" at bounding box center [303, 155] width 20 height 9
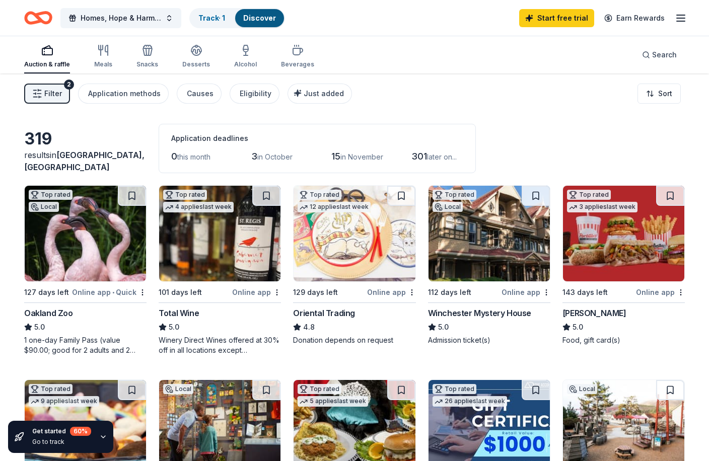
click at [49, 50] on icon "button" at bounding box center [47, 50] width 12 height 12
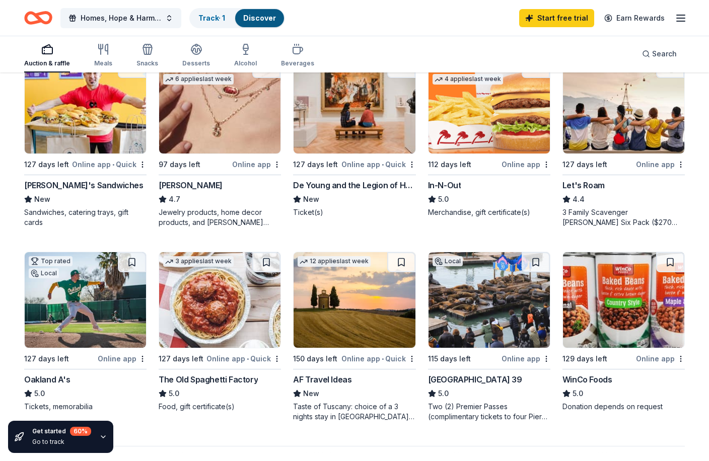
scroll to position [502, 0]
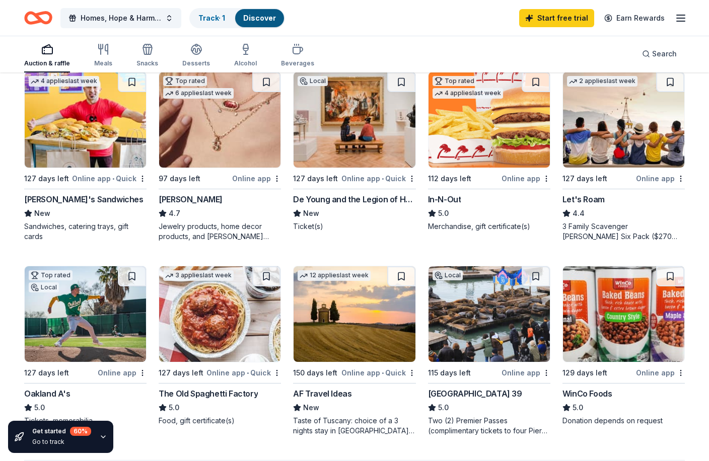
click at [211, 153] on img at bounding box center [219, 120] width 121 height 96
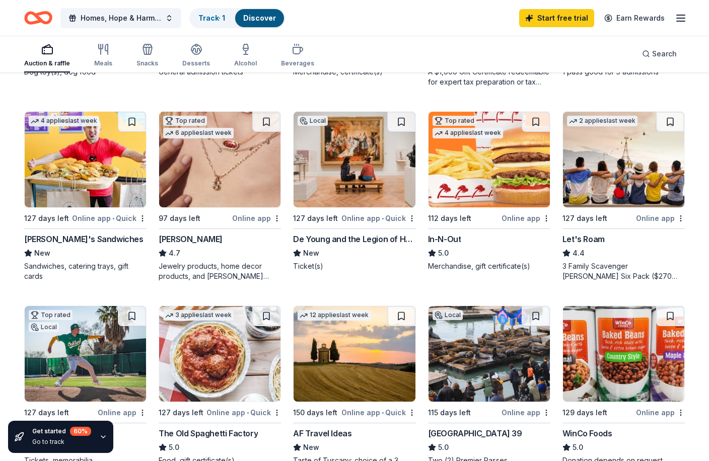
scroll to position [554, 0]
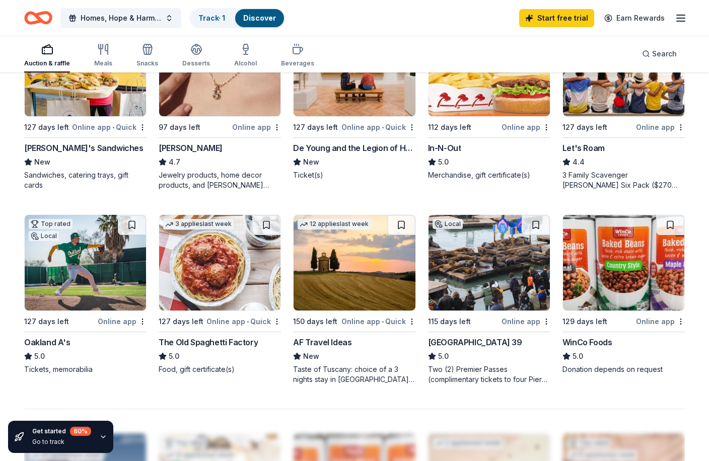
click at [371, 277] on img at bounding box center [353, 263] width 121 height 96
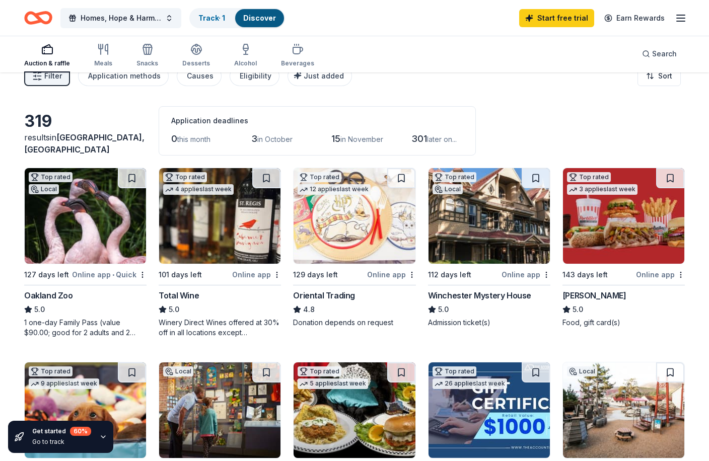
scroll to position [0, 0]
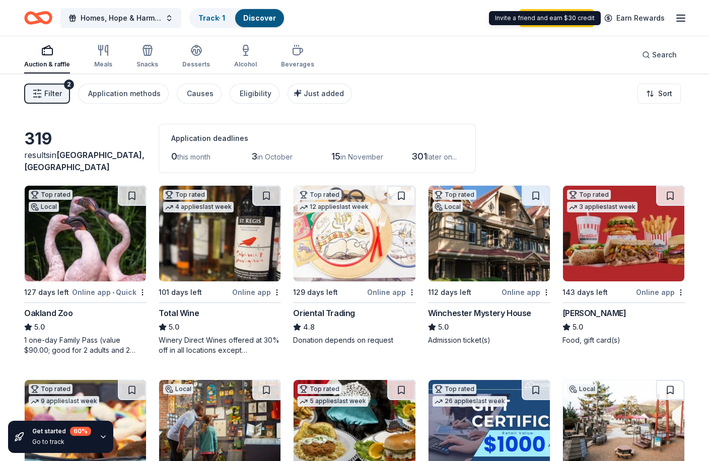
click at [671, 21] on div "Start free trial Earn Rewards" at bounding box center [603, 18] width 168 height 24
click at [680, 15] on line "button" at bounding box center [680, 15] width 8 height 0
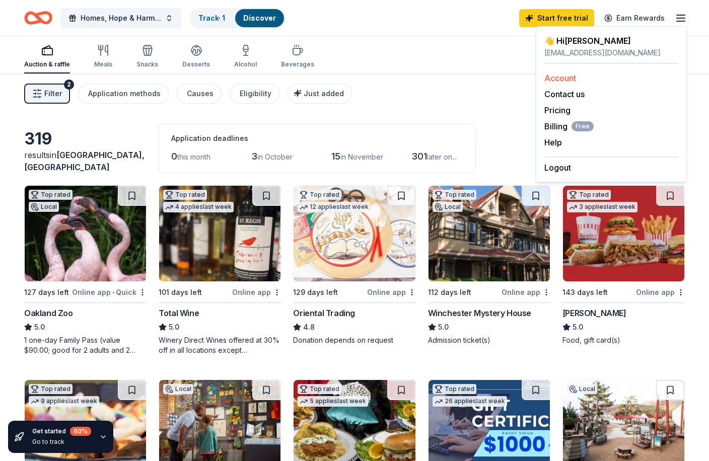
click at [566, 78] on link "Account" at bounding box center [560, 78] width 32 height 10
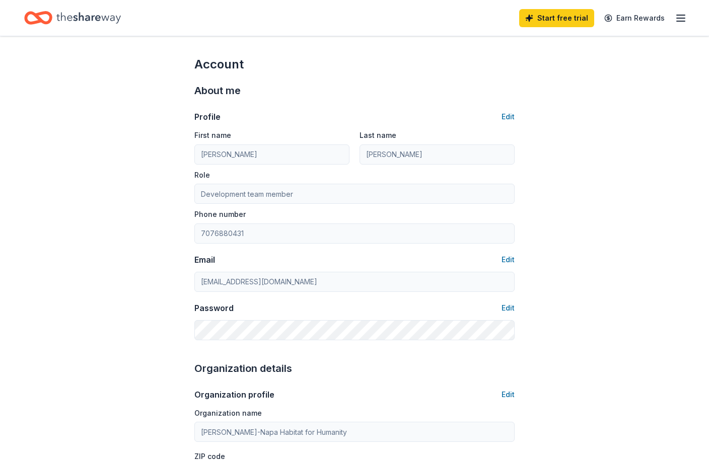
click at [678, 19] on icon "button" at bounding box center [680, 18] width 12 height 12
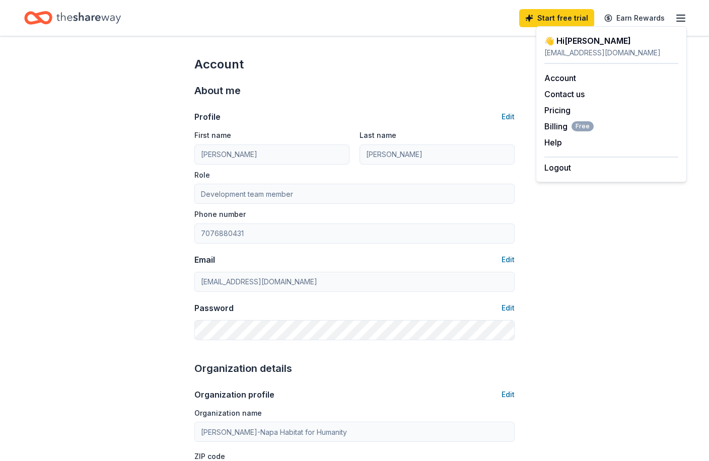
click at [580, 42] on div "👋 Hi Michaela" at bounding box center [611, 41] width 134 height 12
click at [116, 22] on icon "Home" at bounding box center [88, 18] width 64 height 21
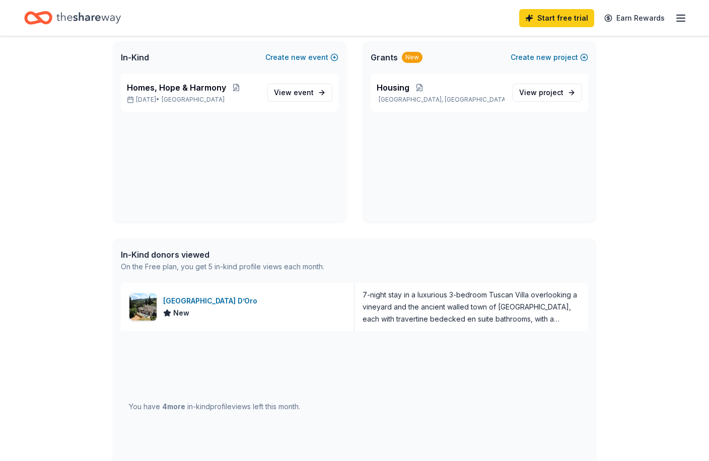
scroll to position [201, 0]
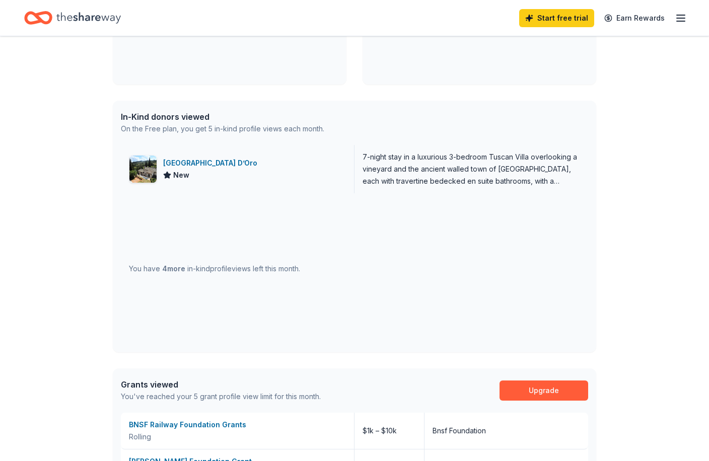
click at [191, 166] on div "[GEOGRAPHIC_DATA] D’Oro" at bounding box center [212, 163] width 98 height 12
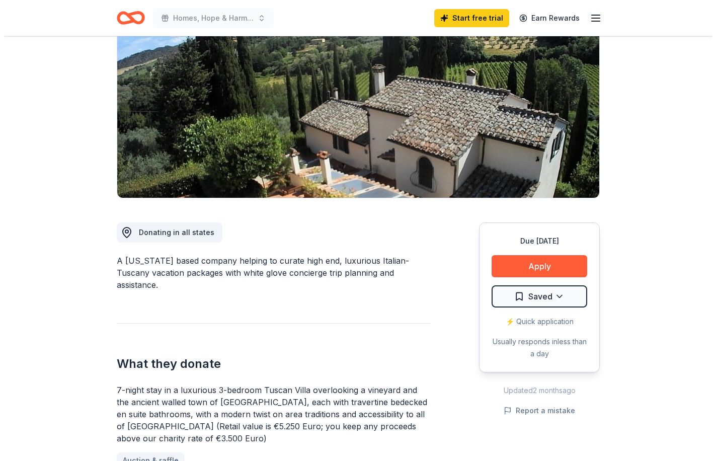
scroll to position [201, 0]
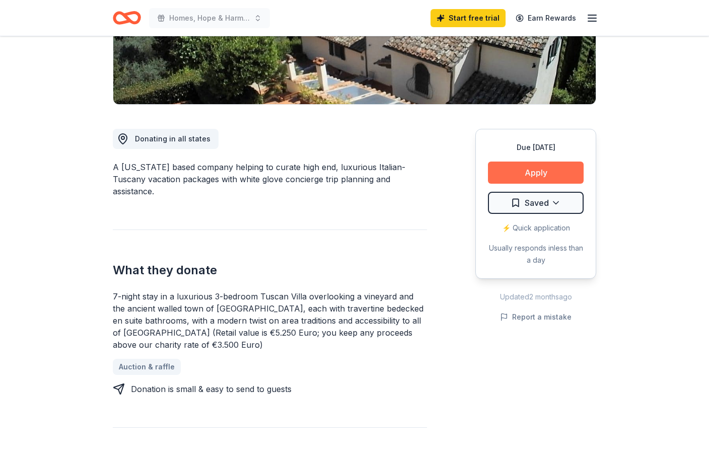
click at [550, 174] on button "Apply" at bounding box center [536, 173] width 96 height 22
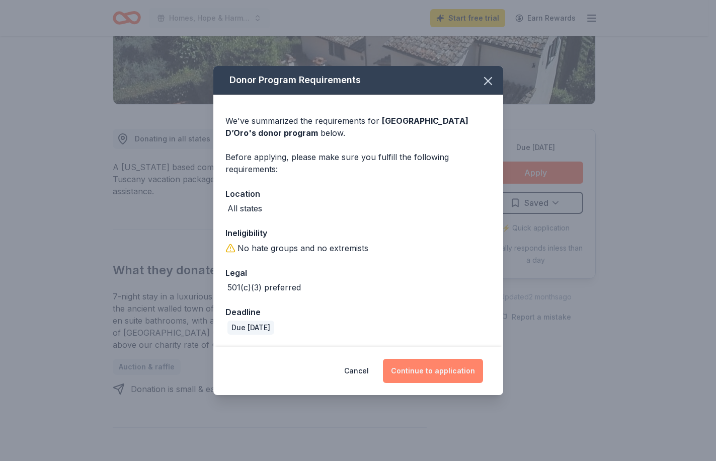
click at [435, 366] on button "Continue to application" at bounding box center [433, 371] width 100 height 24
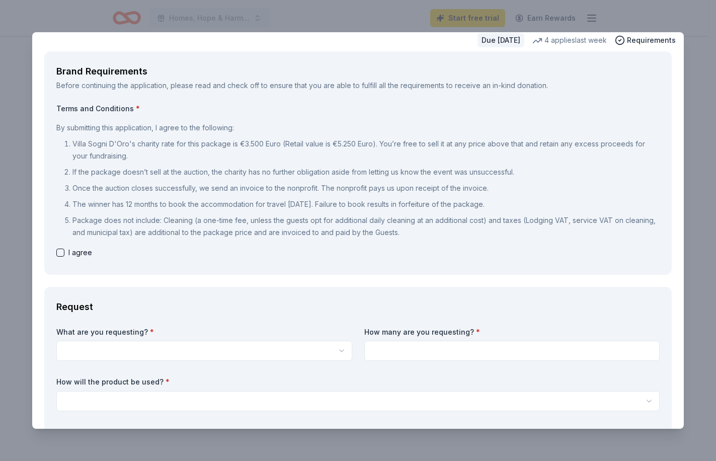
scroll to position [50, 0]
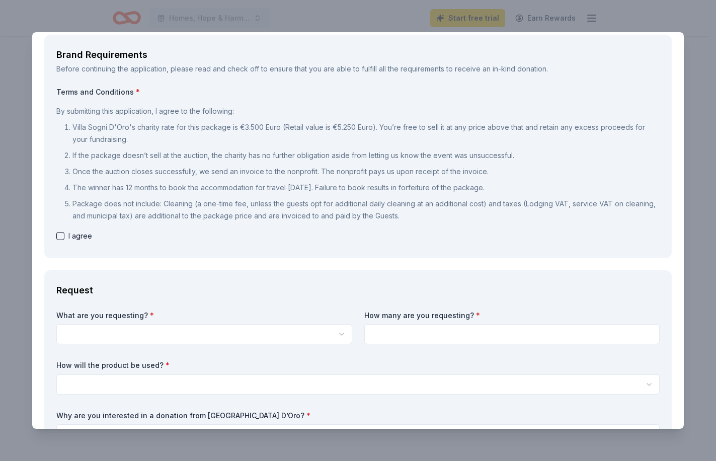
click at [60, 232] on button "button" at bounding box center [60, 236] width 8 height 8
checkbox input "true"
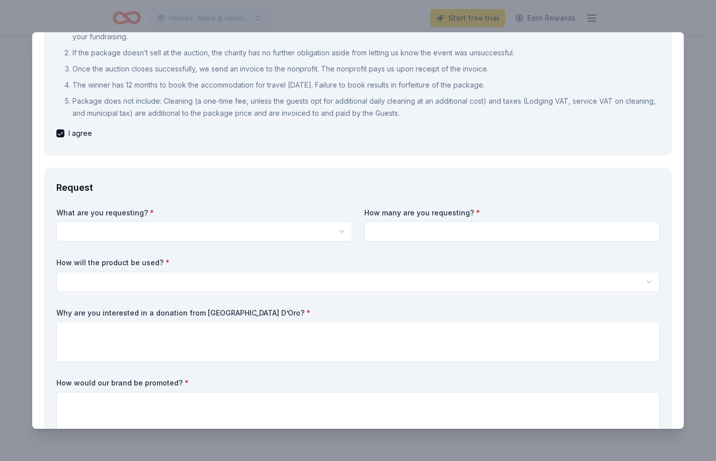
scroll to position [201, 0]
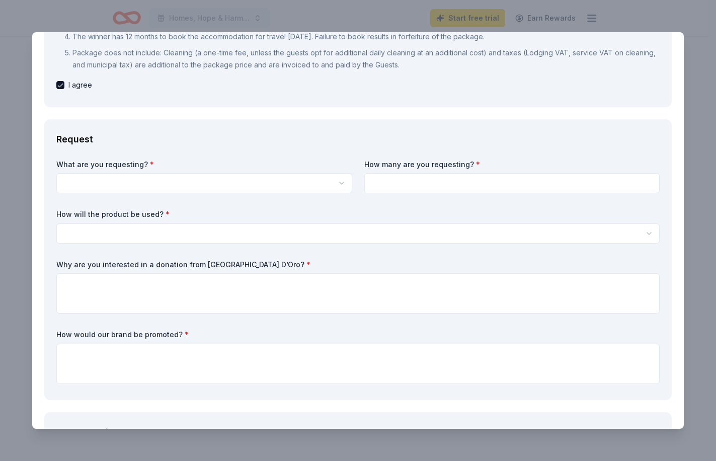
click at [200, 169] on label "What are you requesting? *" at bounding box center [204, 165] width 296 height 10
click at [200, 180] on html "Homes, Hope & Harmony Start free trial Earn Rewards Due [DATE] Share [GEOGRAPHI…" at bounding box center [358, 230] width 716 height 461
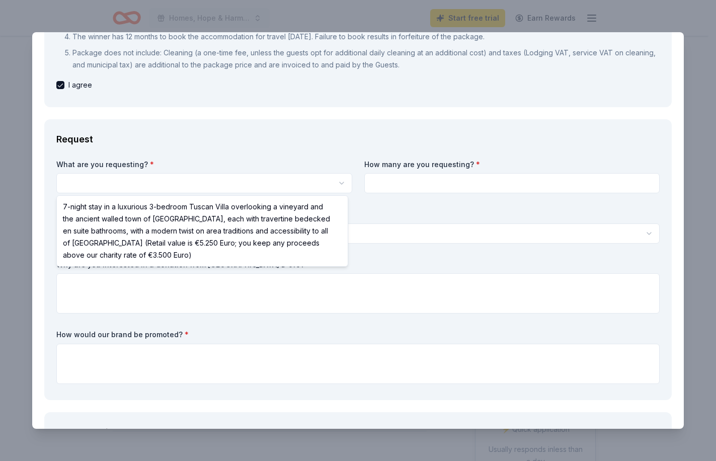
select select "7-night stay in a luxurious 3-bedroom Tuscan Villa overlooking a vineyard and t…"
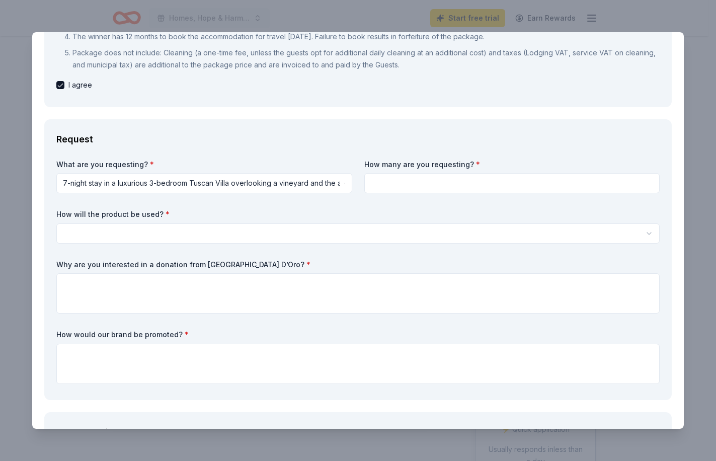
click at [474, 178] on input at bounding box center [512, 183] width 296 height 20
type input "1"
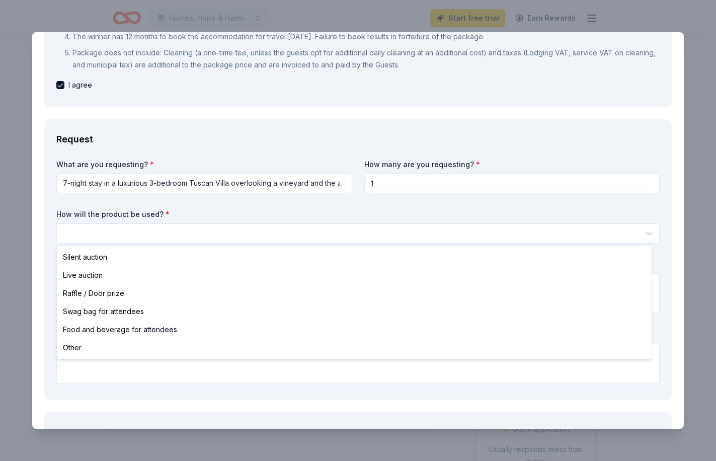
click at [154, 231] on html "Homes, Hope & Harmony Start free trial Earn Rewards Due [DATE] Share [GEOGRAPHI…" at bounding box center [358, 230] width 716 height 461
select select "silentAuction"
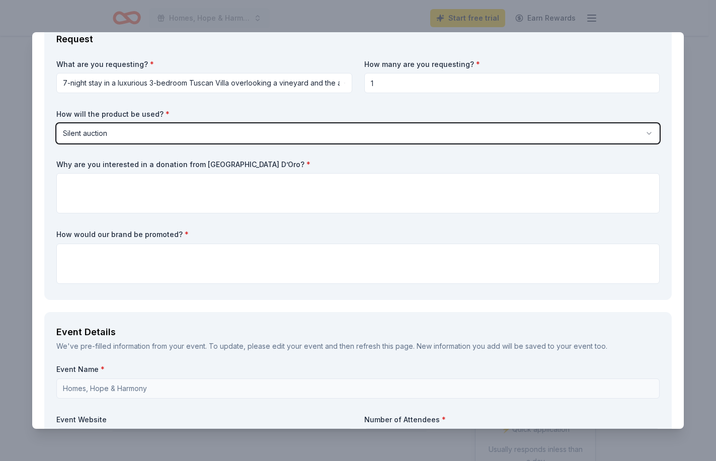
scroll to position [302, 0]
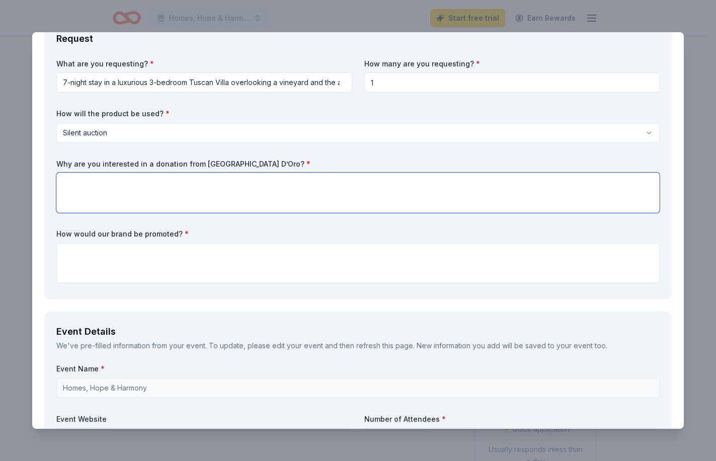
click at [187, 201] on textarea at bounding box center [357, 193] width 603 height 40
drag, startPoint x: 233, startPoint y: 200, endPoint x: 174, endPoint y: 194, distance: 60.2
click at [233, 200] on textarea at bounding box center [357, 193] width 603 height 40
paste textarea "We are seeking this specific in-kind donation because it will directly support …"
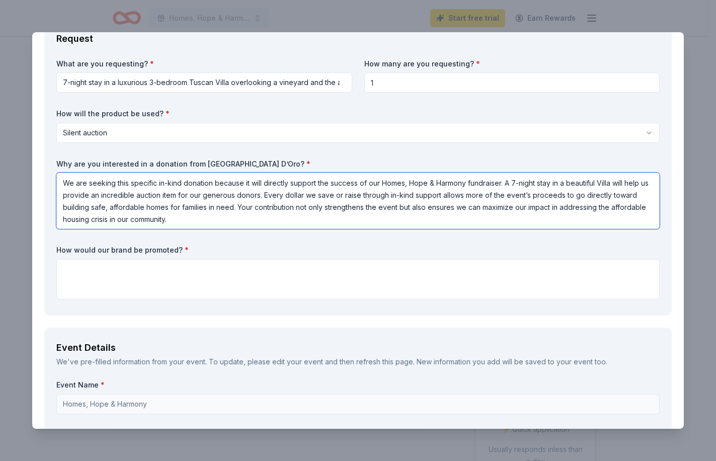
type textarea "We are seeking this specific in-kind donation because it will directly support …"
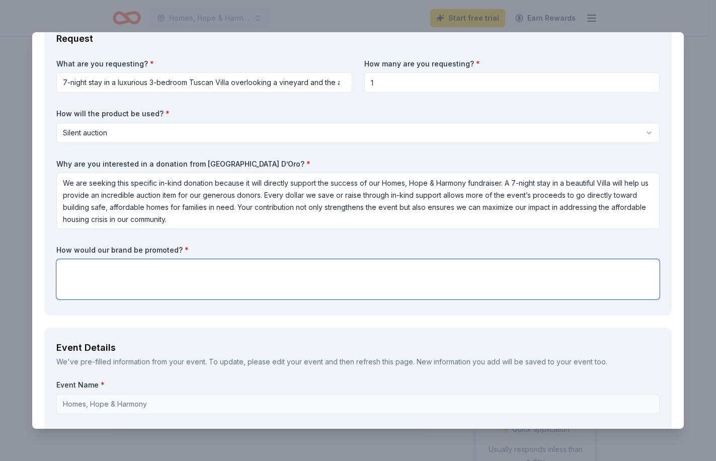
click at [218, 286] on textarea at bounding box center [357, 279] width 603 height 40
paste textarea "In appreciation of your in-kind donation, your business will be recognized as a…"
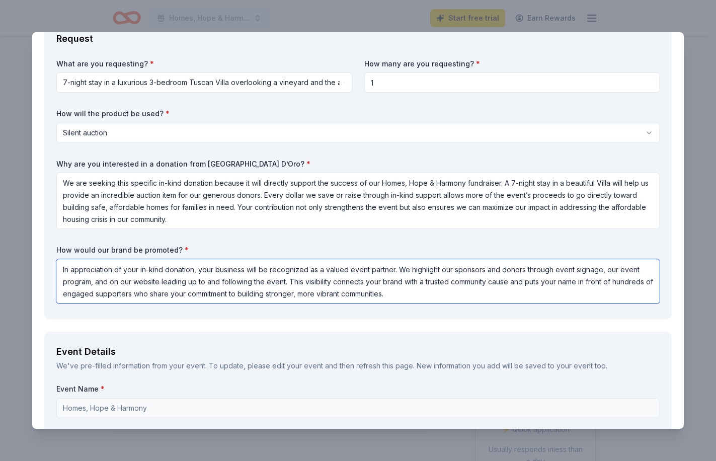
type textarea "In appreciation of your in-kind donation, your business will be recognized as a…"
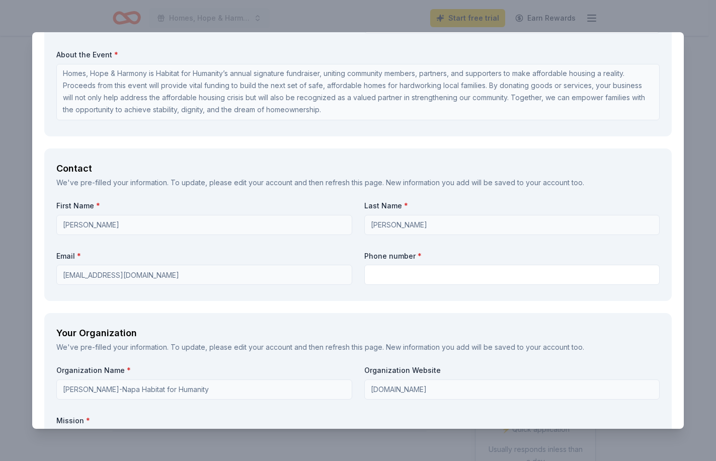
scroll to position [956, 0]
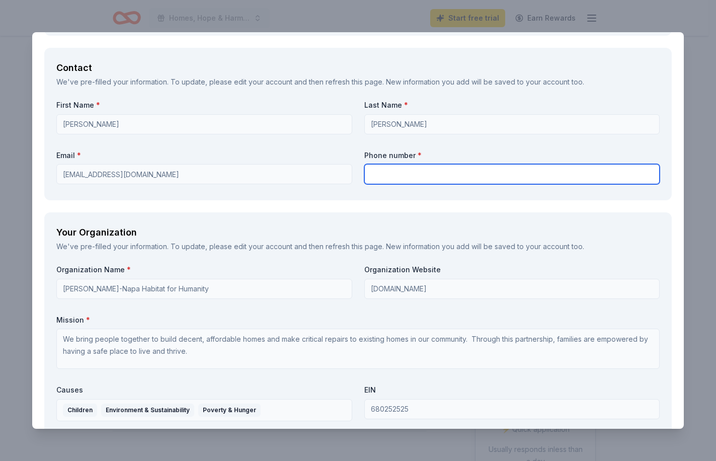
click at [513, 182] on input "text" at bounding box center [512, 174] width 296 height 20
type input "7076880431"
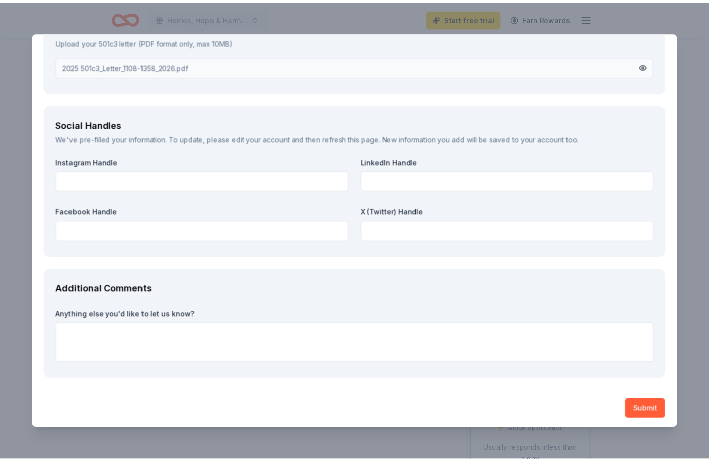
scroll to position [1378, 0]
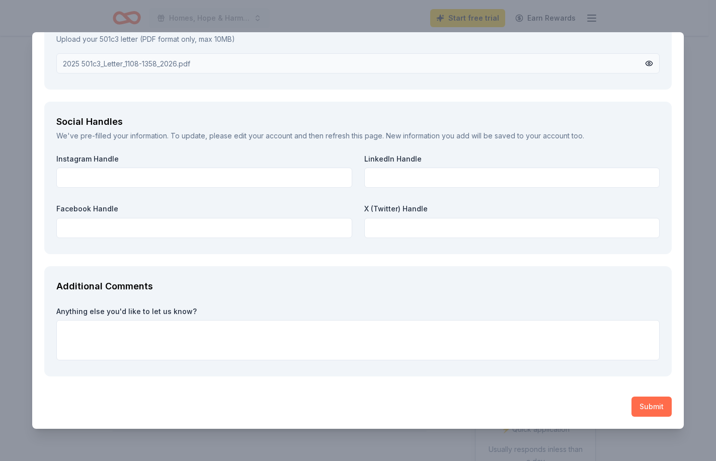
click at [641, 411] on button "Submit" at bounding box center [652, 407] width 40 height 20
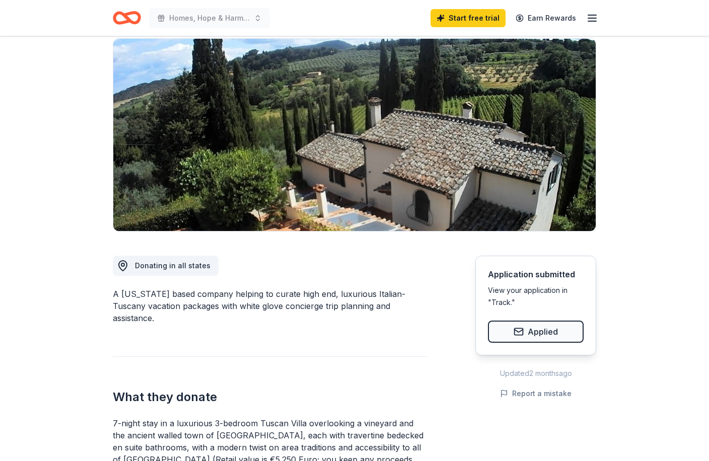
scroll to position [151, 0]
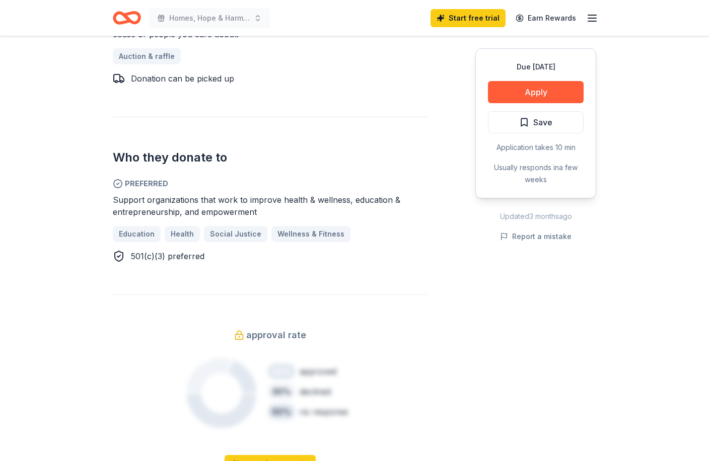
scroll to position [403, 0]
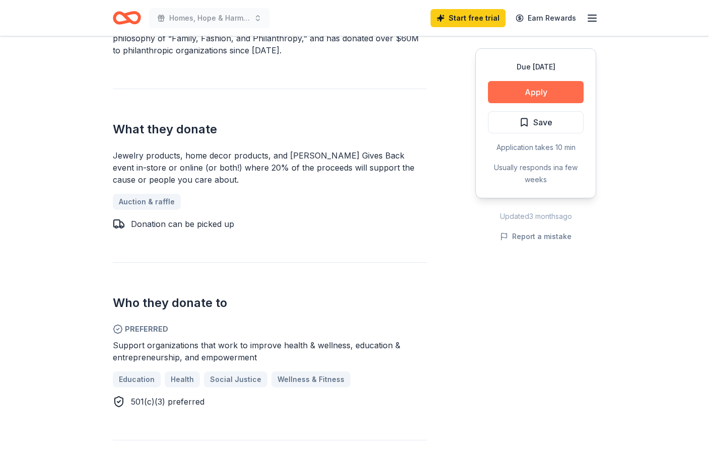
click at [547, 85] on button "Apply" at bounding box center [536, 92] width 96 height 22
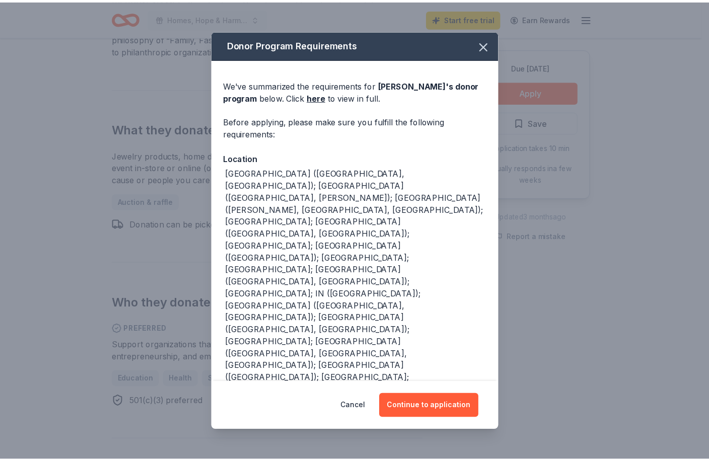
scroll to position [40, 0]
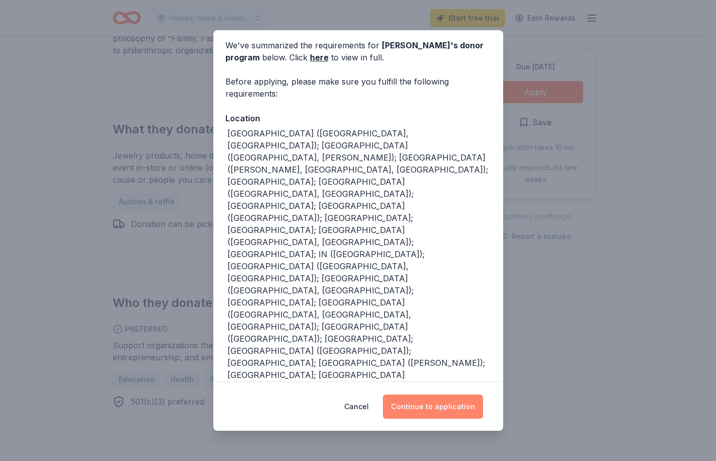
click at [451, 403] on button "Continue to application" at bounding box center [433, 407] width 100 height 24
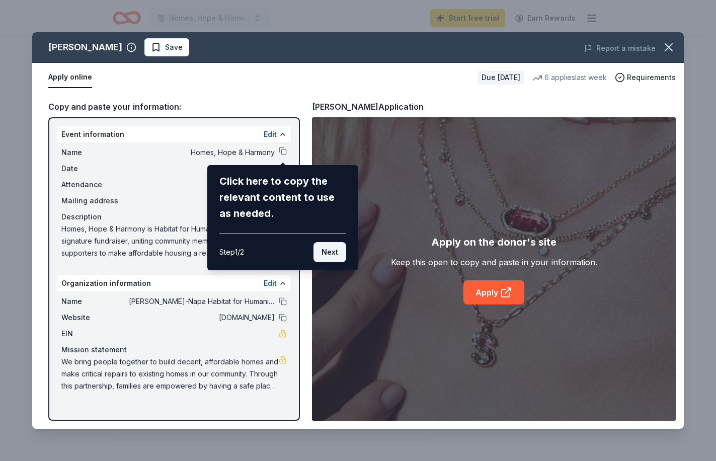
click at [325, 249] on button "Next" at bounding box center [330, 252] width 33 height 20
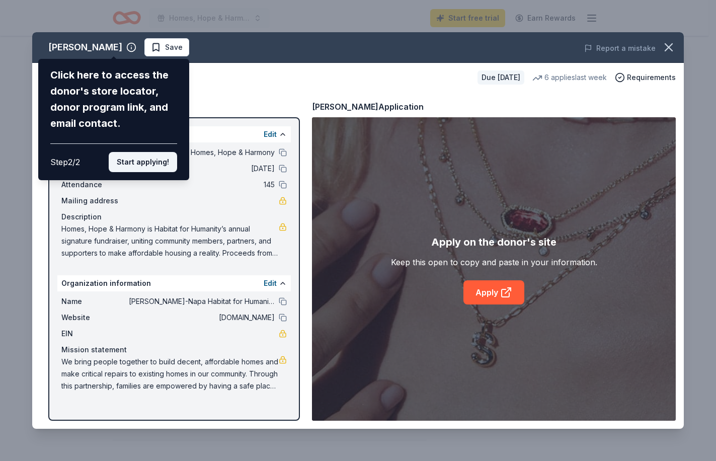
click at [147, 163] on button "Start applying!" at bounding box center [143, 162] width 68 height 20
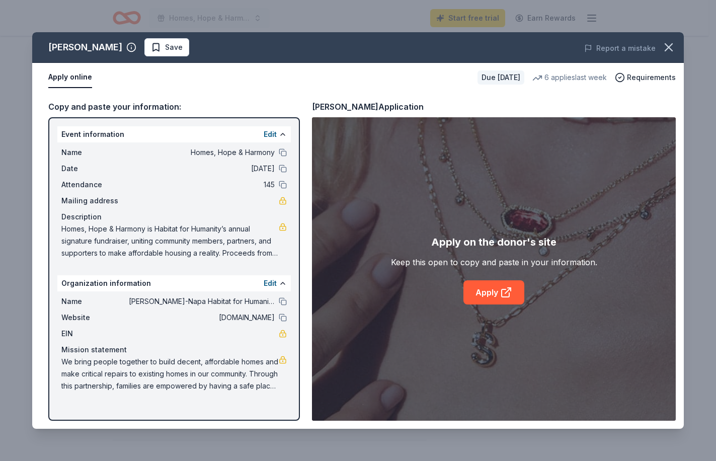
click at [498, 298] on div "Kendra Scott Save Report a mistake Apply online Due in 97 days 6 applies last w…" at bounding box center [358, 230] width 652 height 397
click at [511, 289] on div "Kendra Scott Save Report a mistake Apply online Due in 97 days 6 applies last w…" at bounding box center [358, 230] width 652 height 397
click at [74, 76] on button "Apply online" at bounding box center [70, 77] width 44 height 21
click at [157, 105] on div "Copy and paste your information:" at bounding box center [174, 106] width 252 height 13
click at [497, 295] on link "Apply" at bounding box center [493, 292] width 61 height 24
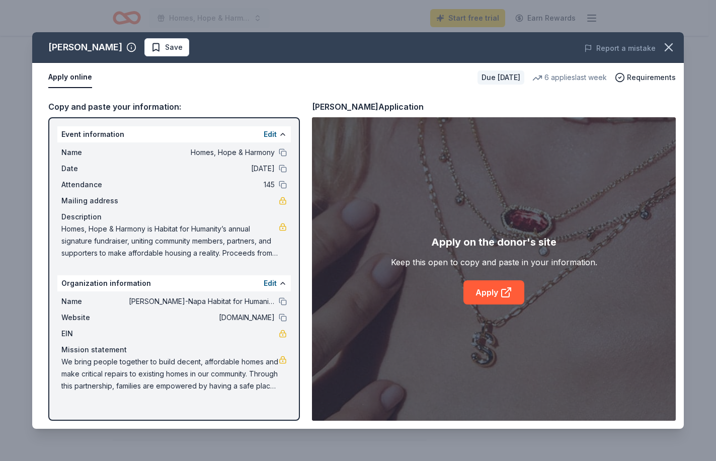
click at [356, 22] on div "Kendra Scott Save Report a mistake Apply online Due in 97 days 6 applies last w…" at bounding box center [358, 230] width 716 height 461
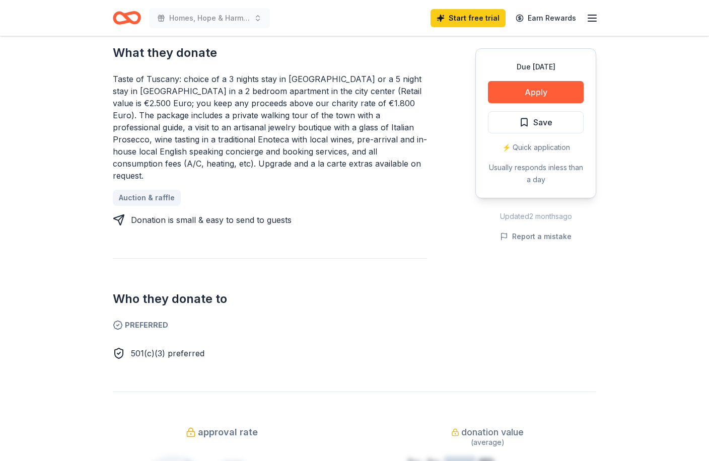
scroll to position [302, 0]
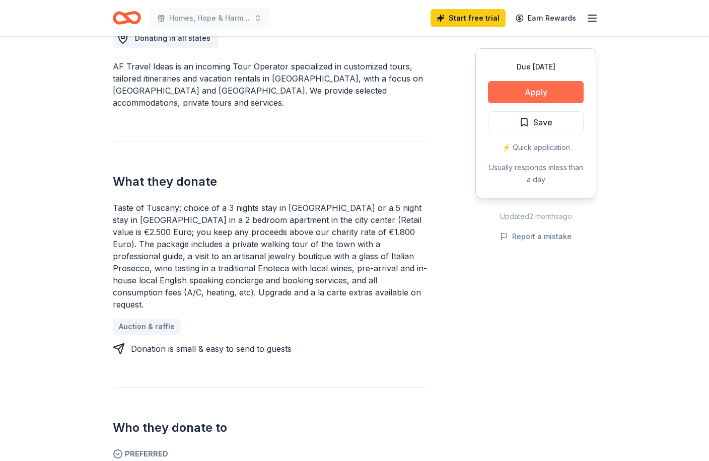
click at [539, 94] on button "Apply" at bounding box center [536, 92] width 96 height 22
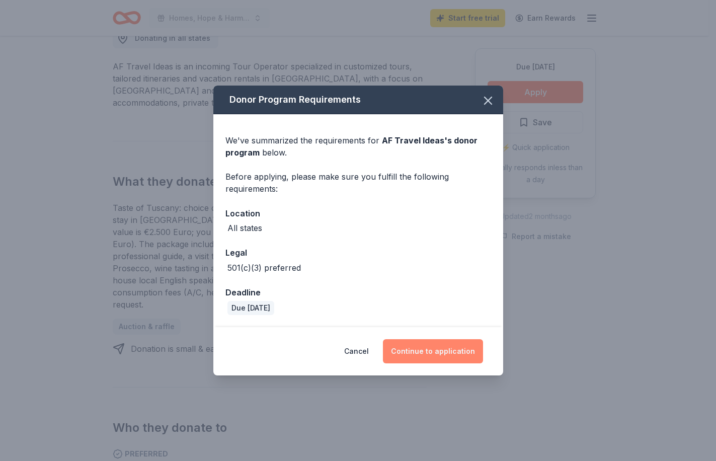
click at [442, 352] on button "Continue to application" at bounding box center [433, 351] width 100 height 24
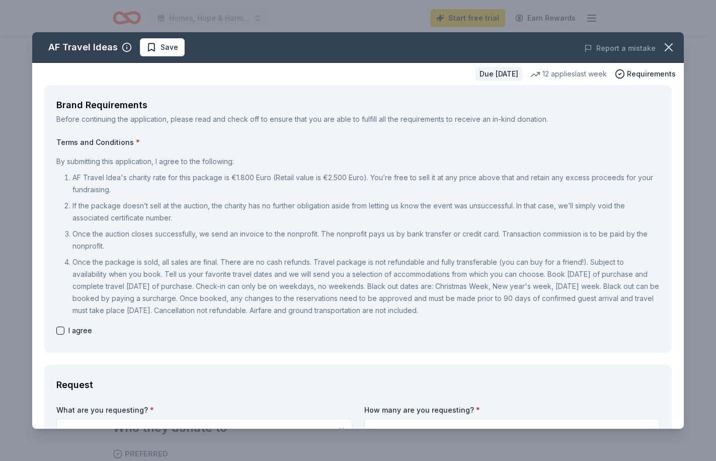
click at [64, 332] on div "I agree" at bounding box center [357, 331] width 603 height 12
click at [59, 333] on button "button" at bounding box center [60, 331] width 8 height 8
checkbox input "true"
click at [238, 177] on p "AF Travel Idea's charity rate for this package is €1.800 Euro (Retail value is …" at bounding box center [365, 184] width 587 height 24
click at [663, 48] on icon "button" at bounding box center [669, 47] width 14 height 14
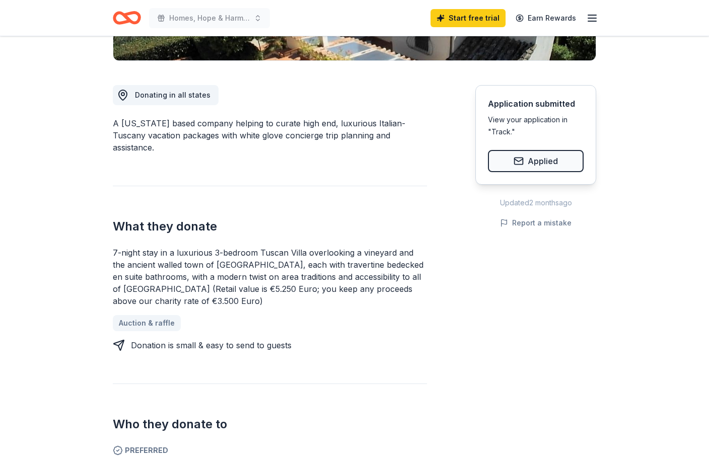
scroll to position [252, 0]
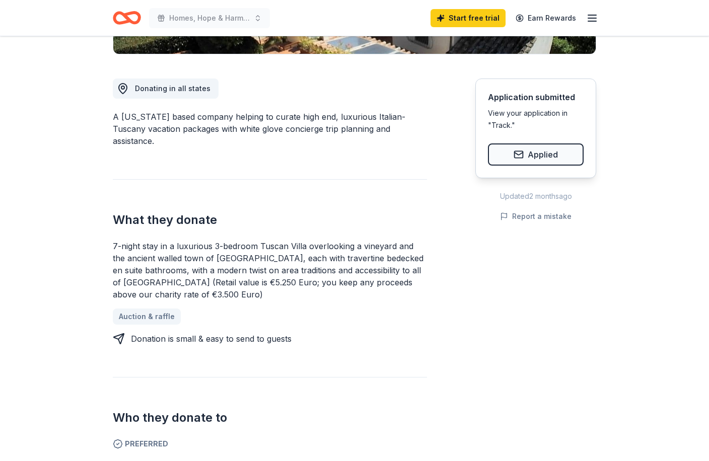
drag, startPoint x: 117, startPoint y: 282, endPoint x: 136, endPoint y: 282, distance: 18.6
click at [136, 282] on div "7-night stay in a luxurious 3-bedroom Tuscan Villa overlooking a vineyard and t…" at bounding box center [270, 270] width 314 height 60
